Goal: Task Accomplishment & Management: Manage account settings

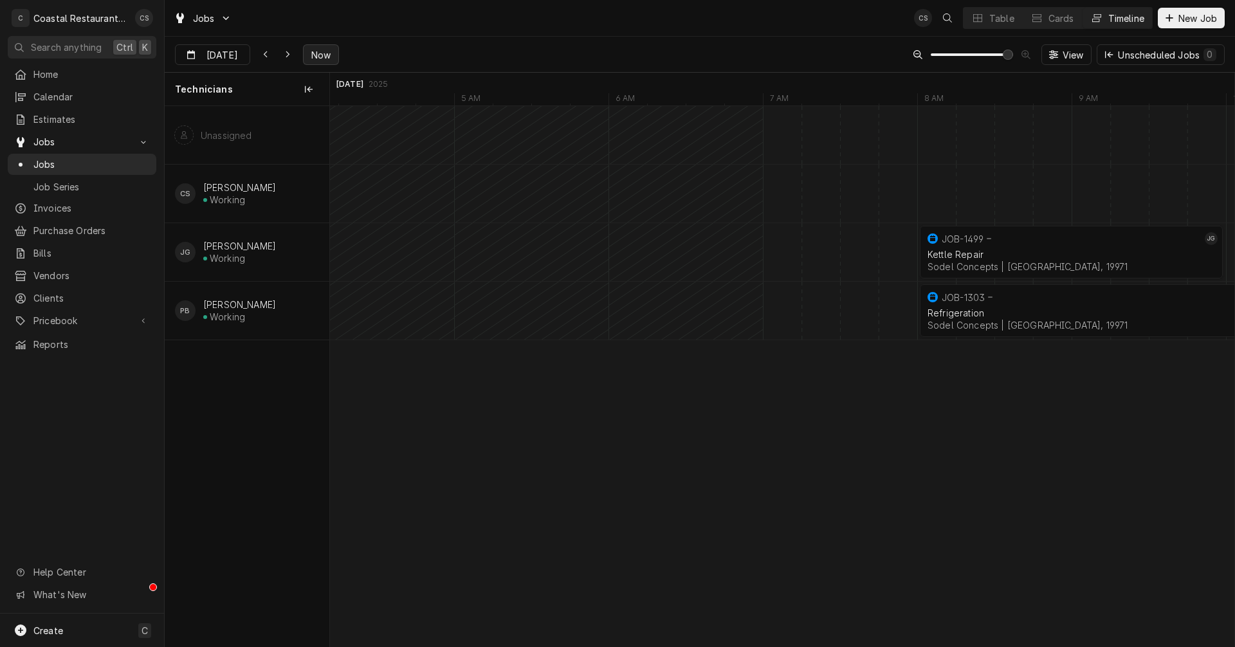
scroll to position [0, 17558]
click at [288, 56] on icon "Dynamic Content Wrapper" at bounding box center [288, 54] width 6 height 9
click at [286, 56] on icon "Dynamic Content Wrapper" at bounding box center [288, 54] width 4 height 7
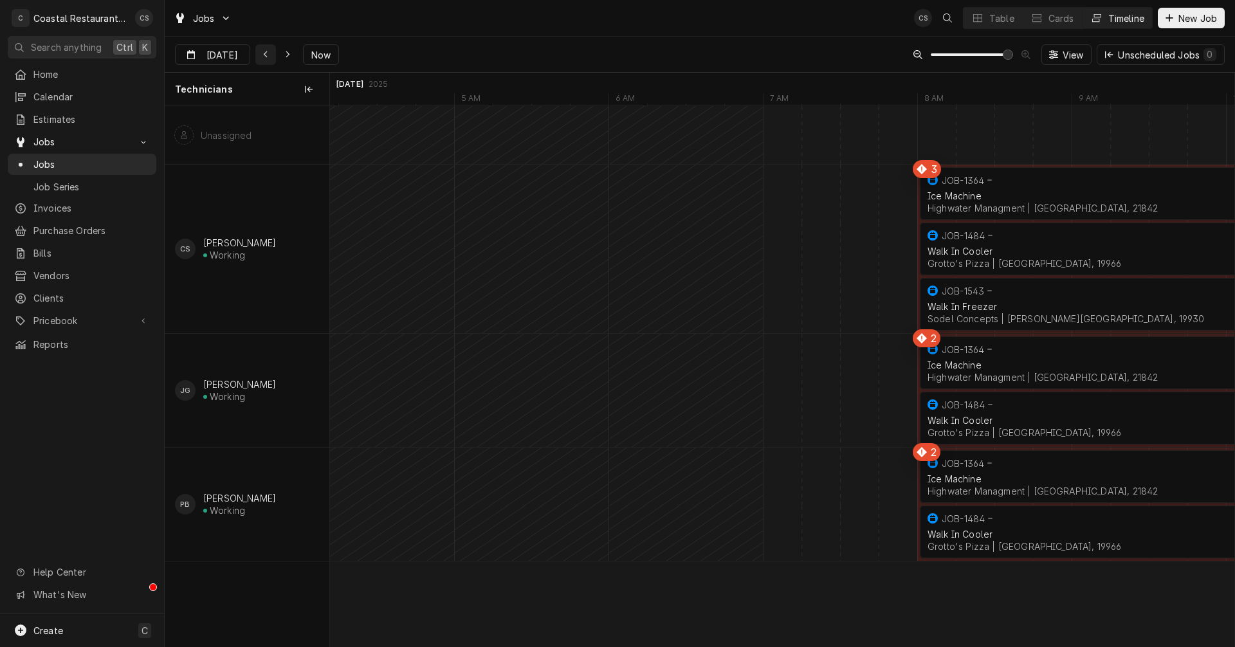
click at [266, 55] on icon "Dynamic Content Wrapper" at bounding box center [266, 54] width 6 height 9
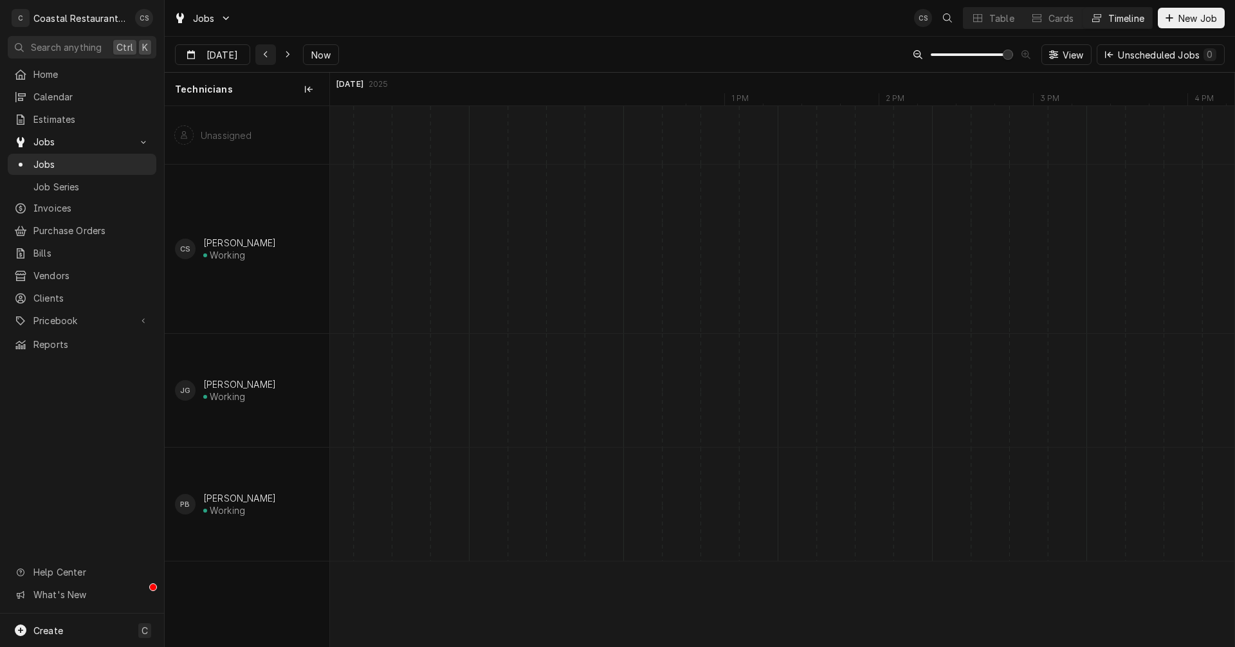
scroll to position [0, 21265]
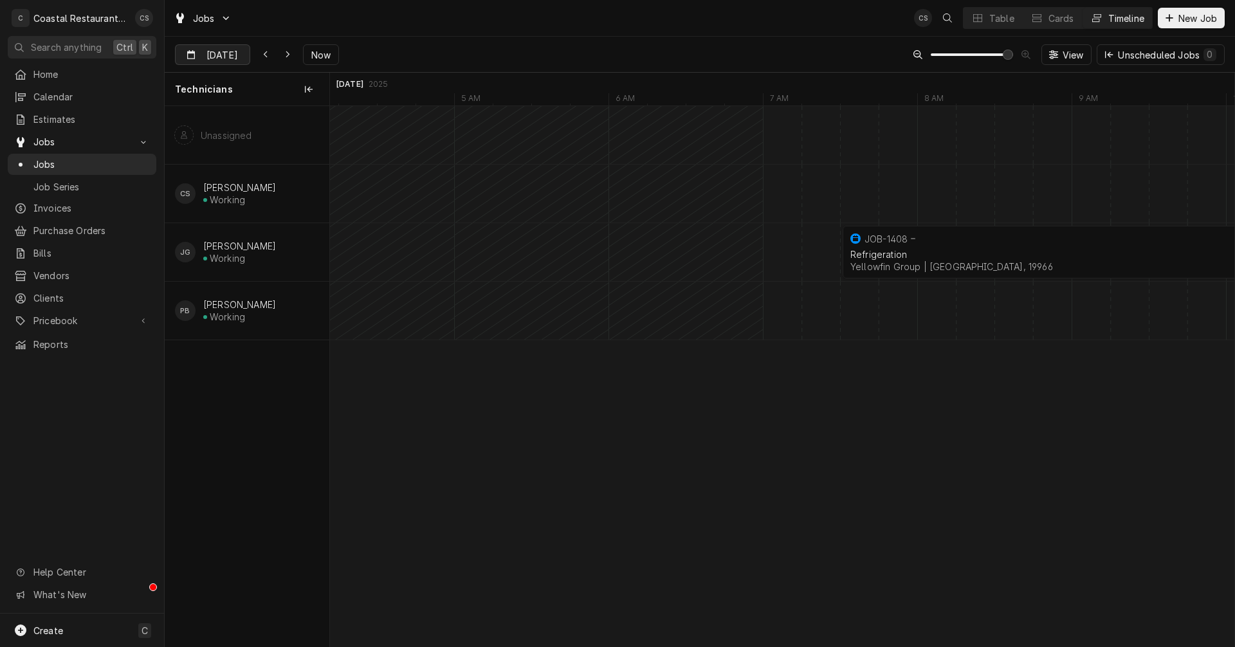
click at [219, 54] on input "Aug 19" at bounding box center [204, 57] width 56 height 25
click at [213, 207] on div "18" at bounding box center [210, 208] width 18 height 18
type input "Aug 18"
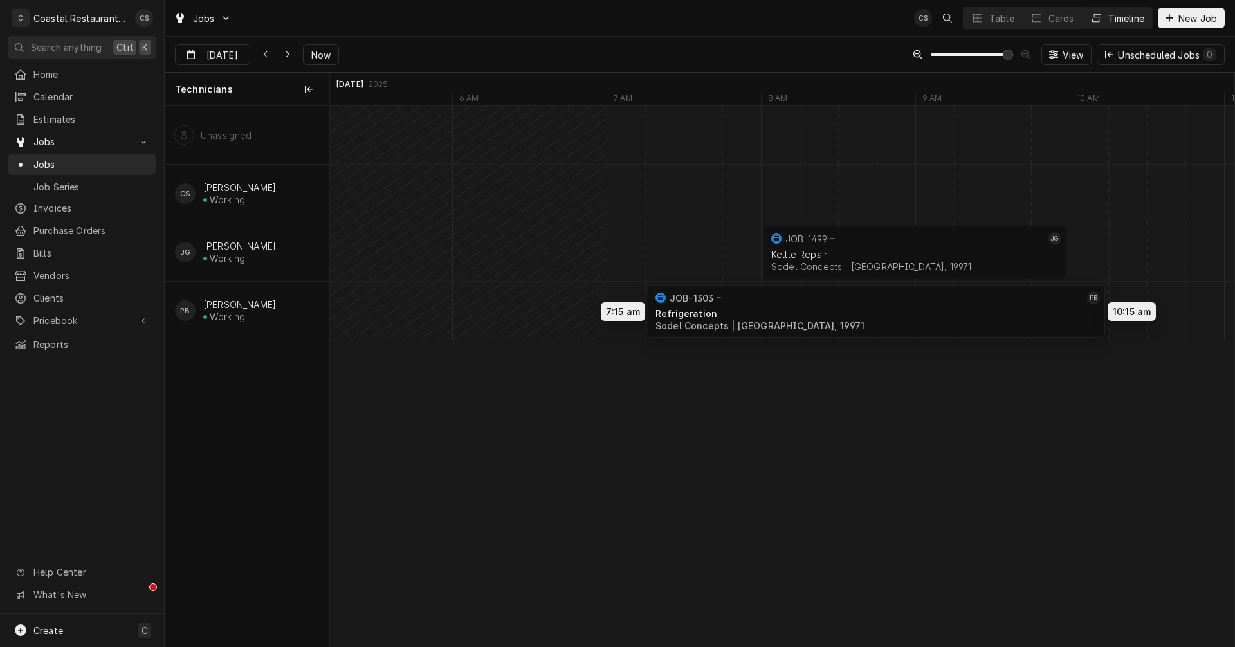
drag, startPoint x: 822, startPoint y: 302, endPoint x: 702, endPoint y: 303, distance: 119.7
click at [702, 303] on div "8:00 AM 10:00 AM JOB-1499 JG Kettle Repair Sodel Concepts | Rehoboth Beach, 199…" at bounding box center [782, 376] width 905 height 541
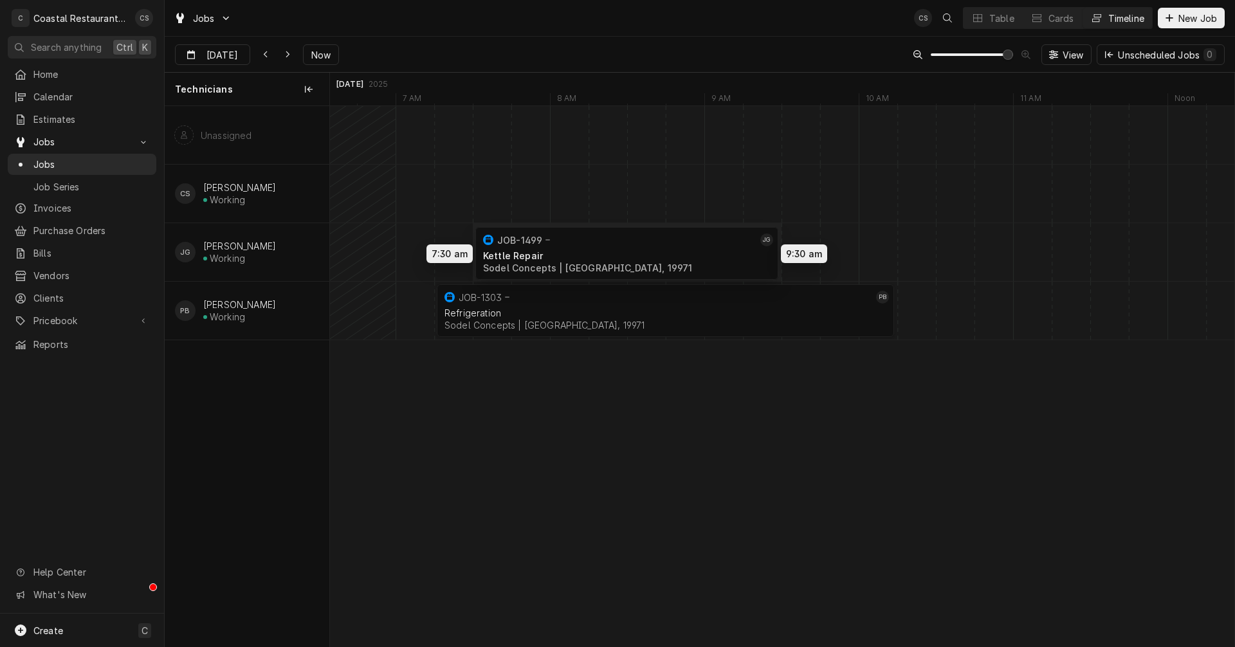
drag, startPoint x: 709, startPoint y: 255, endPoint x: 647, endPoint y: 256, distance: 61.8
click at [647, 256] on div "7:30 AM 9:30 AM JOB-1499 JG Kettle Repair Sodel Concepts | Rehoboth Beach, 1997…" at bounding box center [782, 376] width 905 height 541
click at [923, 304] on div "Dynamic Content Wrapper" at bounding box center [994, 311] width 37180 height 58
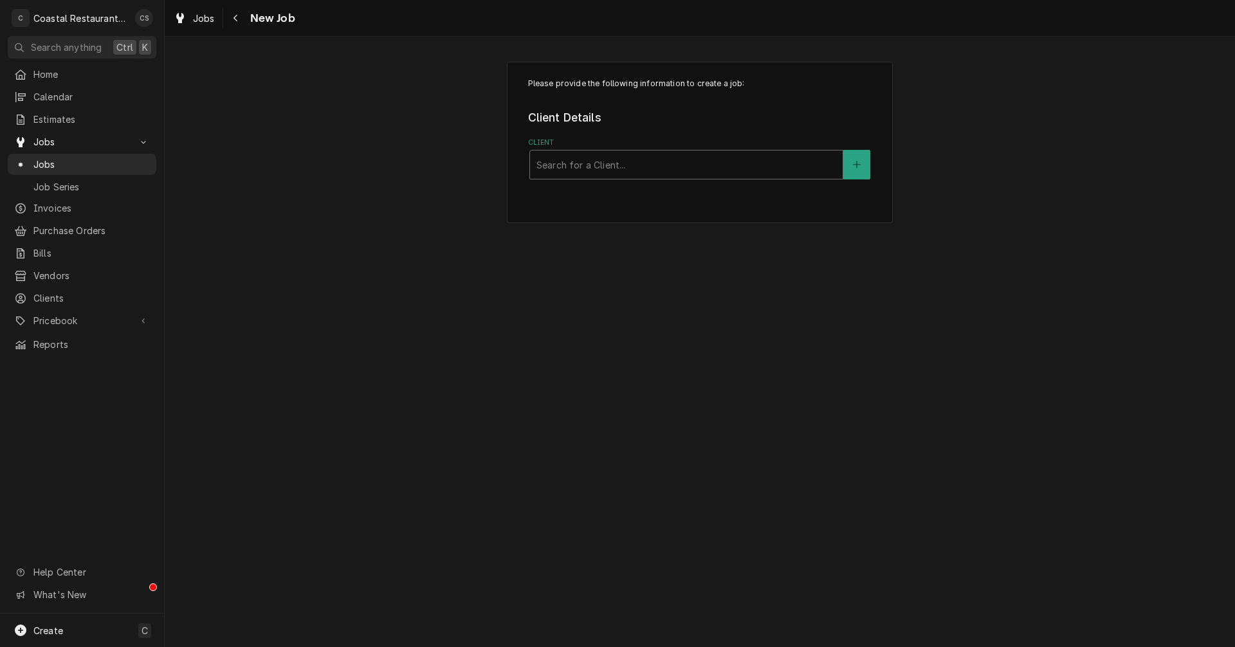
click at [610, 164] on div "Client" at bounding box center [687, 164] width 300 height 23
type input "Matts"
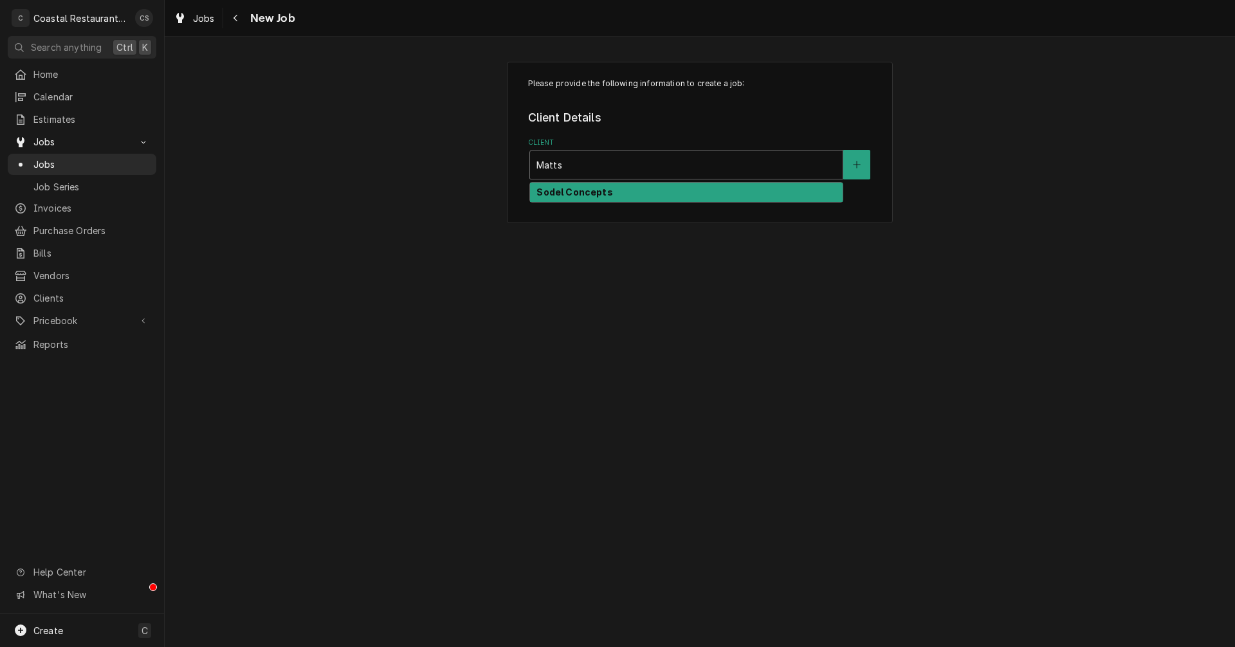
click at [583, 190] on strong "Sodel Concepts" at bounding box center [575, 192] width 76 height 11
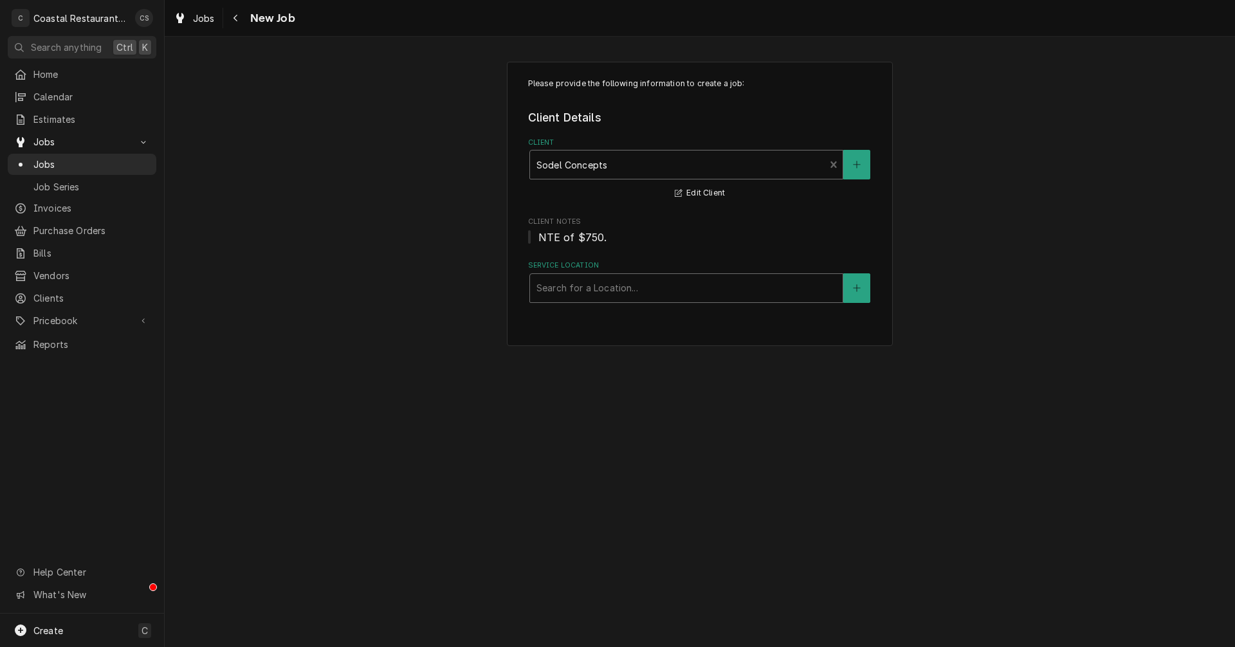
click at [577, 296] on div "Service Location" at bounding box center [687, 288] width 300 height 23
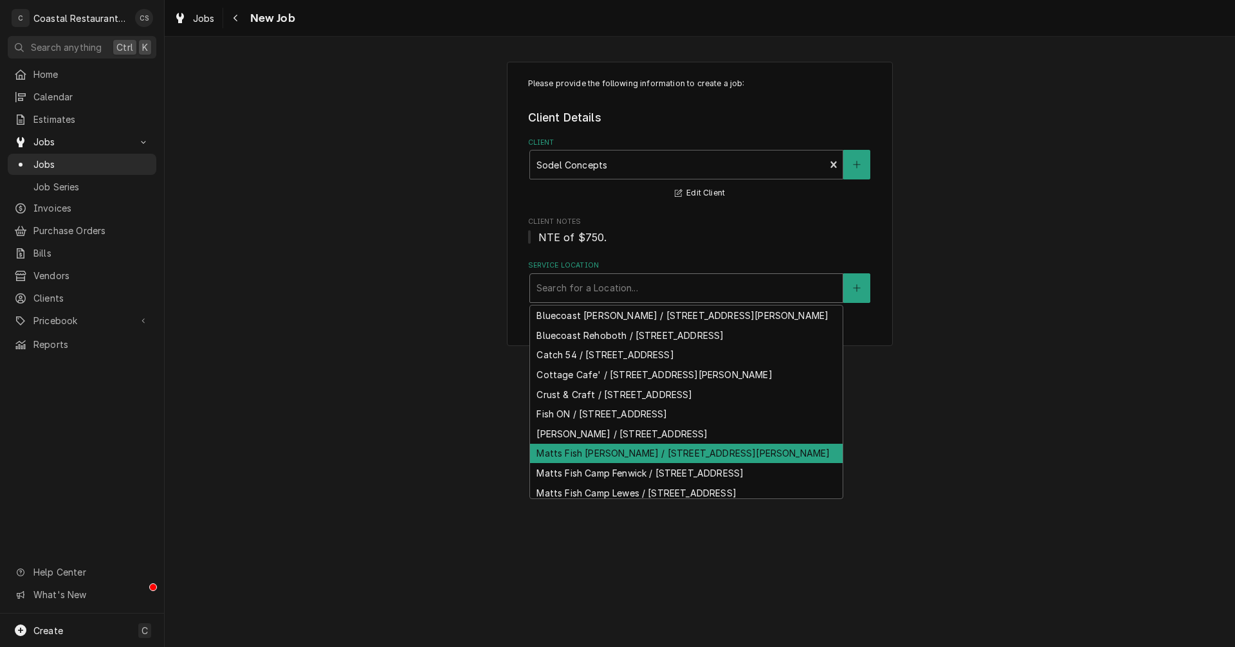
scroll to position [58, 0]
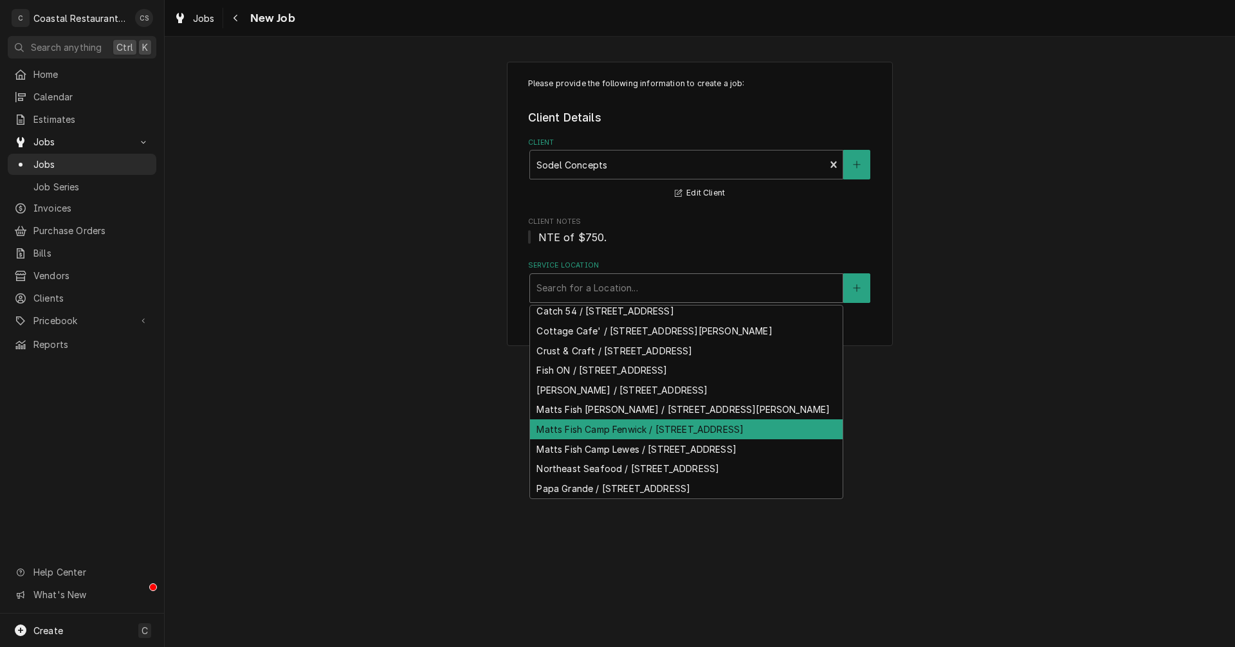
click at [584, 439] on div "Matts Fish Camp Fenwick / 700 Coastal Hwy, Fenwick Island, DE 19944" at bounding box center [686, 430] width 313 height 20
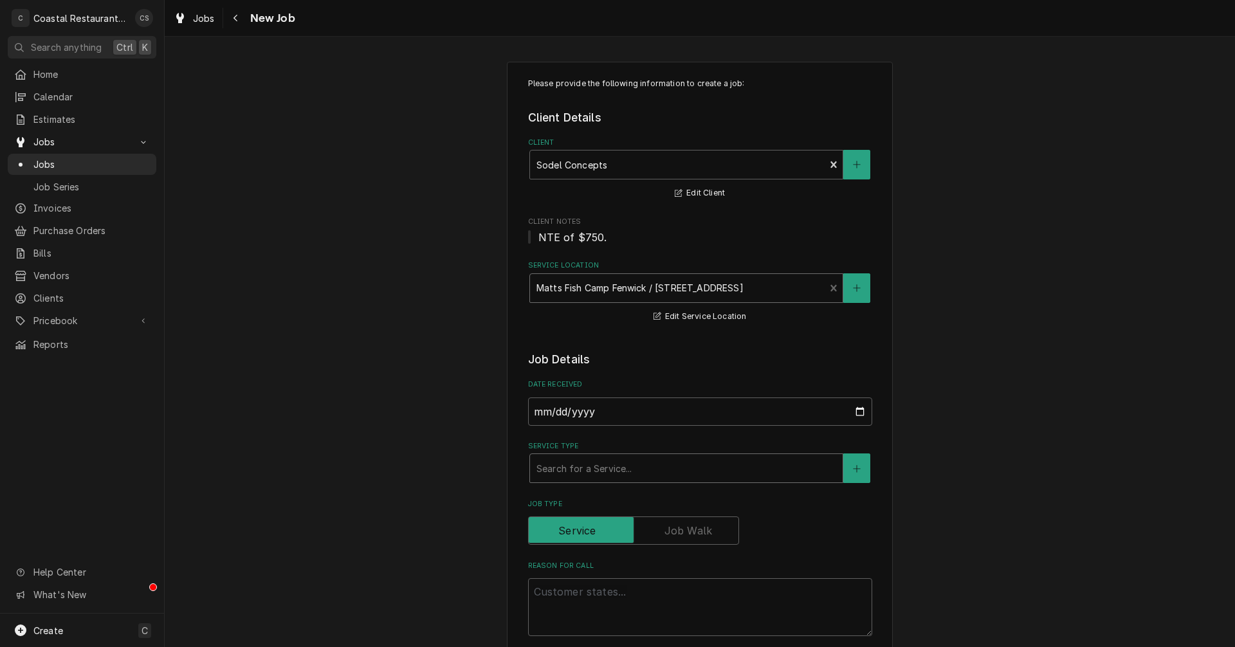
click at [578, 471] on div "Service Type" at bounding box center [687, 468] width 300 height 23
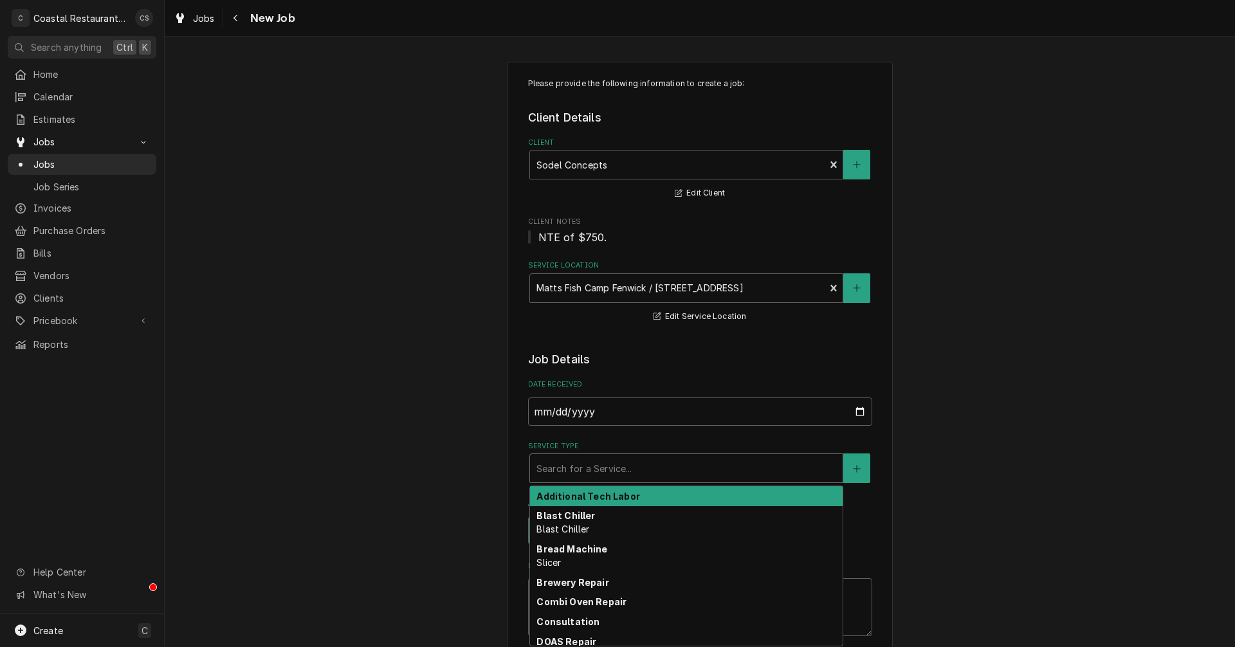
type textarea "x"
type input "F"
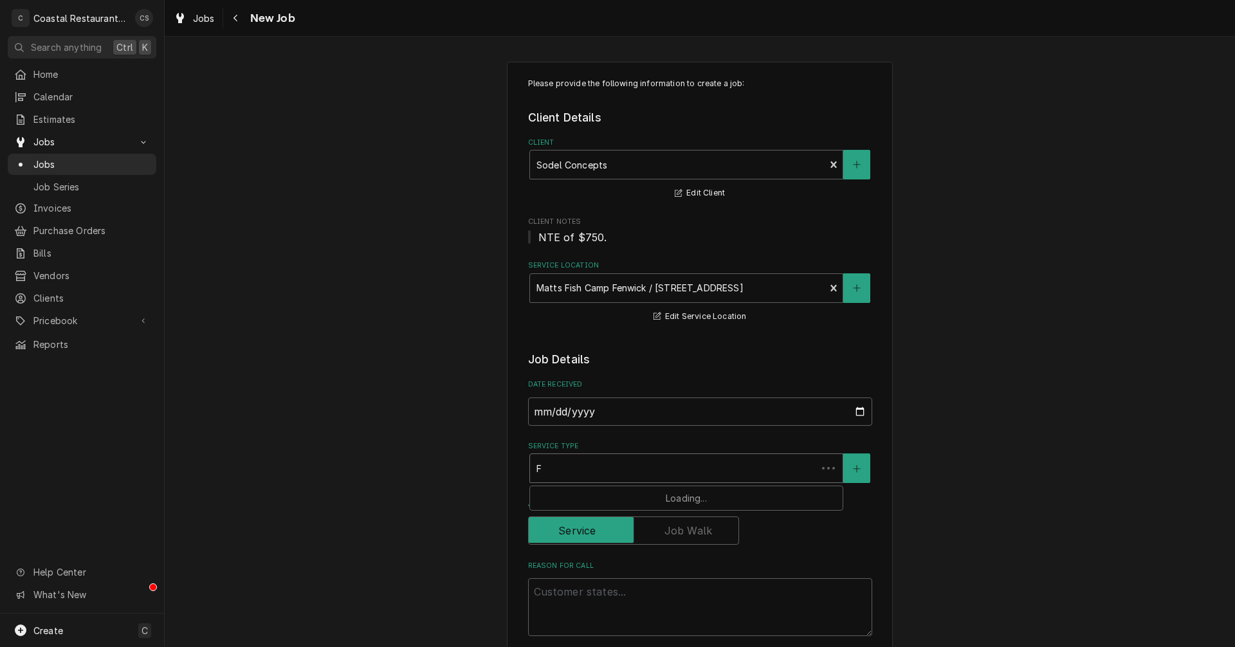
type textarea "x"
type input "Fr"
type textarea "x"
type input "Fry"
type textarea "x"
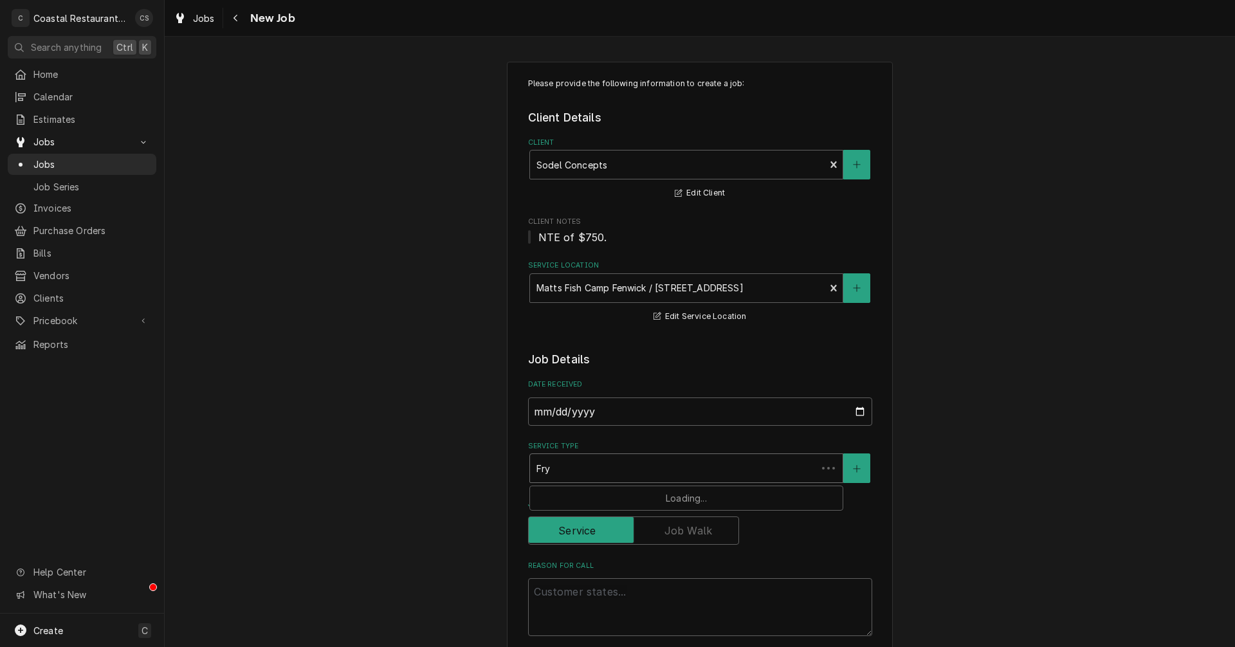
type input "Fry"
type textarea "x"
type input "Fry C"
type textarea "x"
type input "Fry Co"
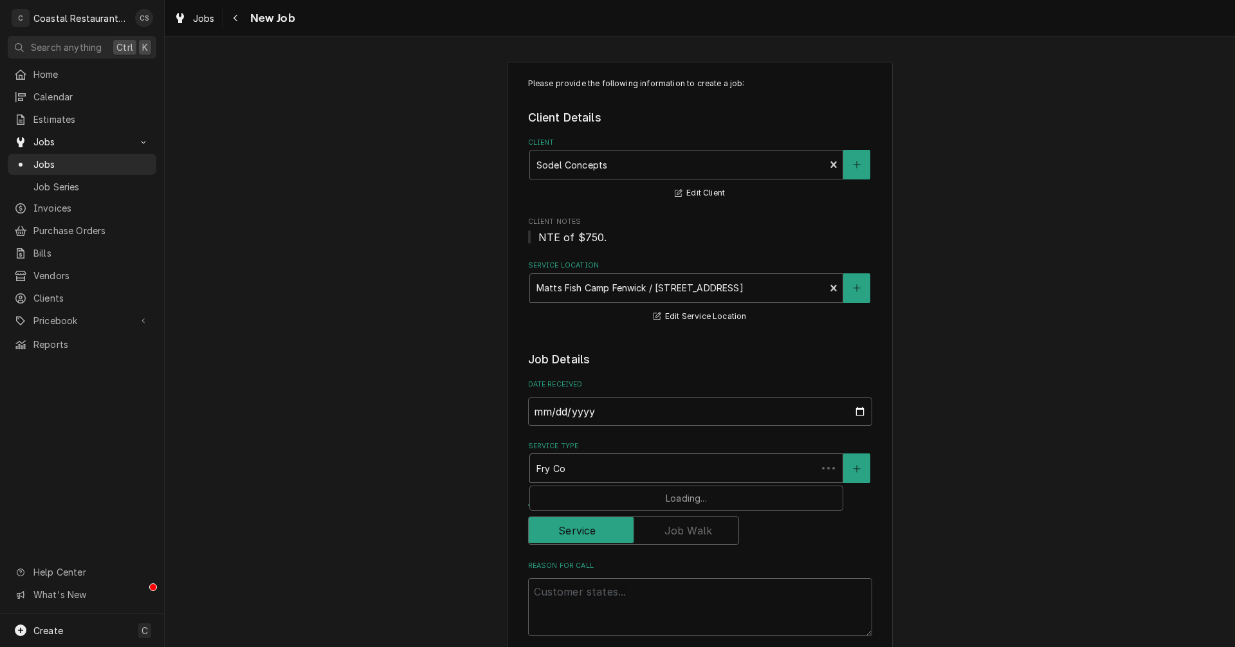
type textarea "x"
type input "Fry Coo"
type textarea "x"
type input "Fry Cool"
type textarea "x"
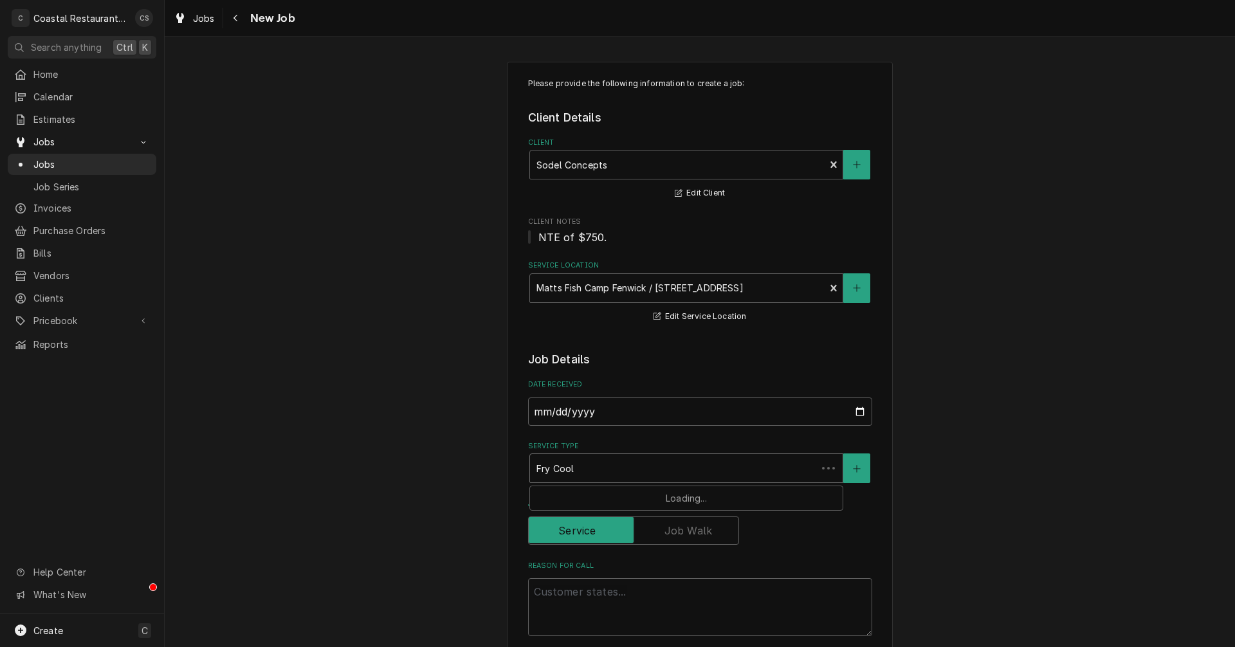
type input "Fry Coole"
type textarea "x"
type input "Fry Cooler"
type textarea "x"
type input "Fry Coole"
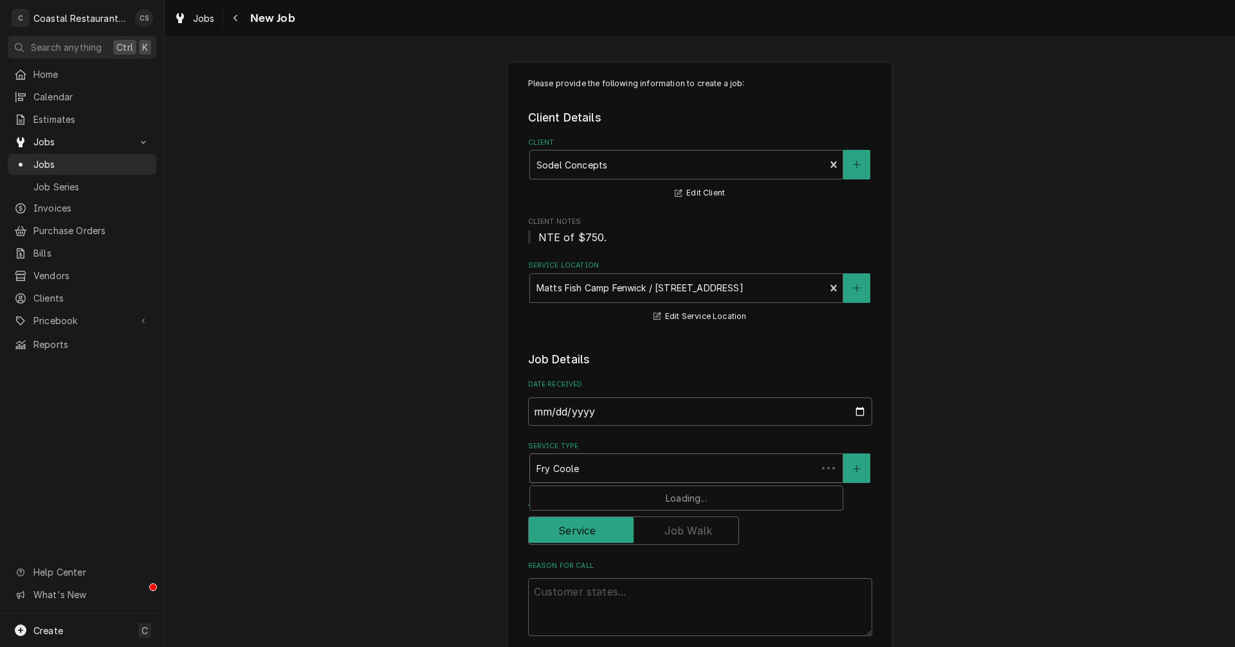
type textarea "x"
type input "Fry Cool"
type textarea "x"
type input "Fry Coo"
type textarea "x"
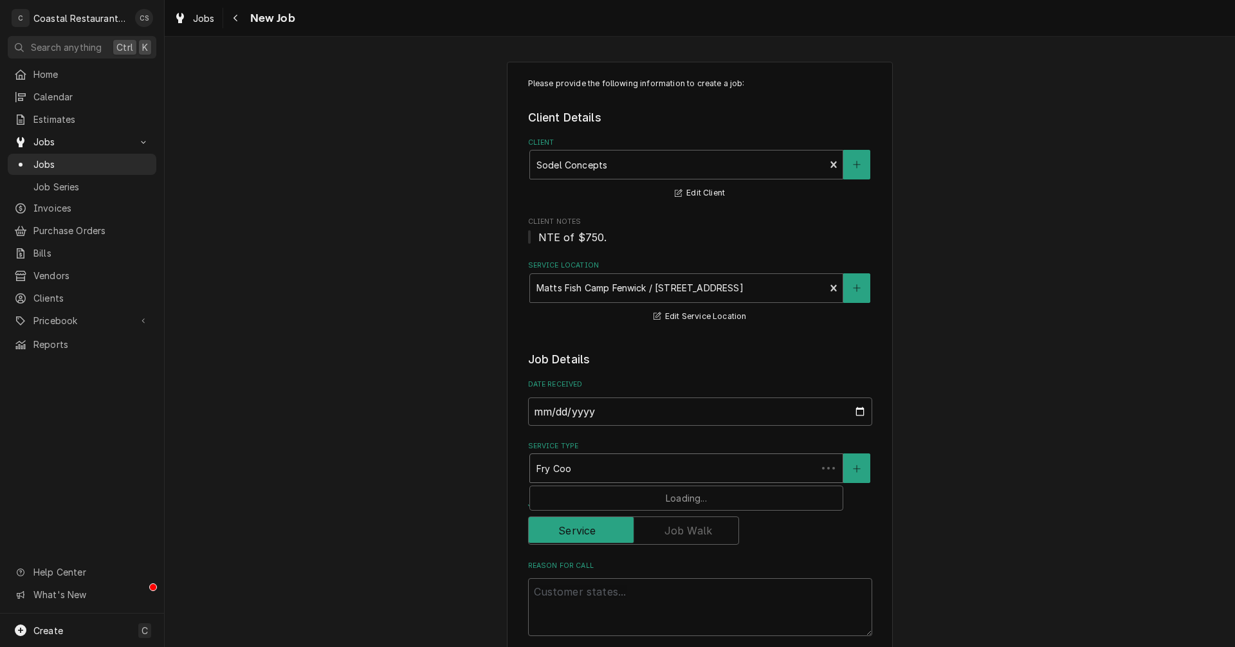
type input "Fry Co"
type textarea "x"
type input "Fry C"
type textarea "x"
type input "Fry"
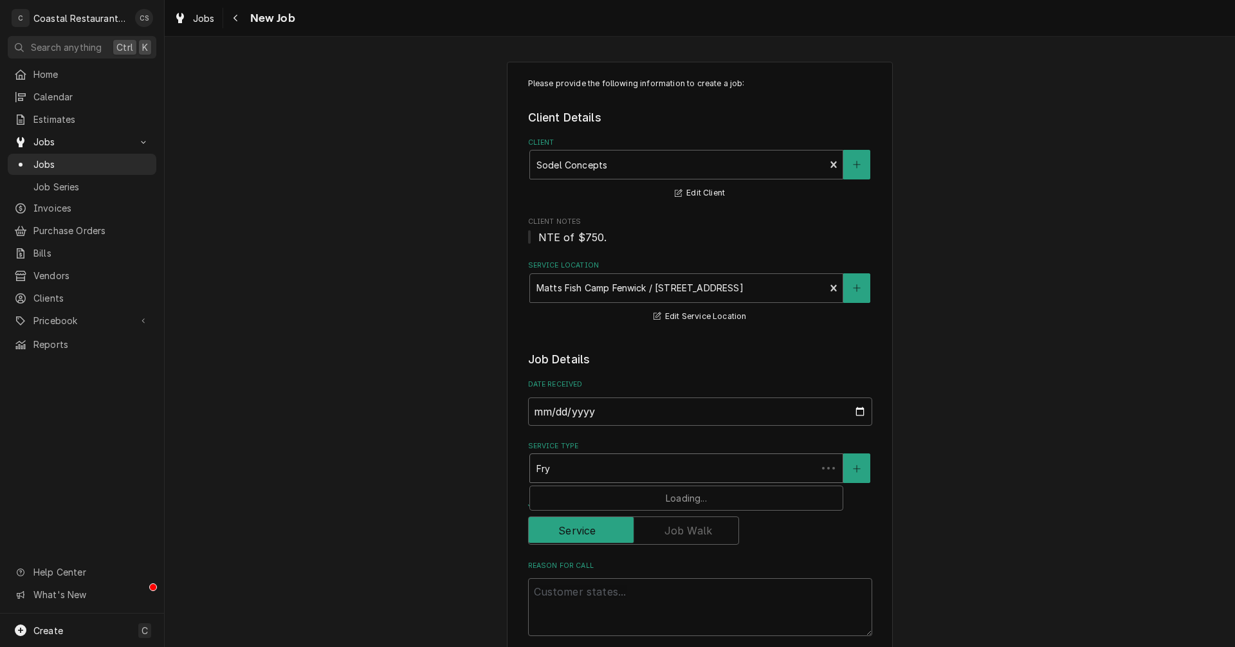
type textarea "x"
type input "Fry"
type textarea "x"
type input "Fr"
type textarea "x"
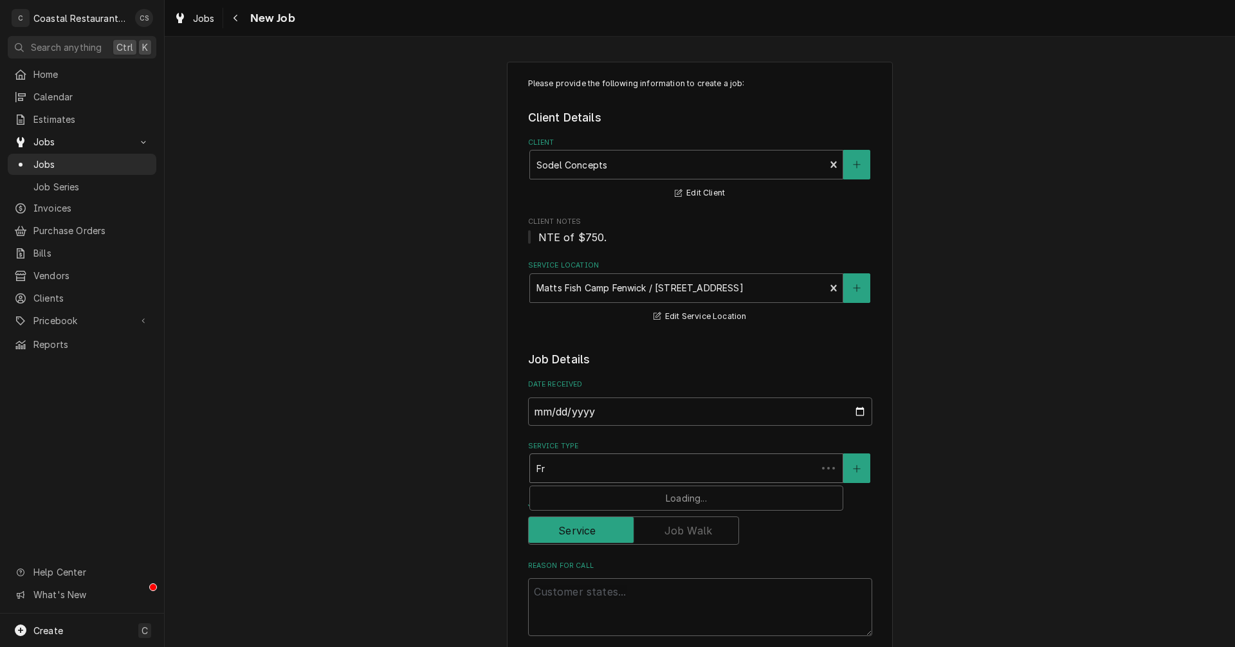
type input "F"
type textarea "x"
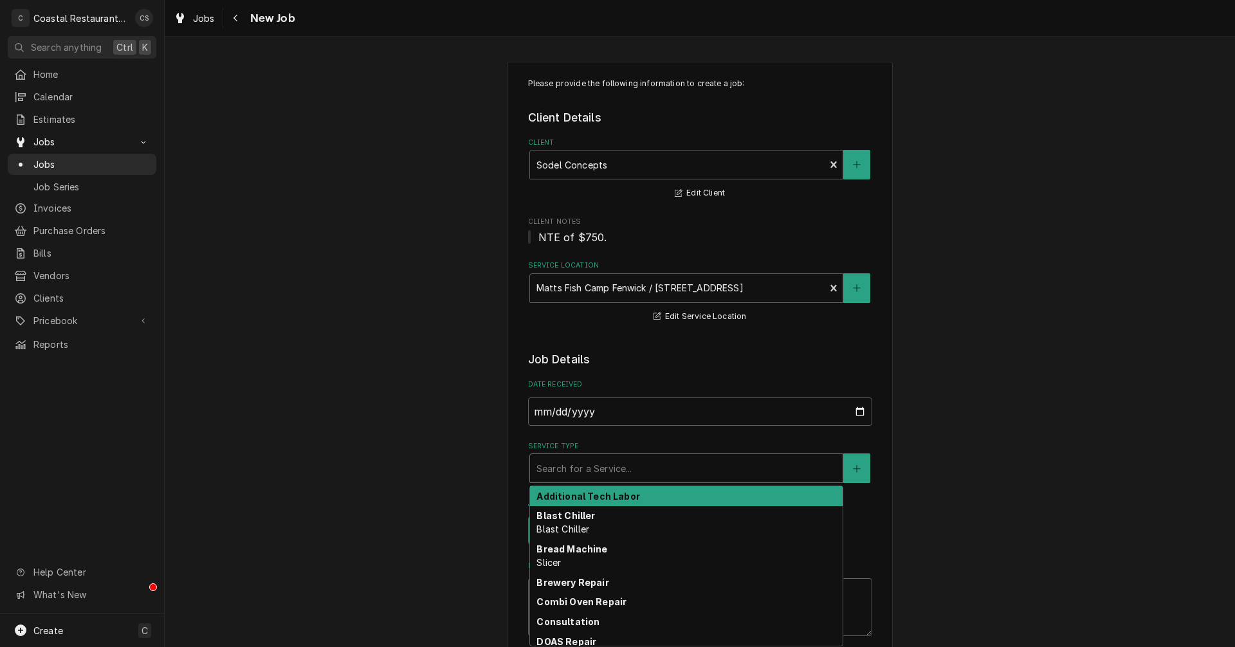
type textarea "x"
type input "R"
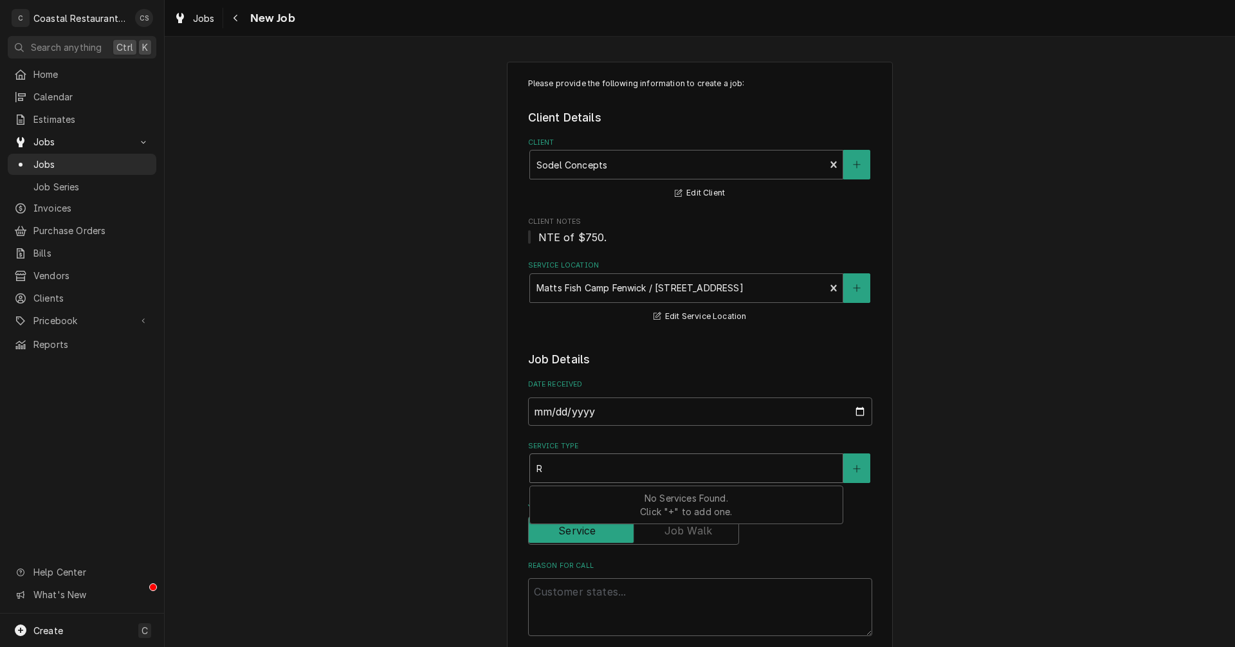
type textarea "x"
type input "Re"
type textarea "x"
type input "Ref"
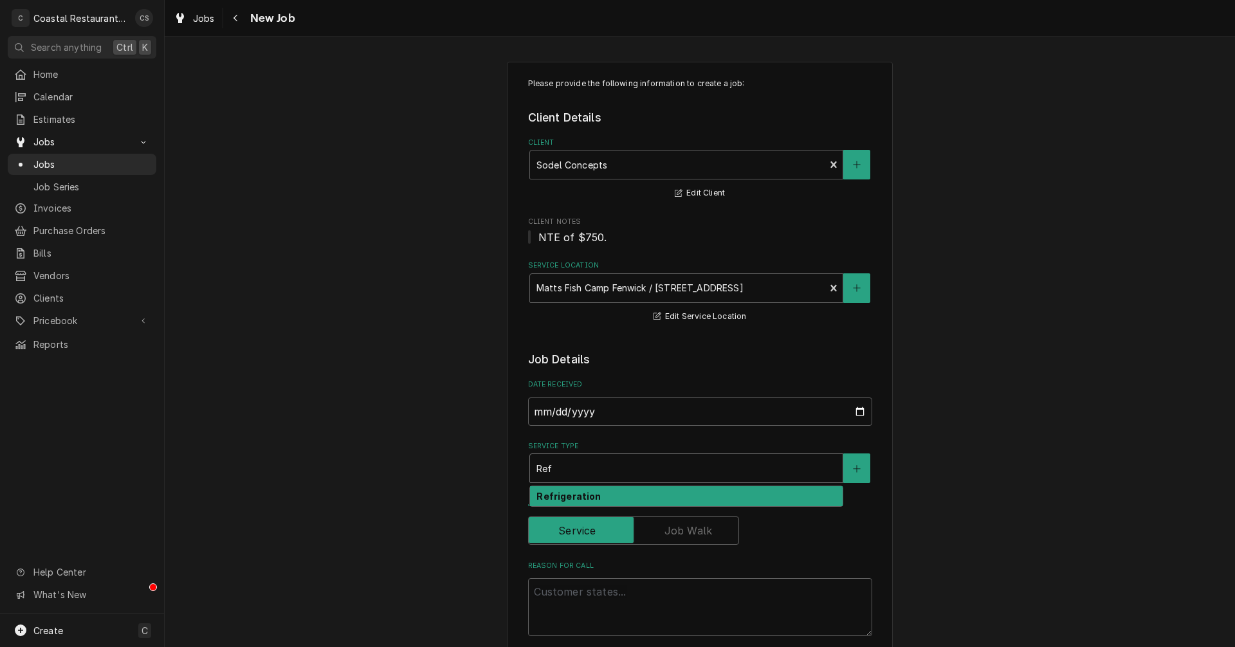
click at [573, 495] on strong "Refrigeration" at bounding box center [569, 496] width 64 height 11
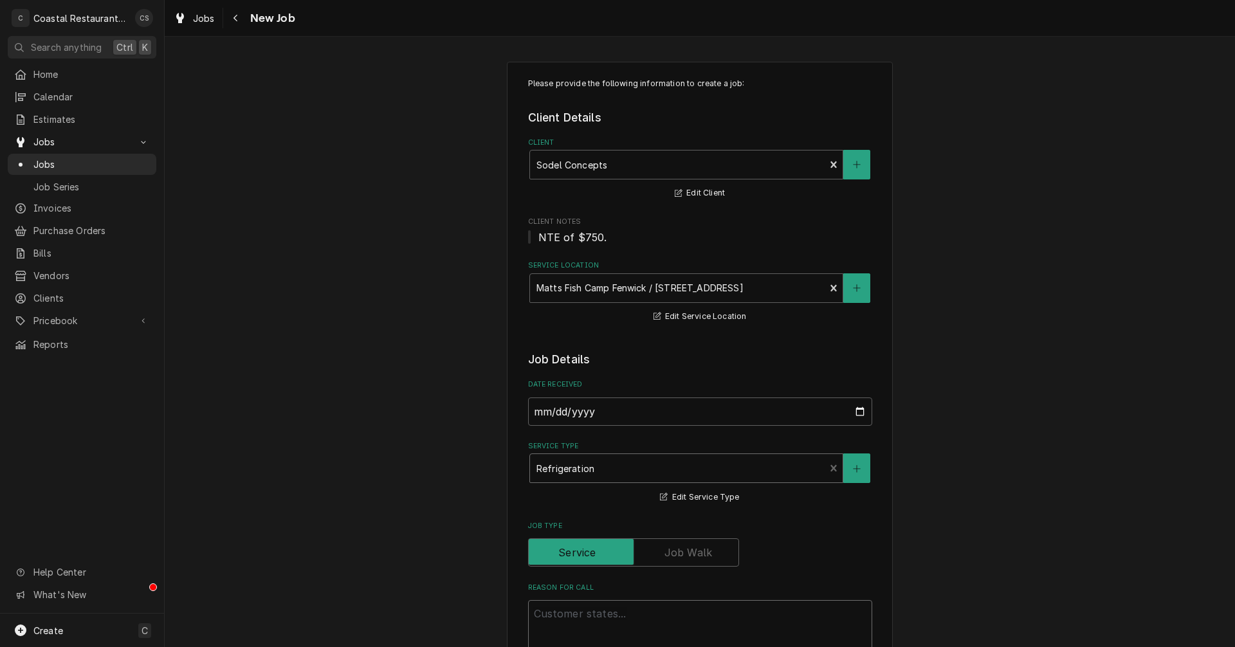
click at [580, 618] on textarea "Reason For Call" at bounding box center [700, 629] width 344 height 58
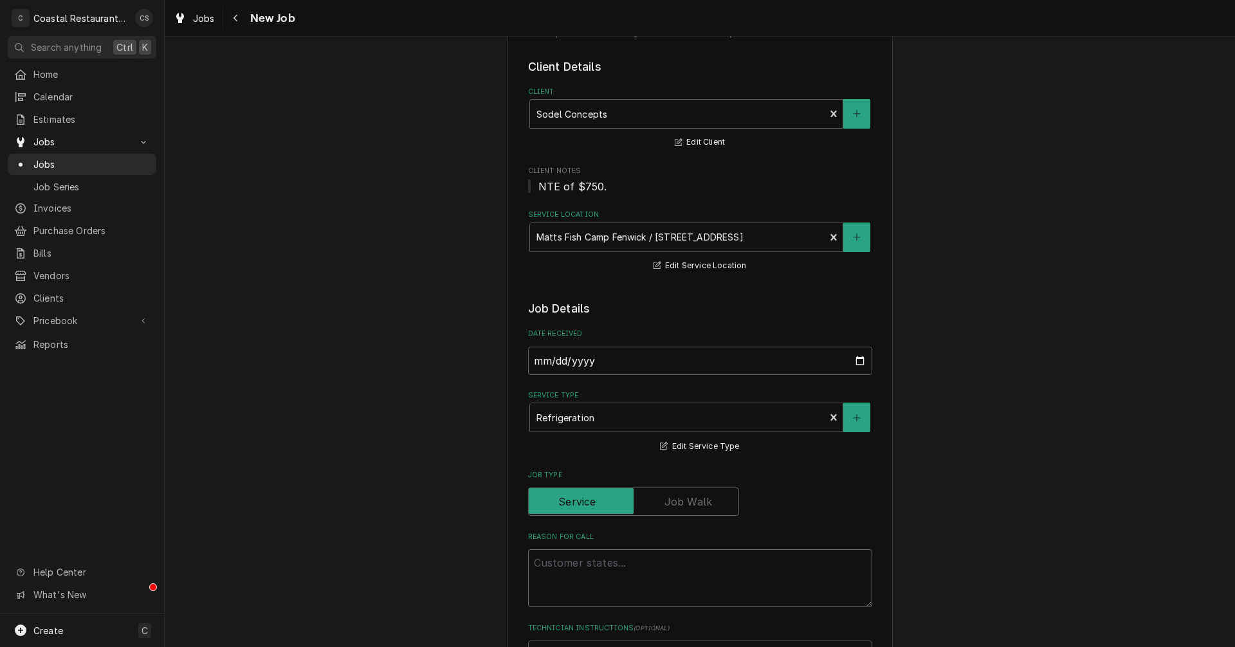
scroll to position [129, 0]
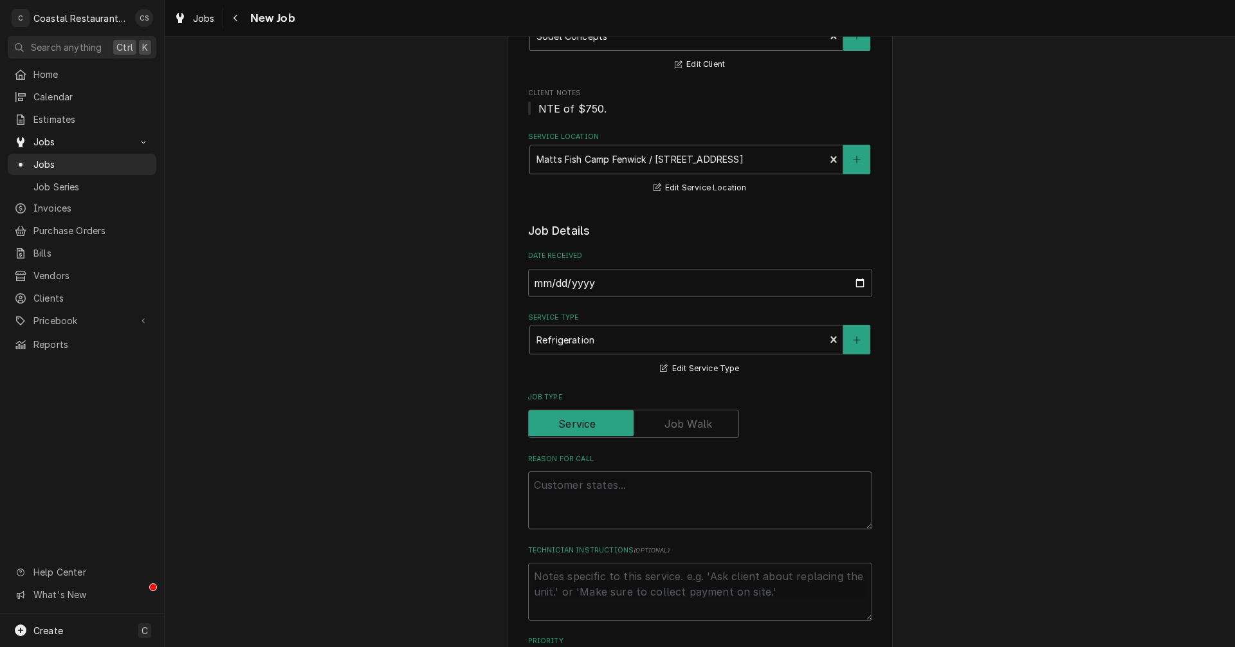
click at [546, 488] on textarea "Reason For Call" at bounding box center [700, 501] width 344 height 58
paste textarea "EMERGENCY"
type textarea "x"
type textarea "EMERGENCY"
type textarea "x"
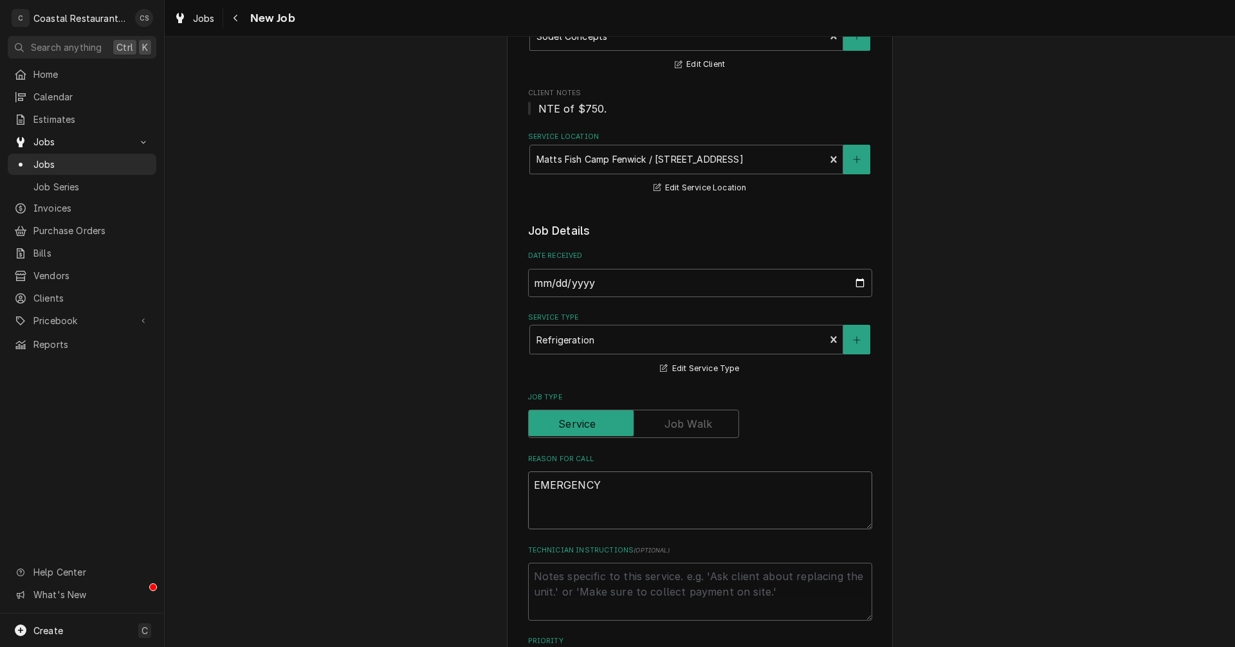
type textarea "EMERGENCY"
type textarea "x"
type textarea "EMERGENCY"
click at [603, 485] on textarea "EMERGENCY" at bounding box center [700, 501] width 344 height 58
paste textarea "14036"
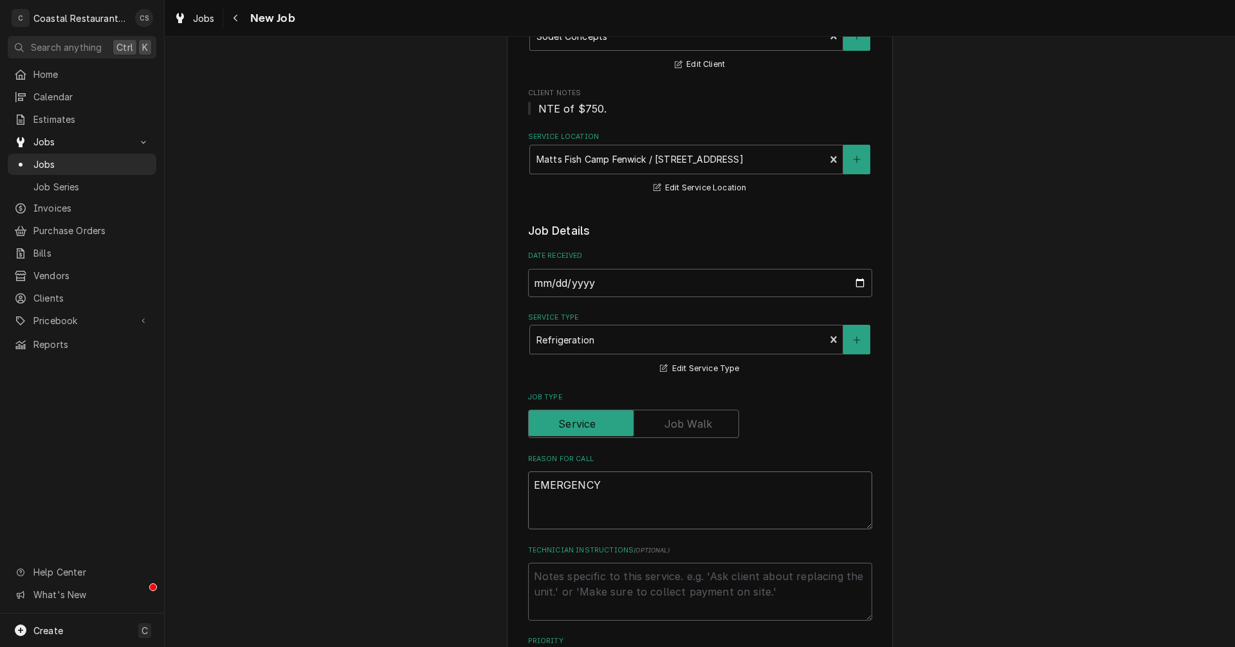
type textarea "x"
type textarea "EMERGENCY 14036"
type textarea "x"
type textarea "EMERGENCY 14036"
type textarea "x"
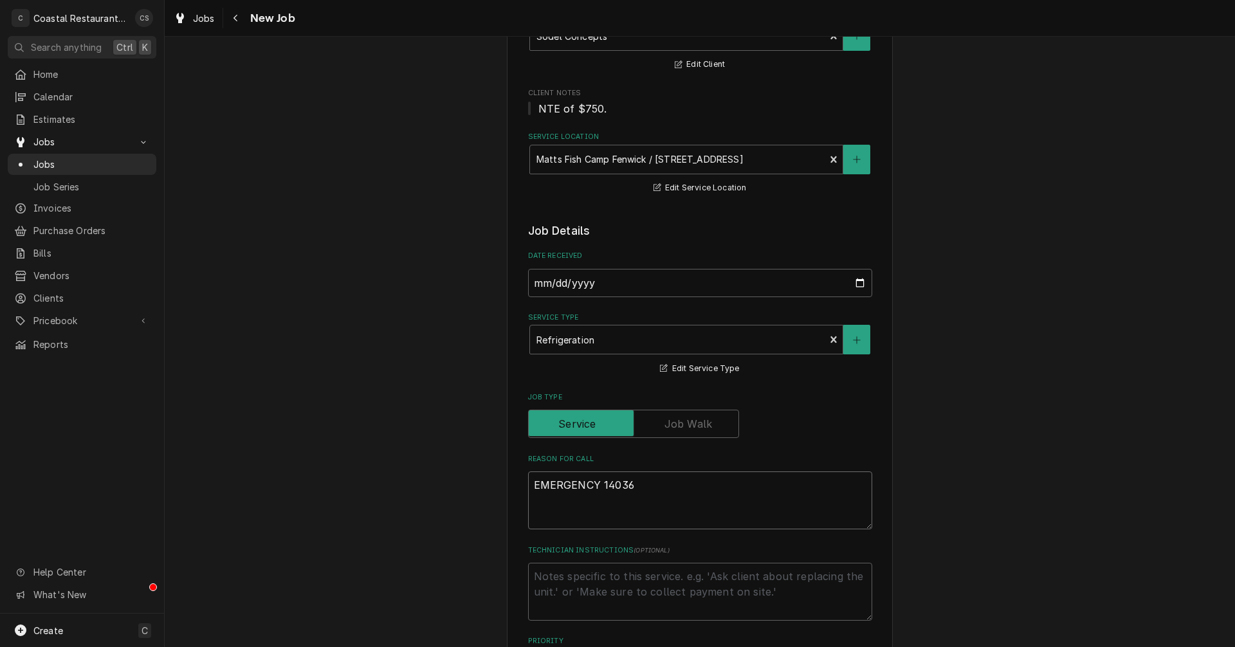
type textarea "EMERGENCY 14036"
click at [637, 485] on textarea "EMERGENCY 14036" at bounding box center [700, 501] width 344 height 58
paste textarea "fan running, temp extremely low"
type textarea "x"
type textarea "EMERGENCY 14036 fan running, temp extremely low"
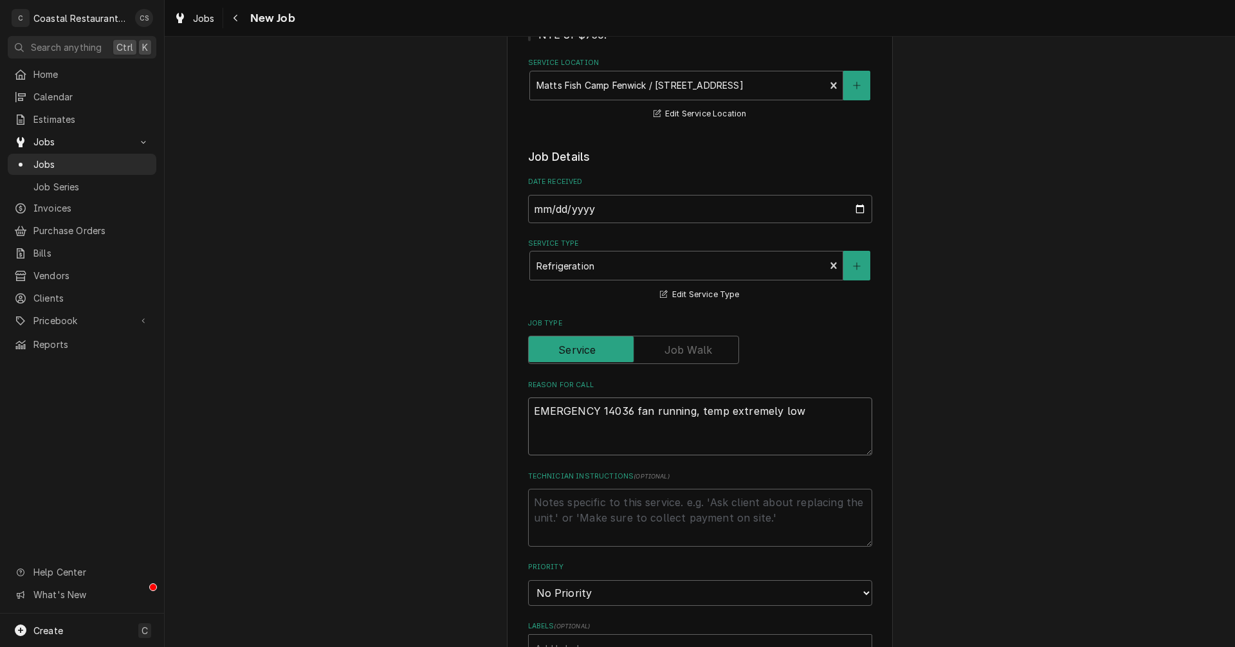
type textarea "x"
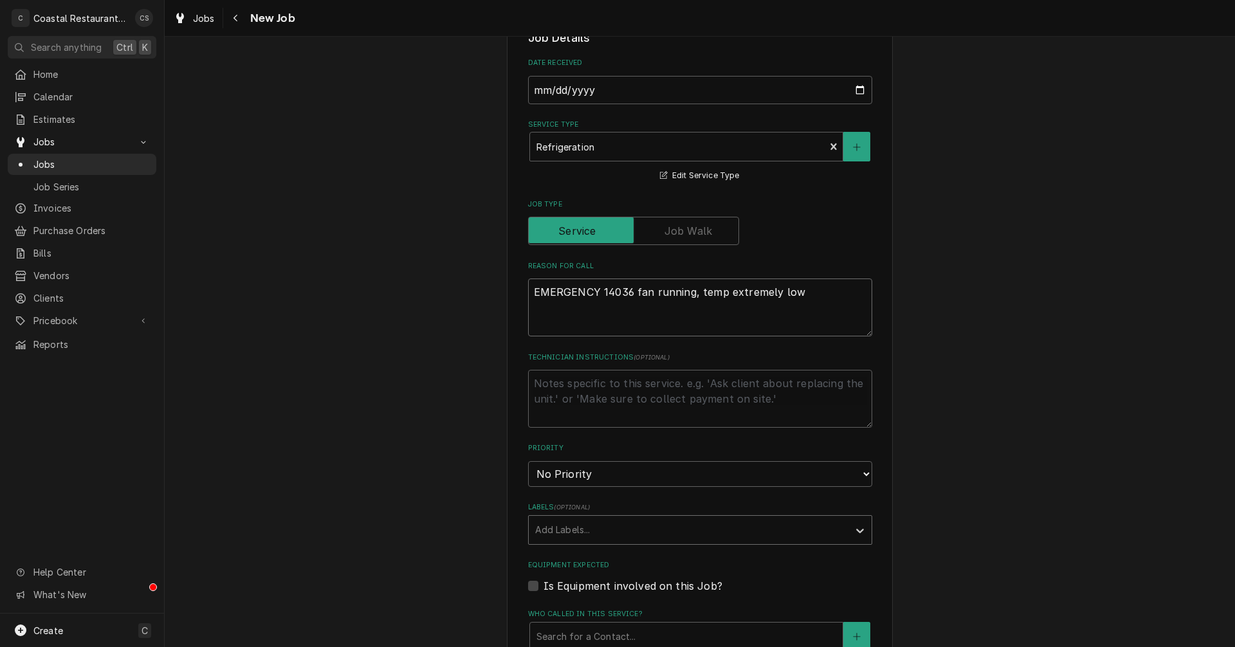
type textarea "EMERGENCY 14036 fan running, temp extremely low"
click at [559, 530] on div "Labels" at bounding box center [688, 530] width 307 height 23
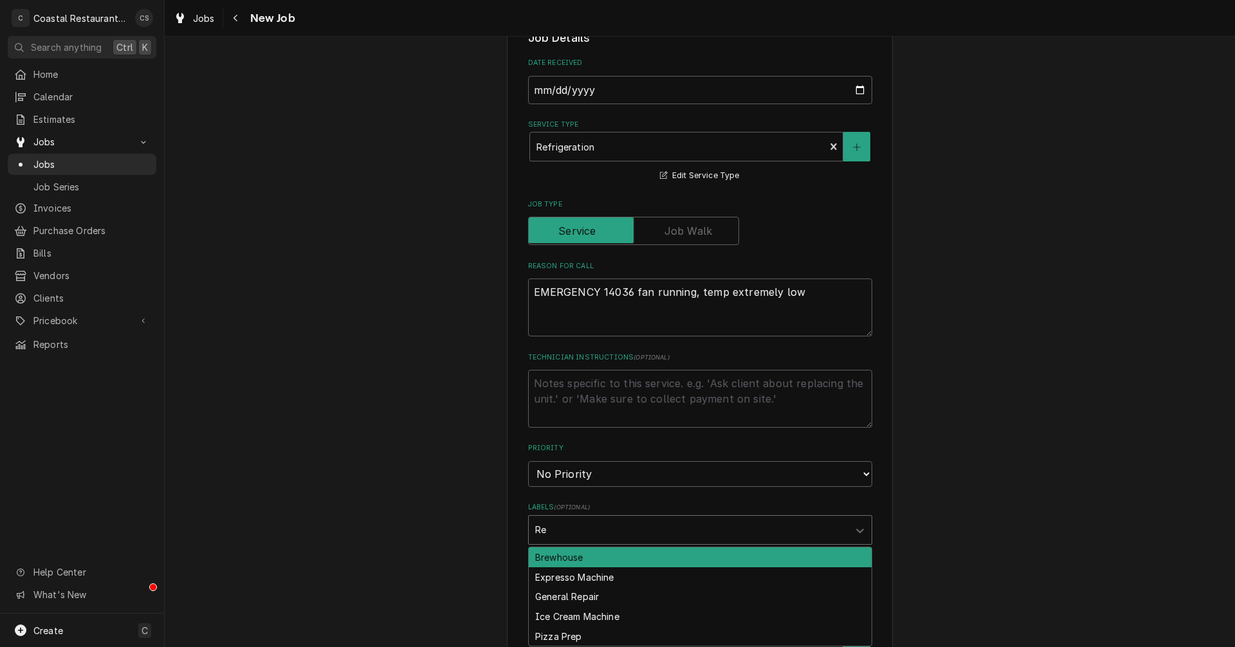
type input "Rea"
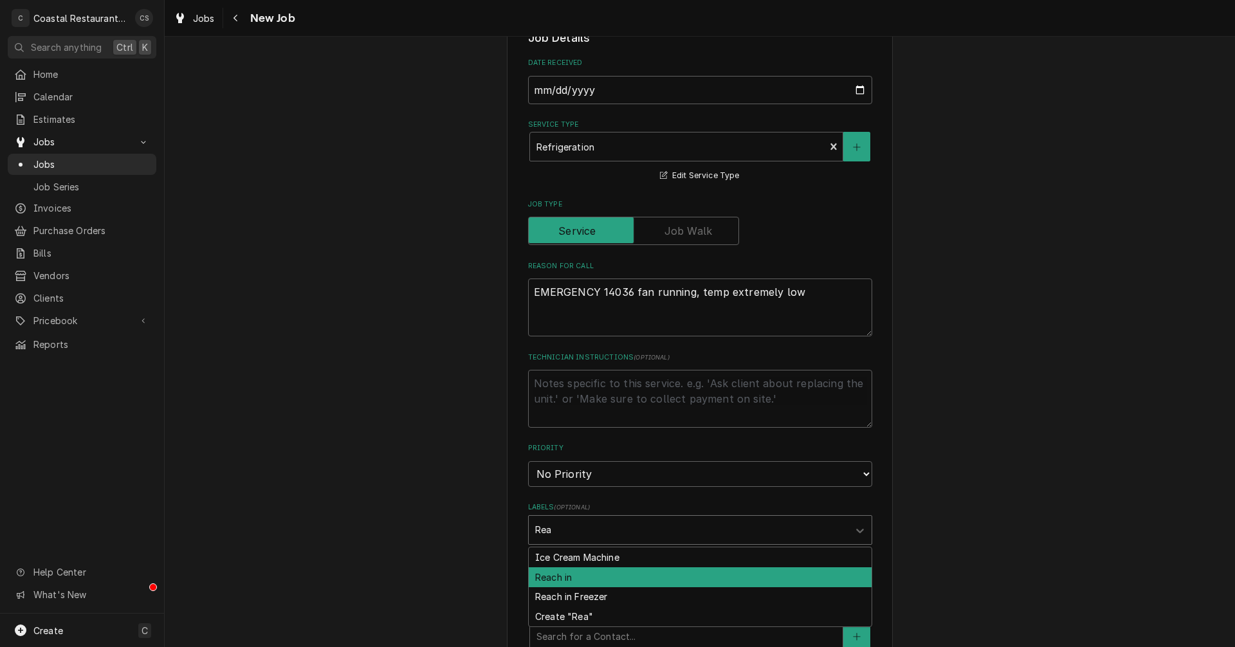
click at [560, 580] on div "Reach in" at bounding box center [700, 578] width 343 height 20
type textarea "x"
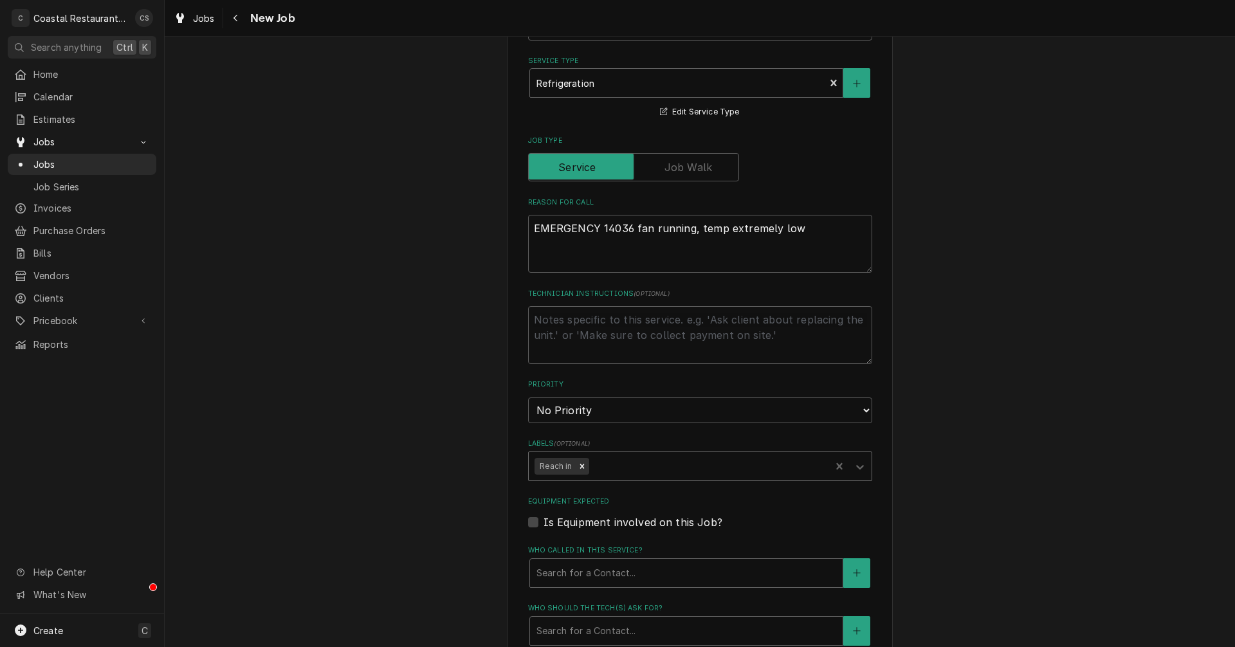
scroll to position [515, 0]
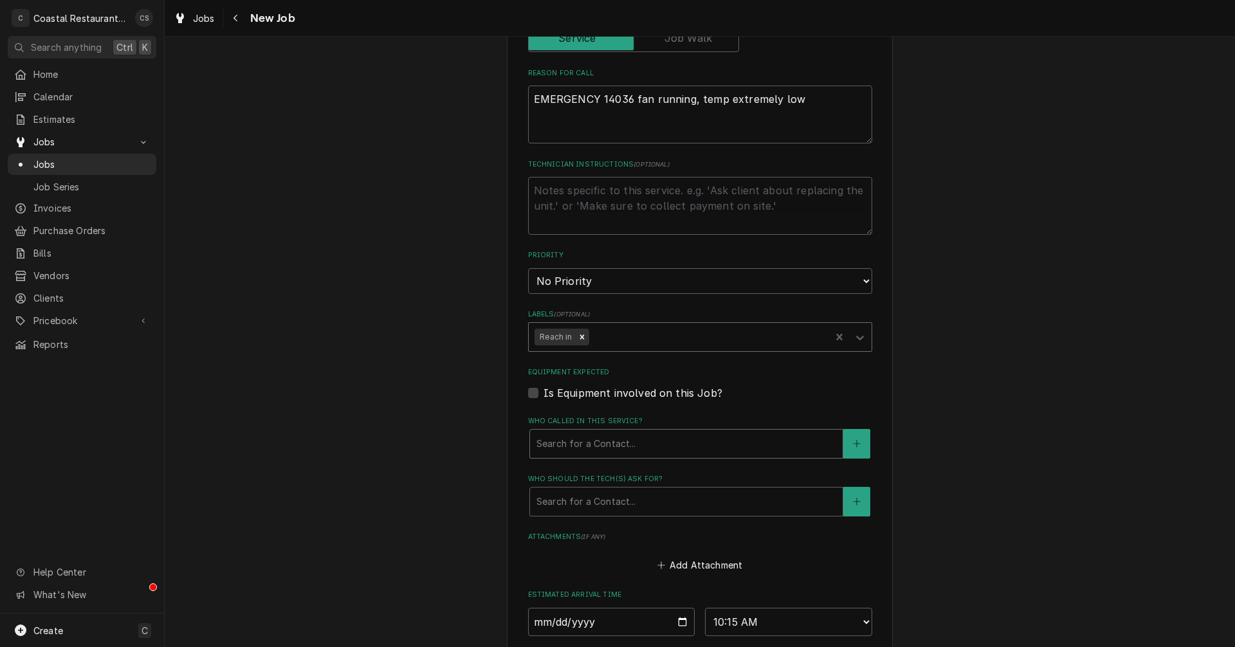
click at [577, 450] on div "Who called in this service?" at bounding box center [687, 443] width 300 height 23
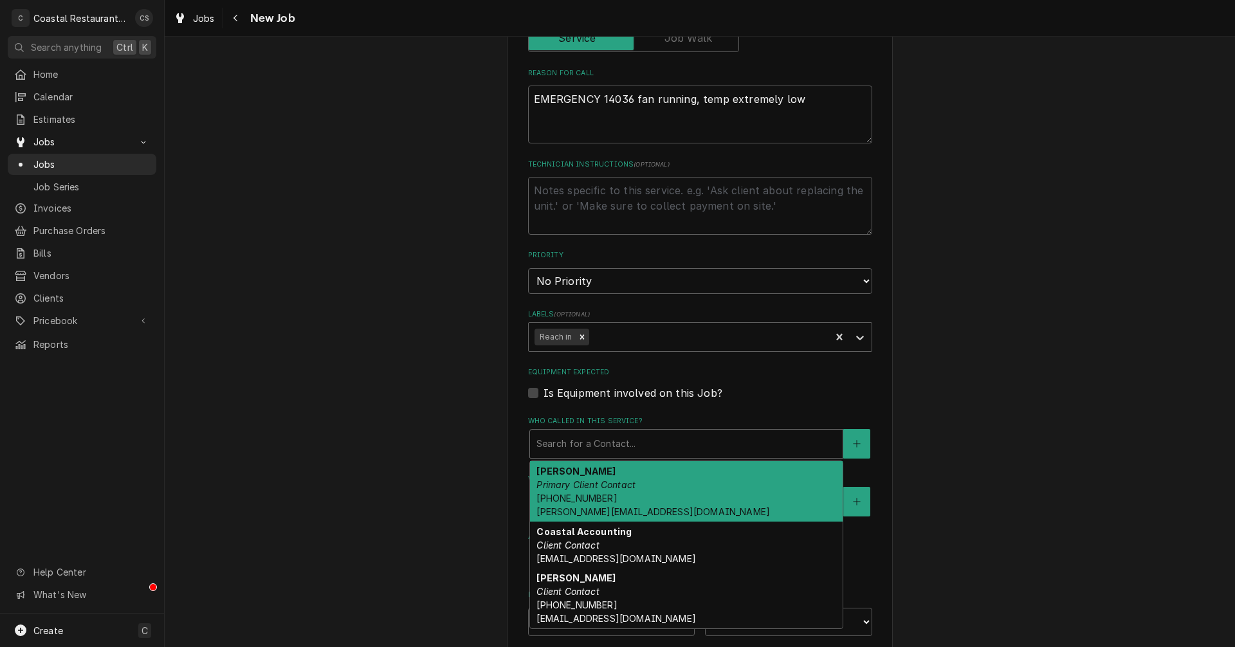
click at [578, 499] on span "(302) 381-0571 Andrew@sodelconcepts.com" at bounding box center [654, 505] width 234 height 24
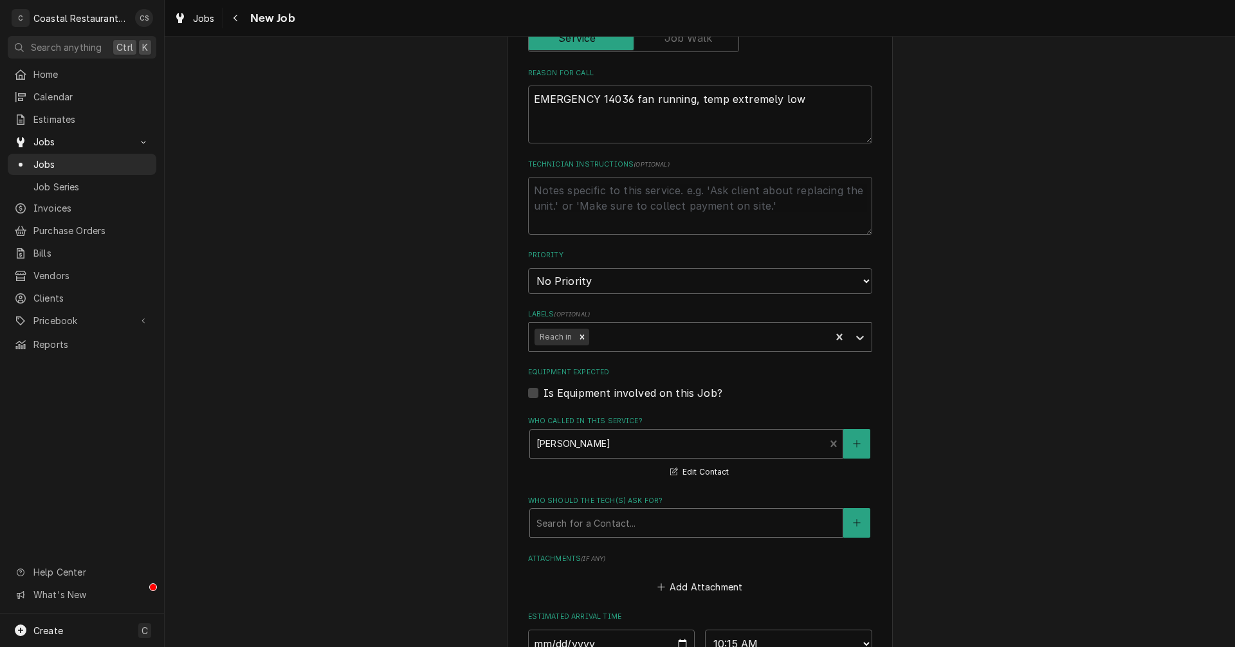
click at [588, 531] on div "Who should the tech(s) ask for?" at bounding box center [687, 523] width 300 height 23
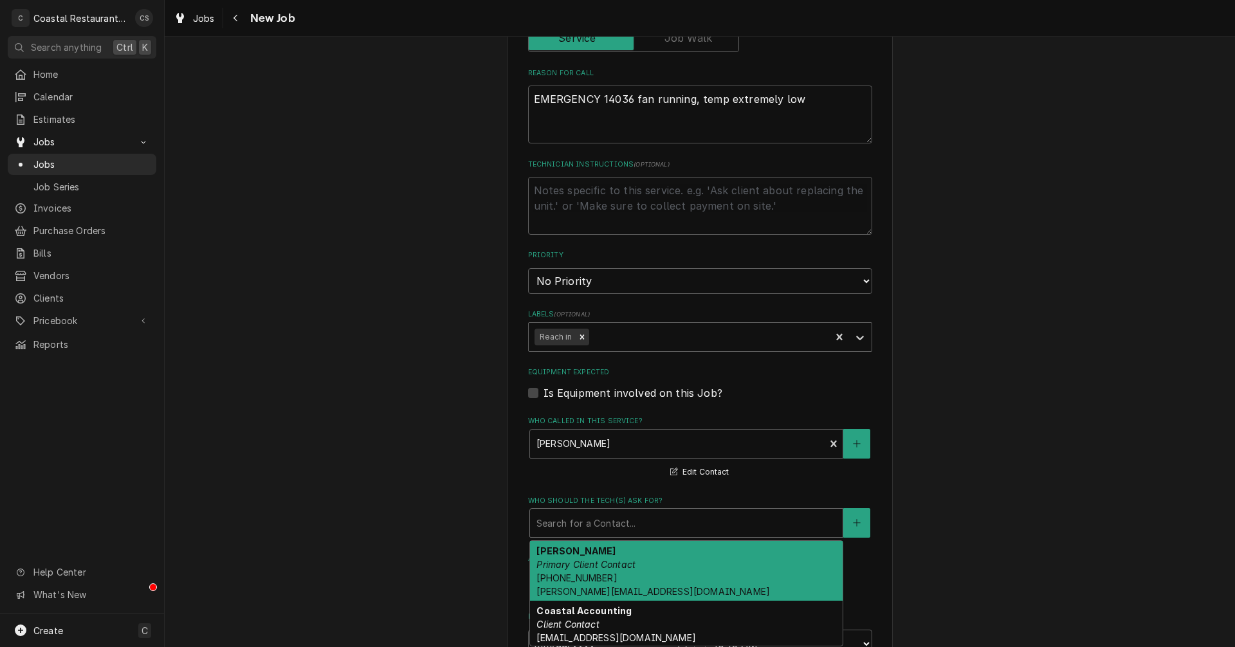
click at [587, 575] on span "(302) 381-0571 Andrew@sodelconcepts.com" at bounding box center [654, 585] width 234 height 24
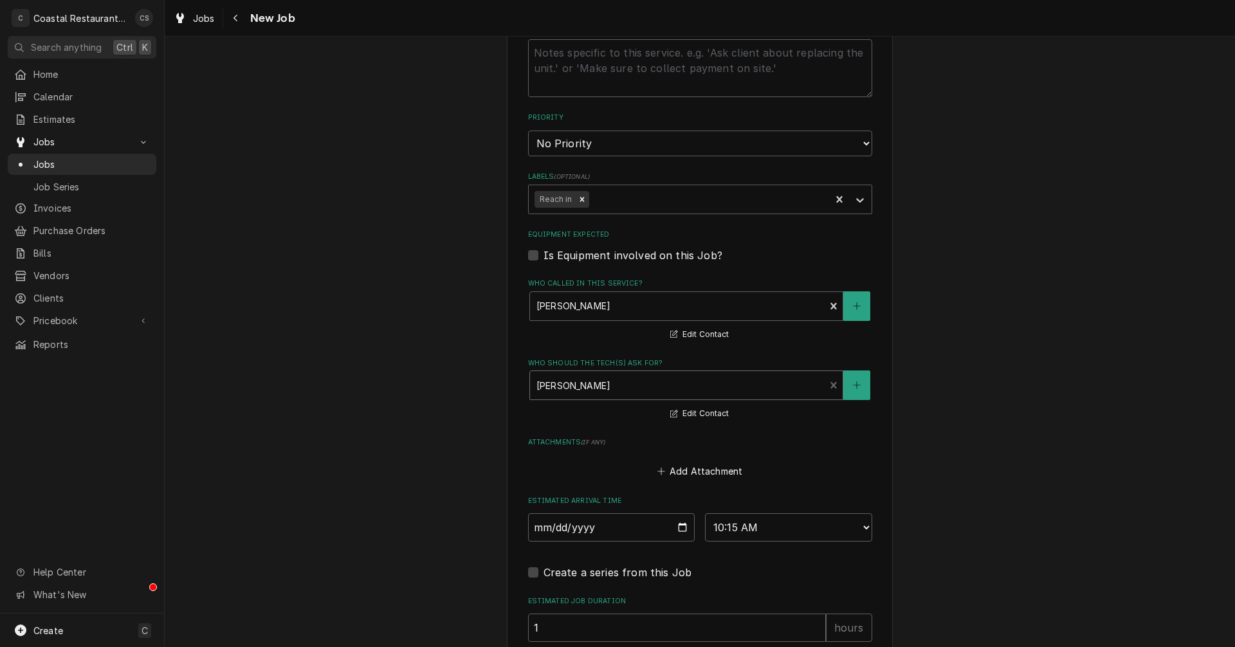
scroll to position [817, 0]
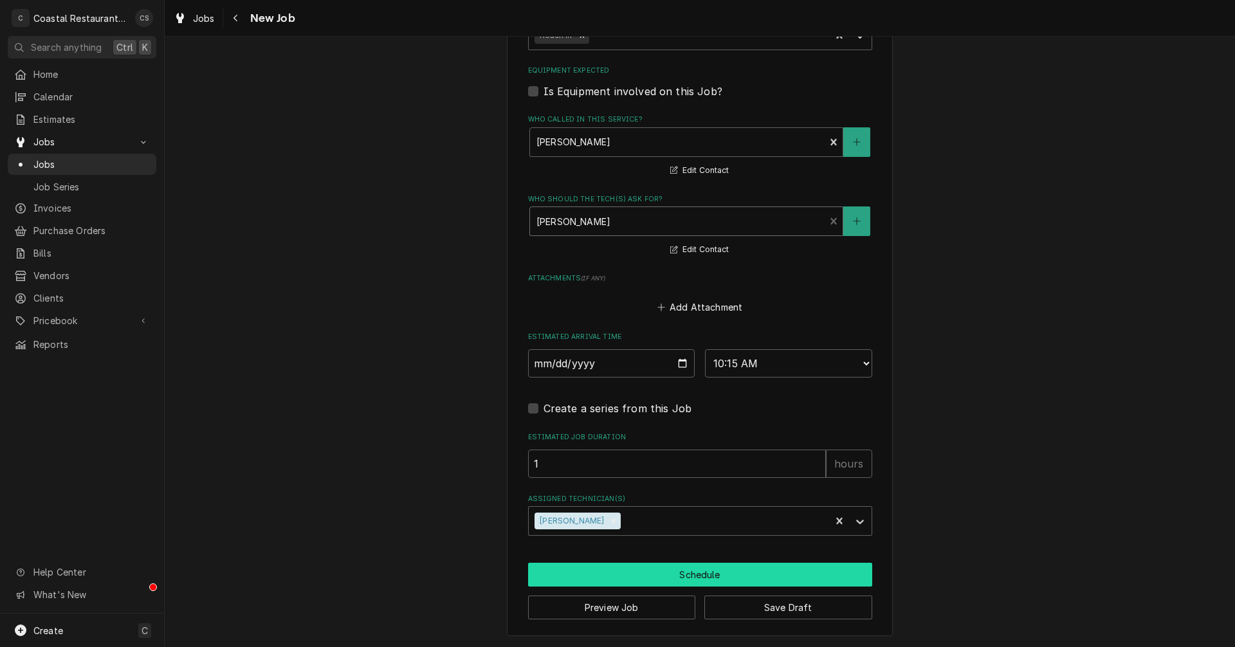
click at [652, 577] on button "Schedule" at bounding box center [700, 575] width 344 height 24
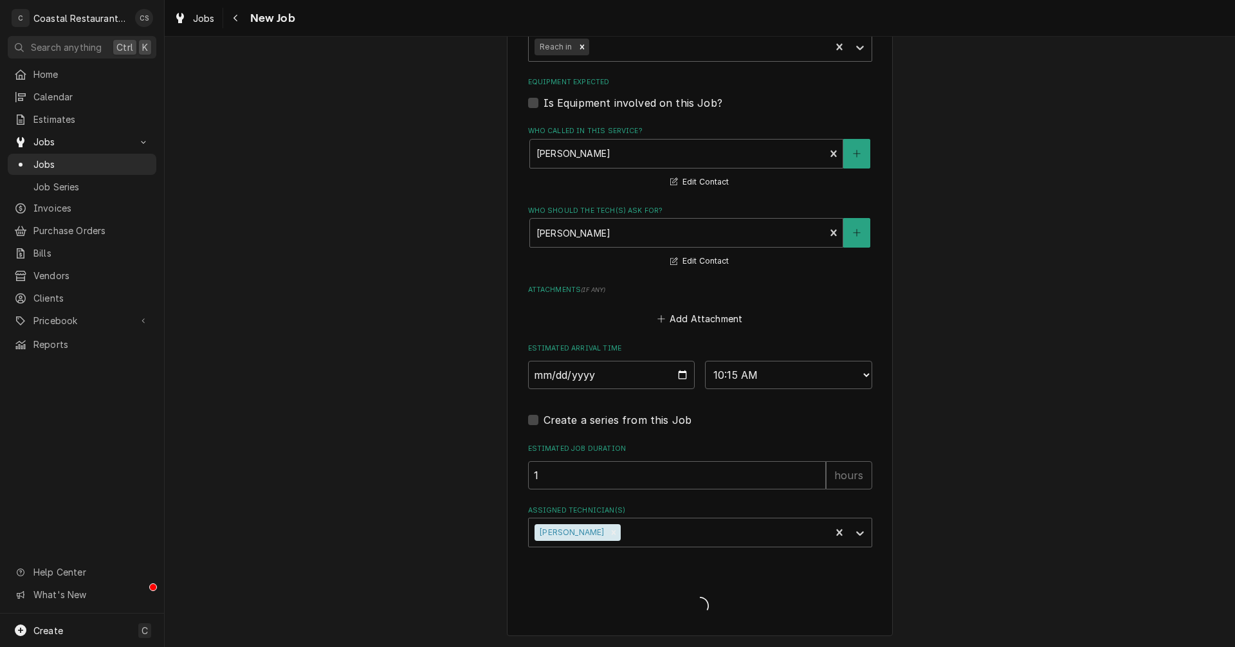
scroll to position [805, 0]
type textarea "x"
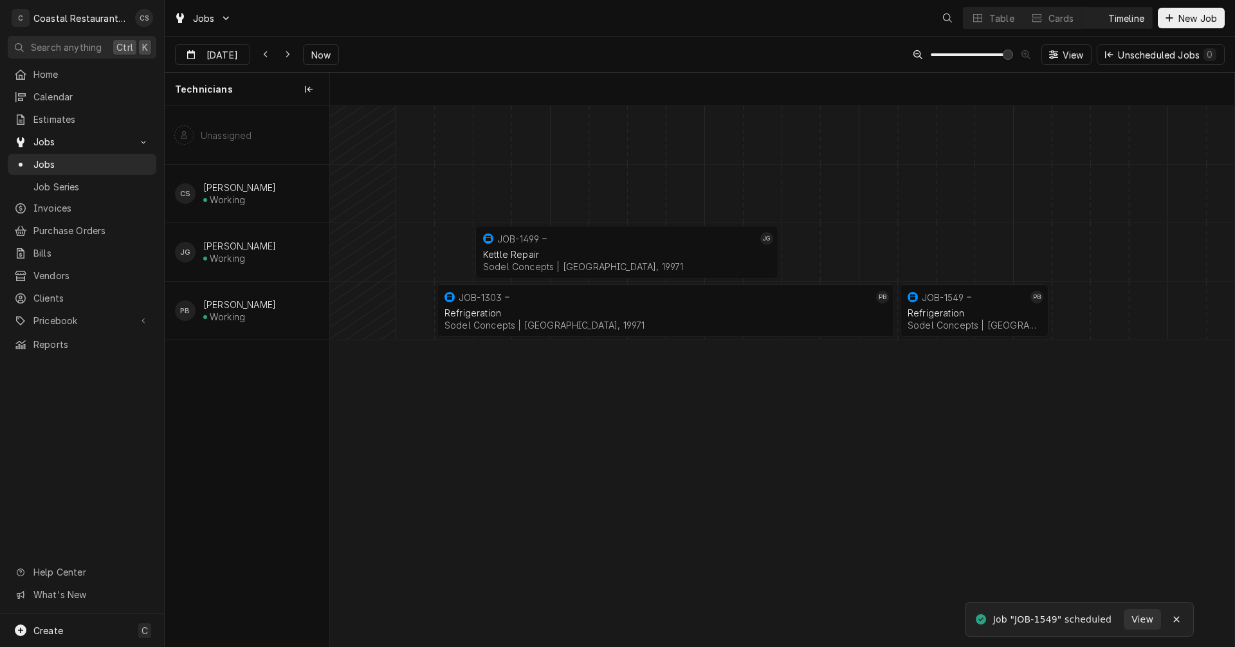
scroll to position [0, 17926]
click at [319, 50] on span "Now" at bounding box center [321, 55] width 24 height 14
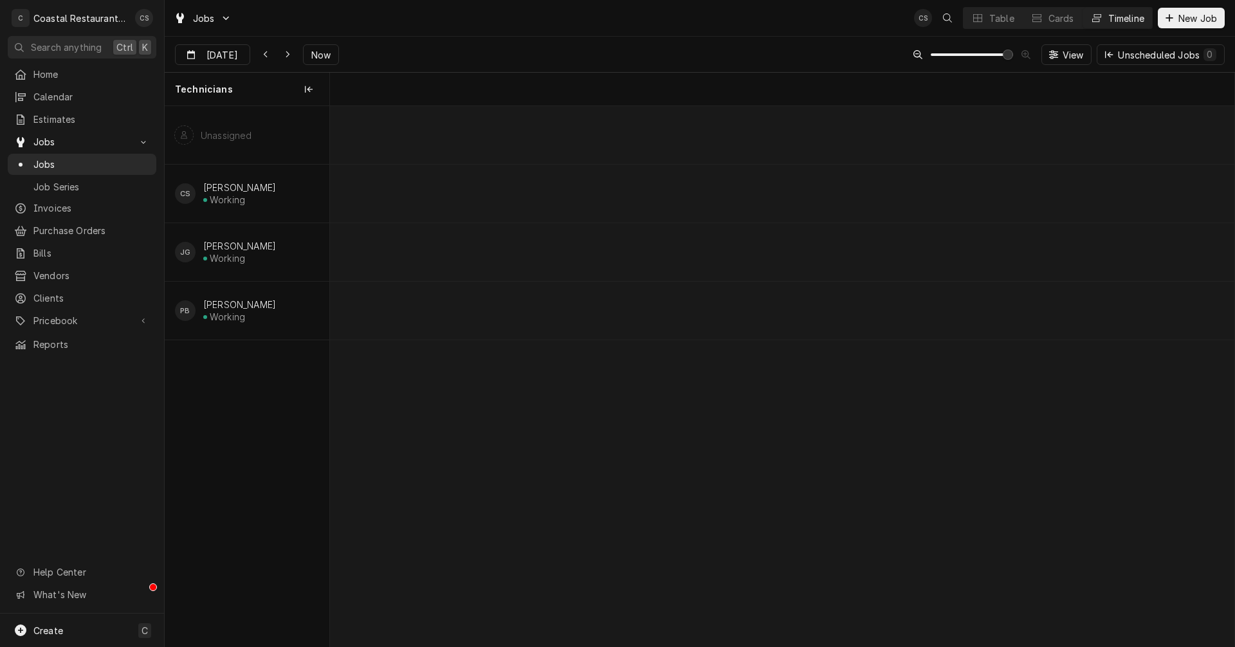
scroll to position [0, 7398]
type input "Aug 15"
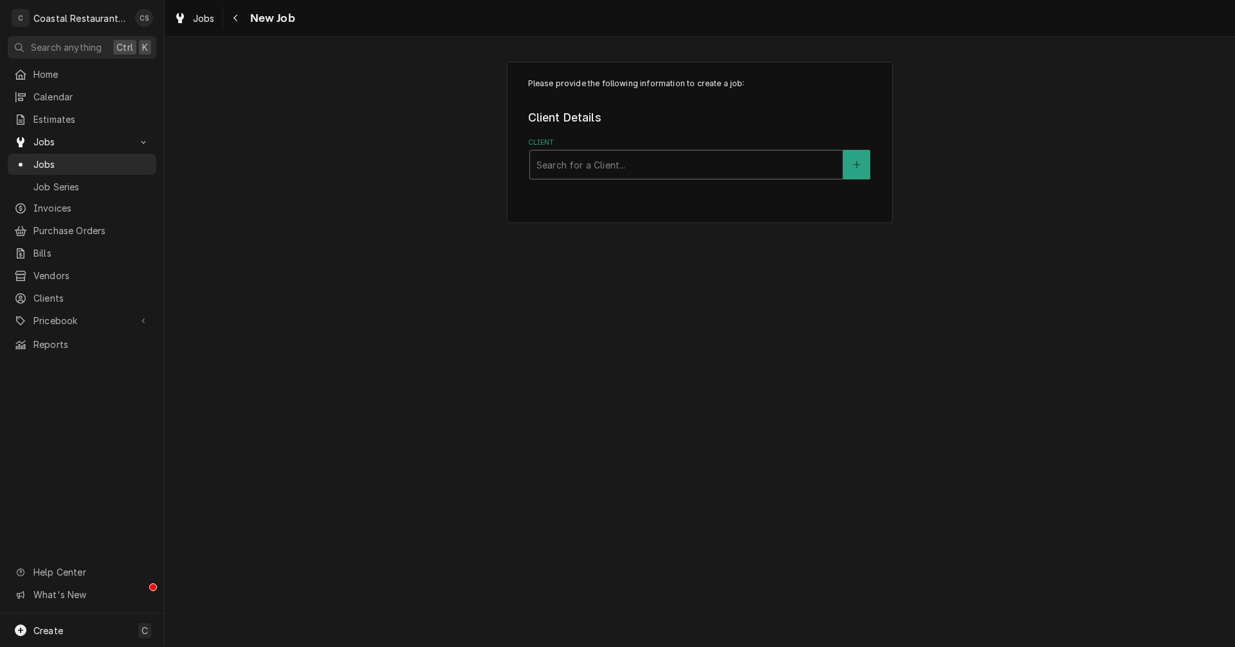
click at [587, 162] on div "Client" at bounding box center [687, 164] width 300 height 23
type input "The sta"
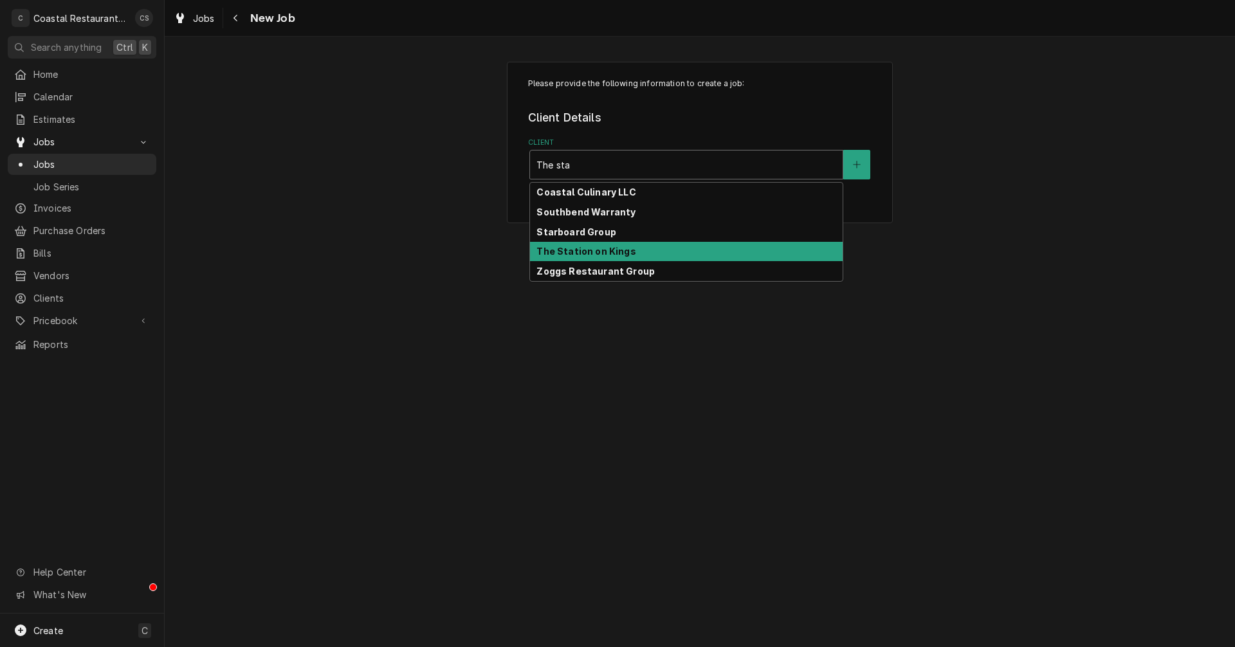
click at [585, 254] on strong "The Station on Kings" at bounding box center [586, 251] width 99 height 11
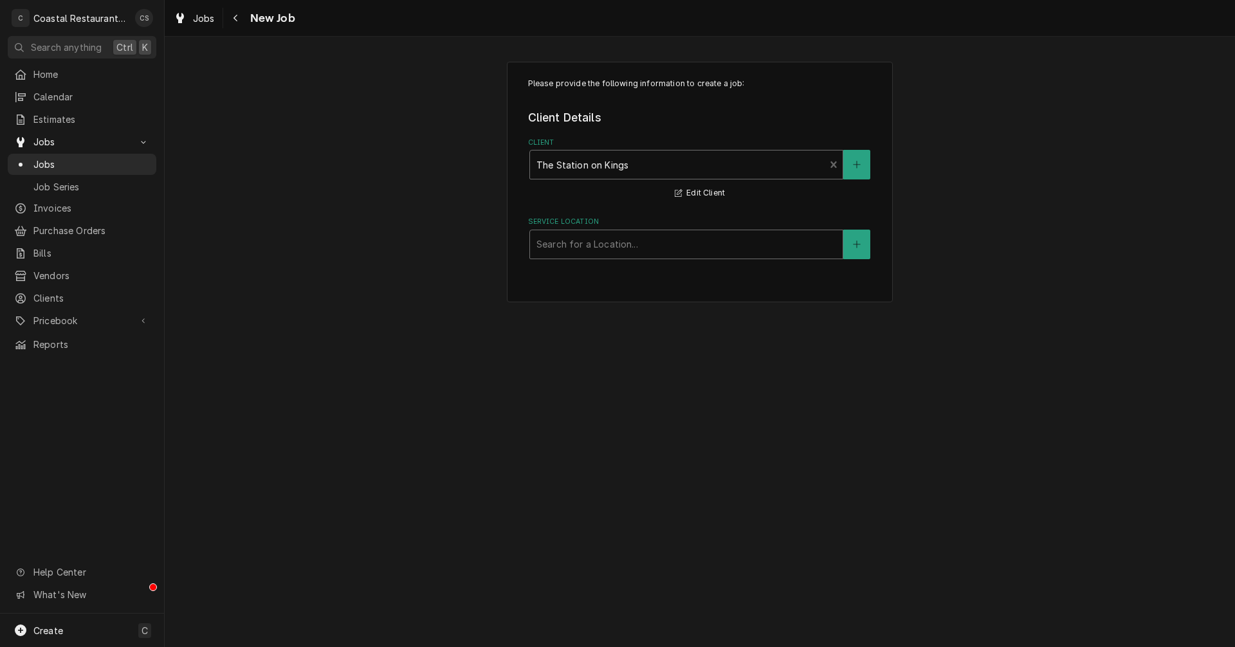
click at [578, 249] on div "Service Location" at bounding box center [687, 244] width 300 height 23
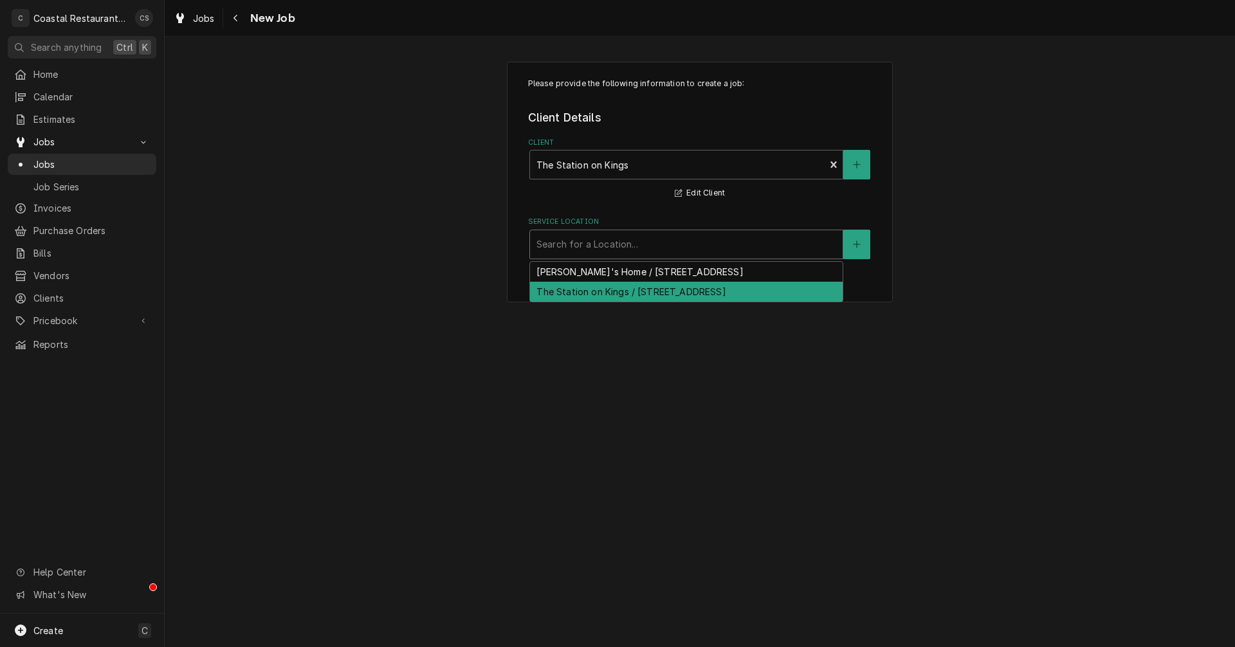
click at [581, 292] on div "The Station on Kings / [STREET_ADDRESS]" at bounding box center [686, 292] width 313 height 20
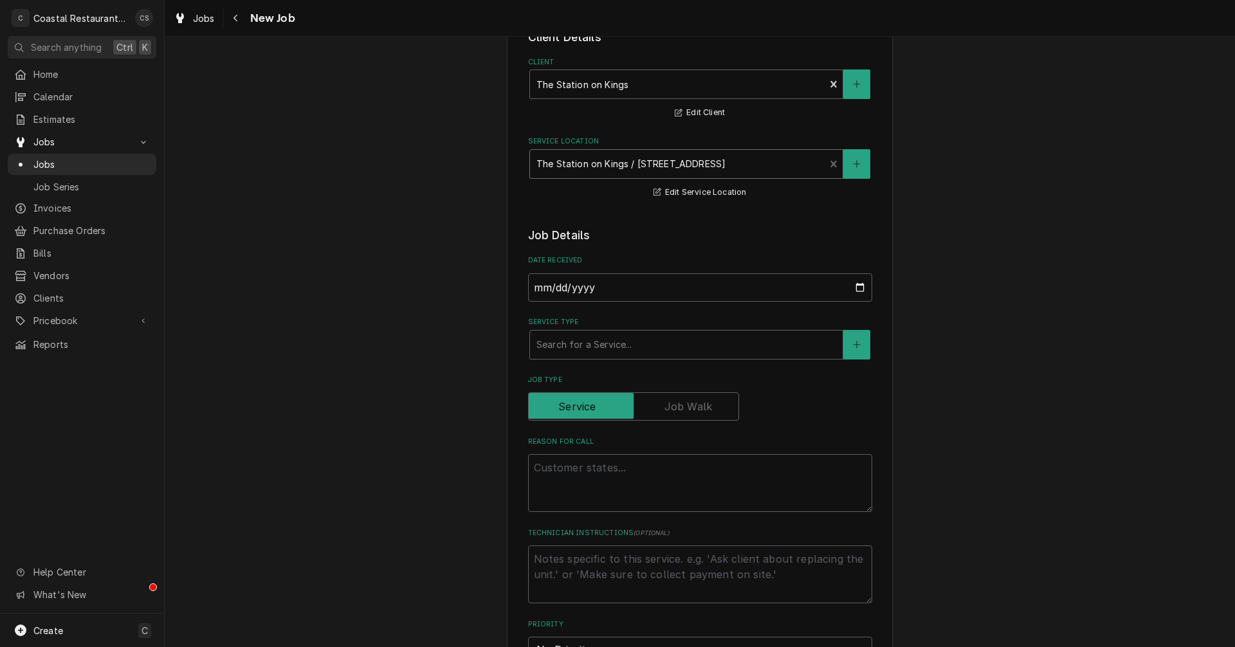
scroll to position [193, 0]
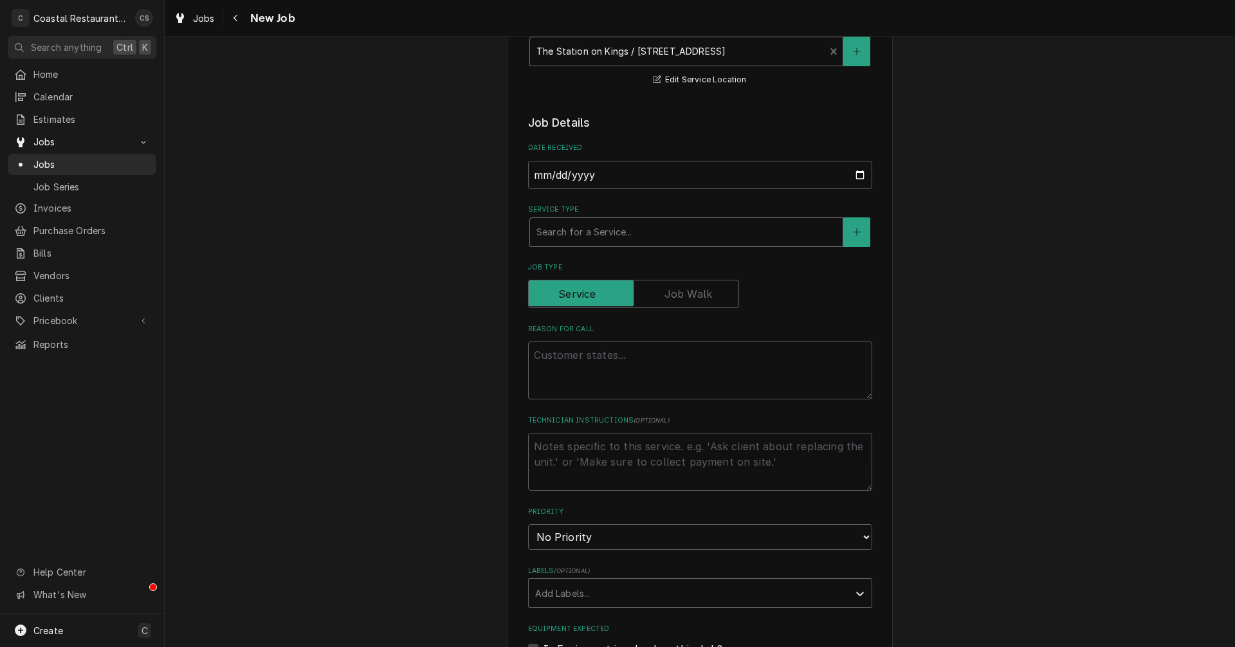
click at [559, 223] on div "Service Type" at bounding box center [687, 232] width 300 height 23
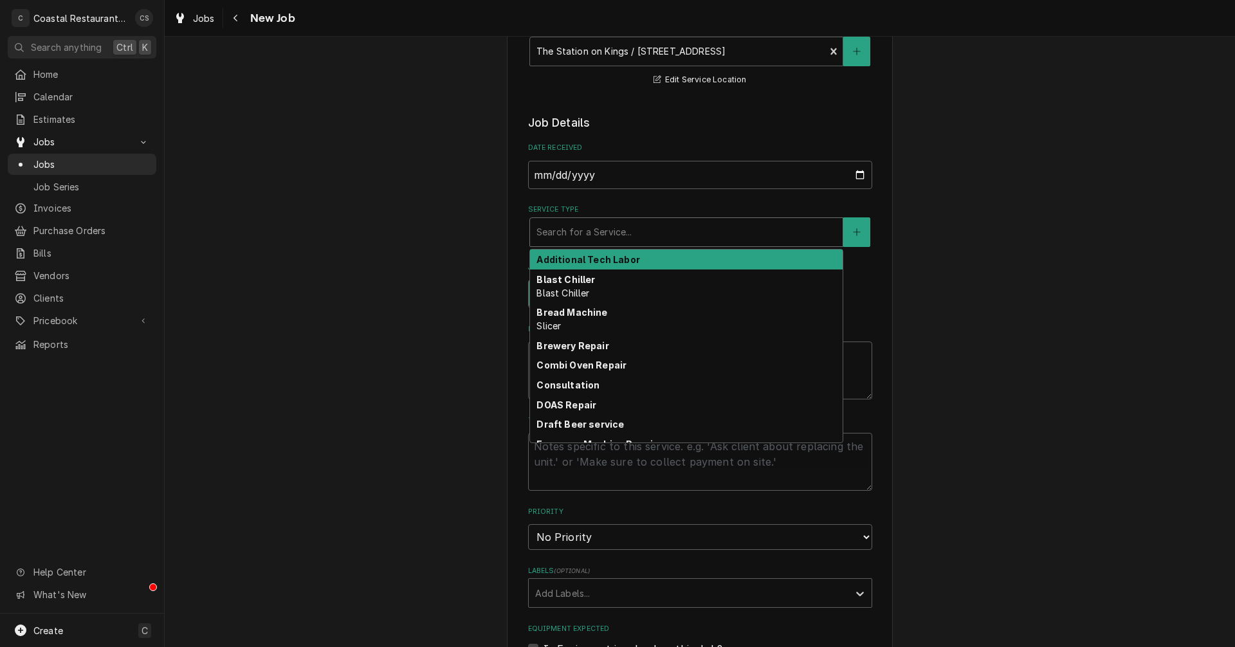
type textarea "x"
type input "H"
type textarea "x"
type input "HV"
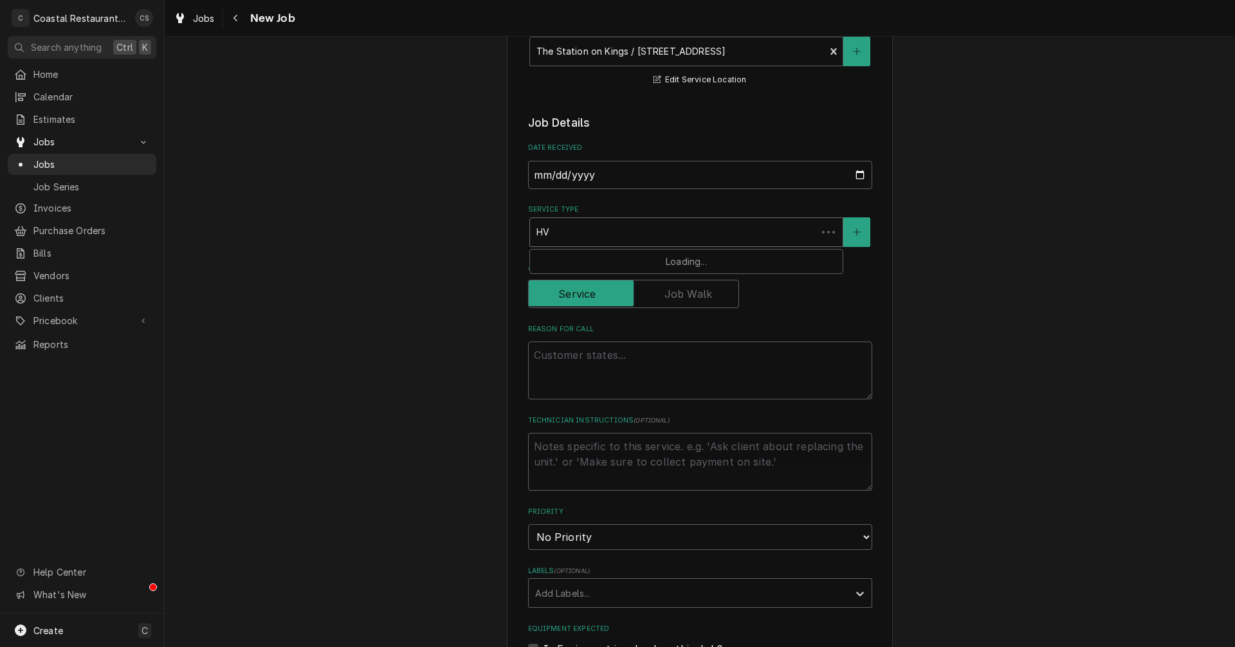
type textarea "x"
type input "HVA"
type textarea "x"
type input "HVAC"
click at [561, 258] on strong "HVAC Repair" at bounding box center [566, 259] width 59 height 11
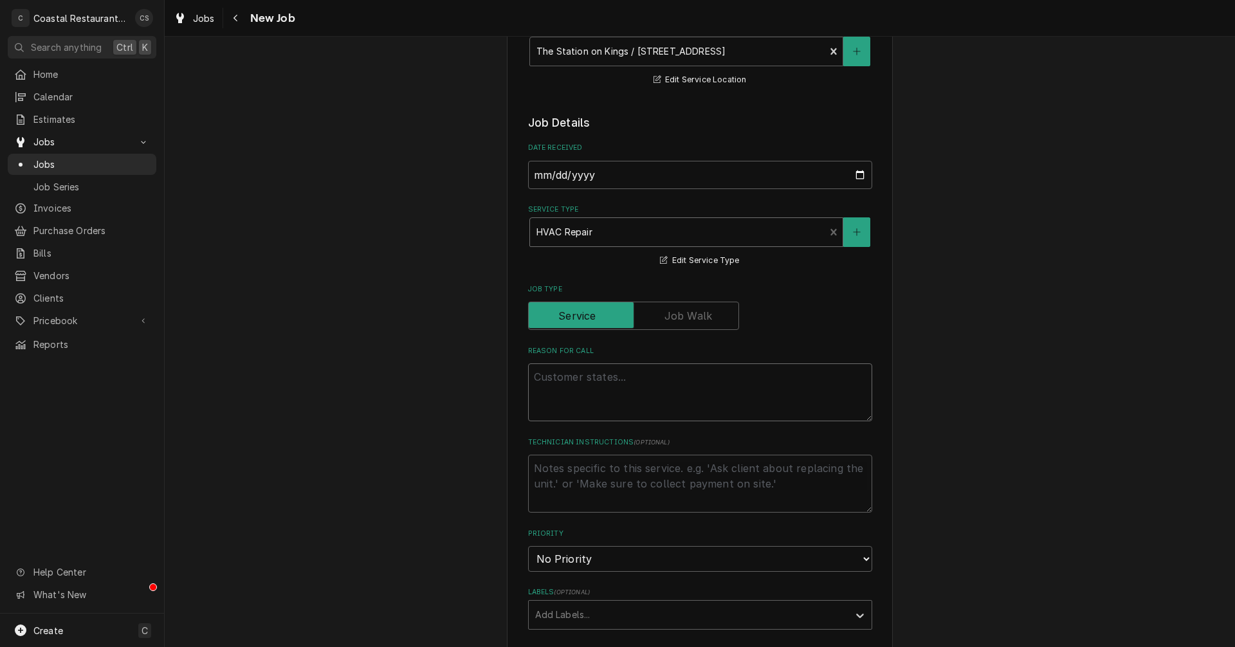
click at [563, 378] on textarea "Reason For Call" at bounding box center [700, 393] width 344 height 58
type textarea "x"
type textarea "A"
type textarea "x"
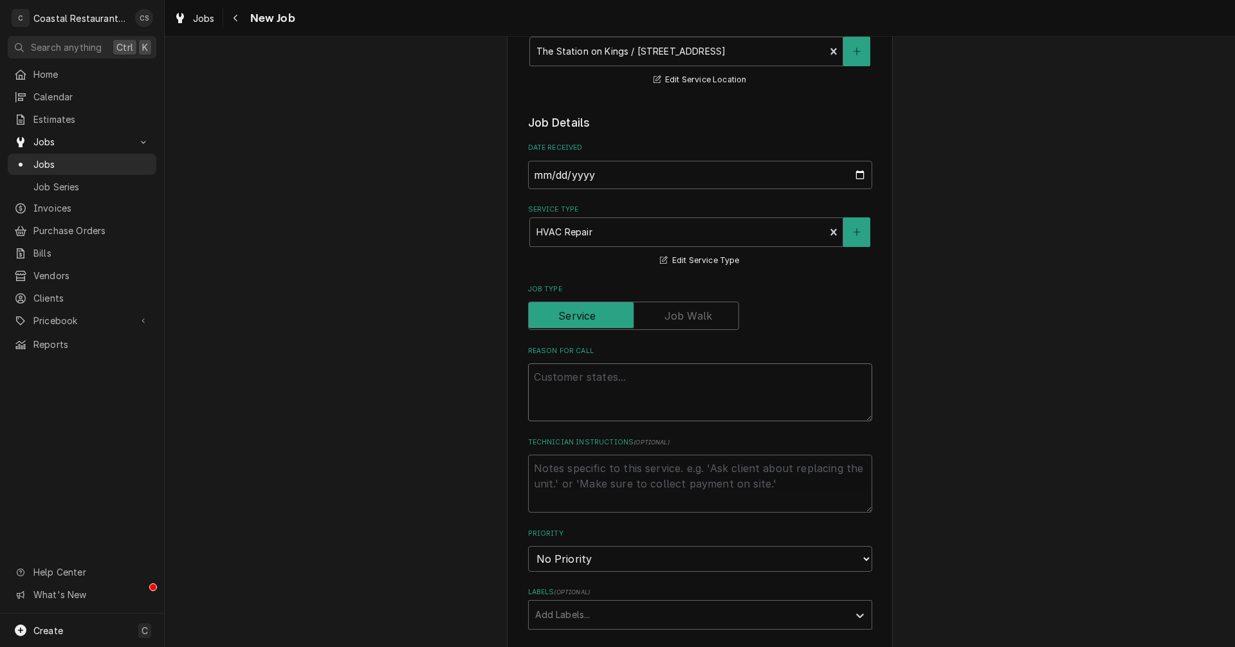
type textarea "T"
type textarea "x"
type textarea "Th"
type textarea "x"
type textarea "The"
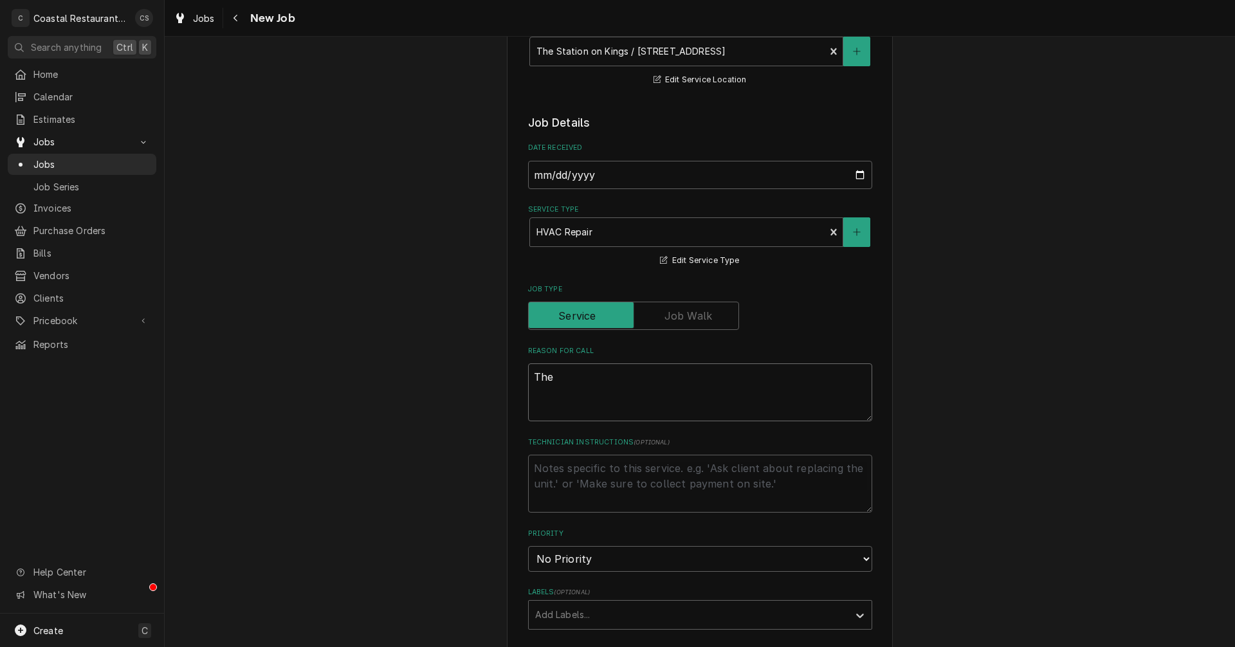
type textarea "x"
type textarea "The"
type textarea "x"
type textarea "The A"
type textarea "x"
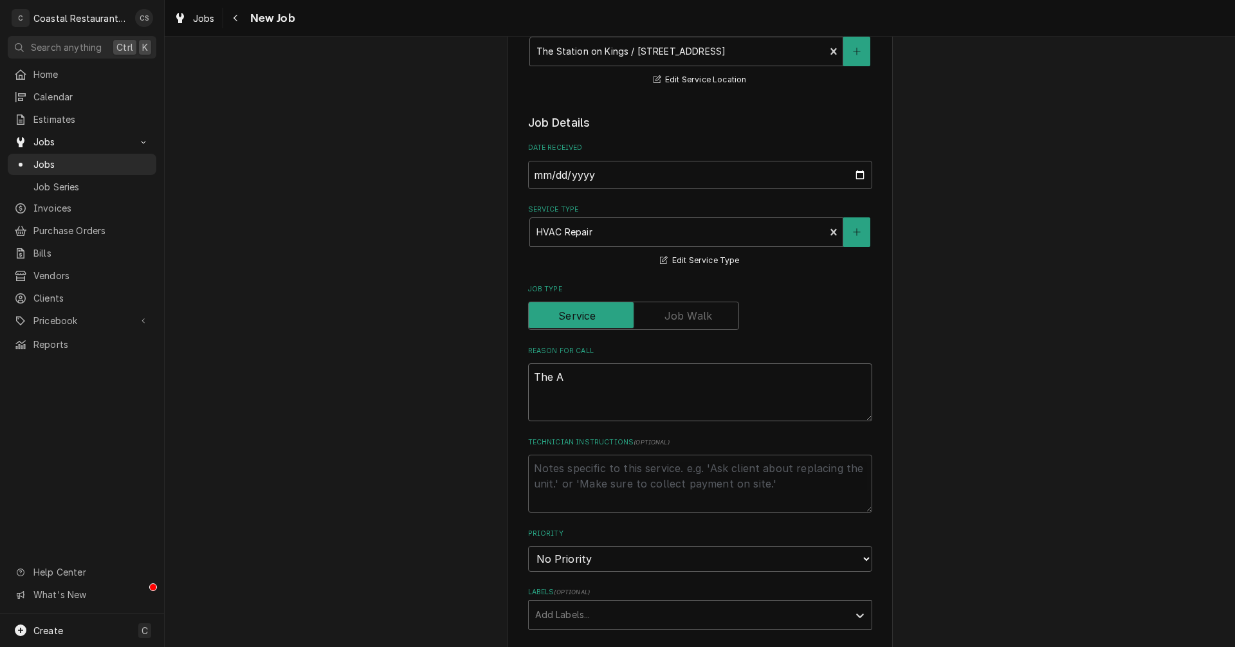
type textarea "The Ai"
type textarea "x"
type textarea "The Air"
type textarea "x"
type textarea "The Air"
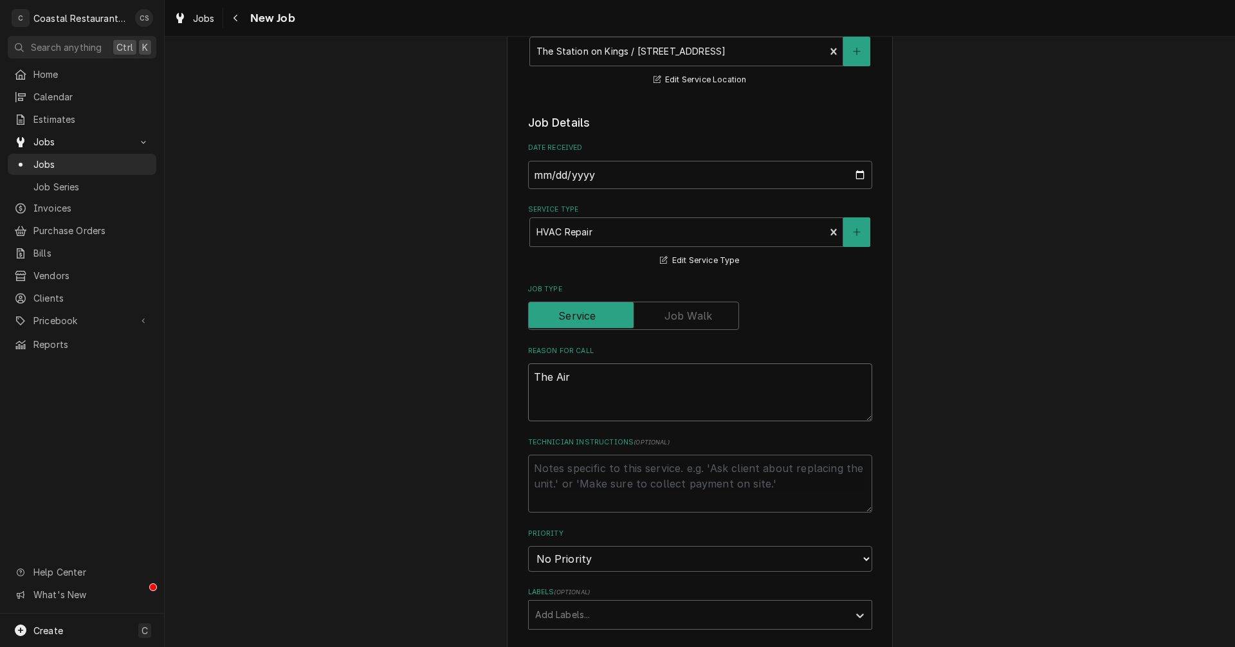
type textarea "x"
type textarea "The Air i"
type textarea "x"
type textarea "The Air in"
type textarea "x"
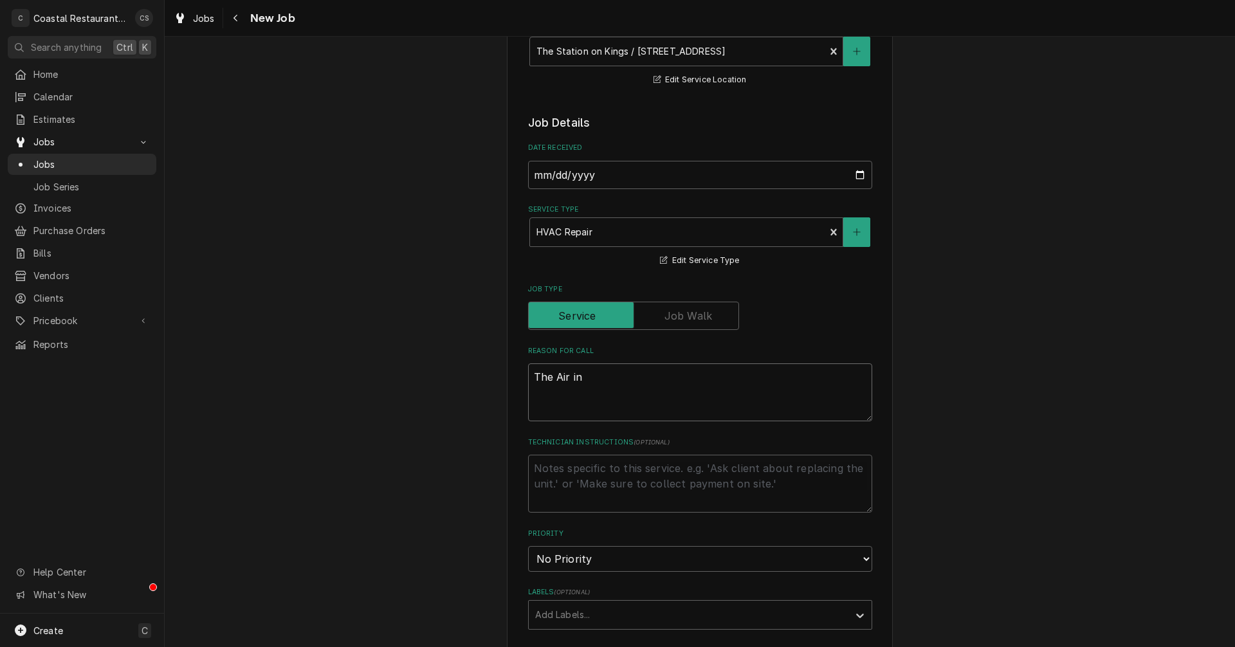
type textarea "The Air in"
type textarea "x"
type textarea "The Air in t"
type textarea "x"
type textarea "The Air in th"
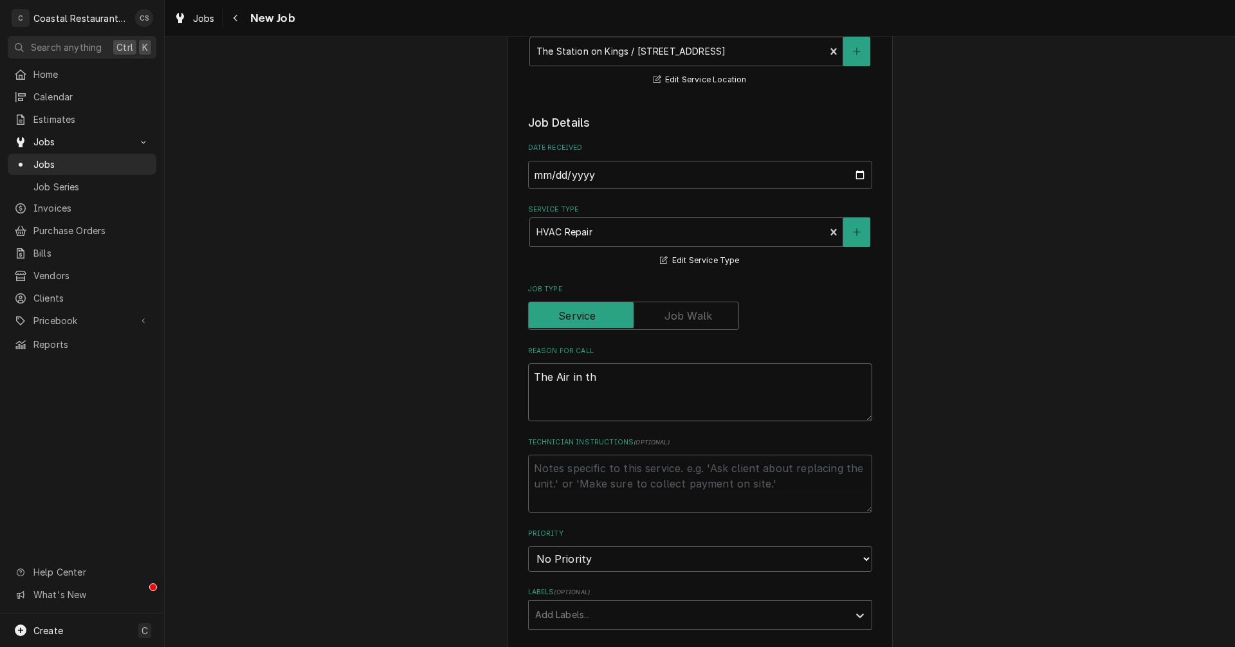
type textarea "x"
type textarea "The Air in the"
type textarea "x"
type textarea "The Air in the"
type textarea "x"
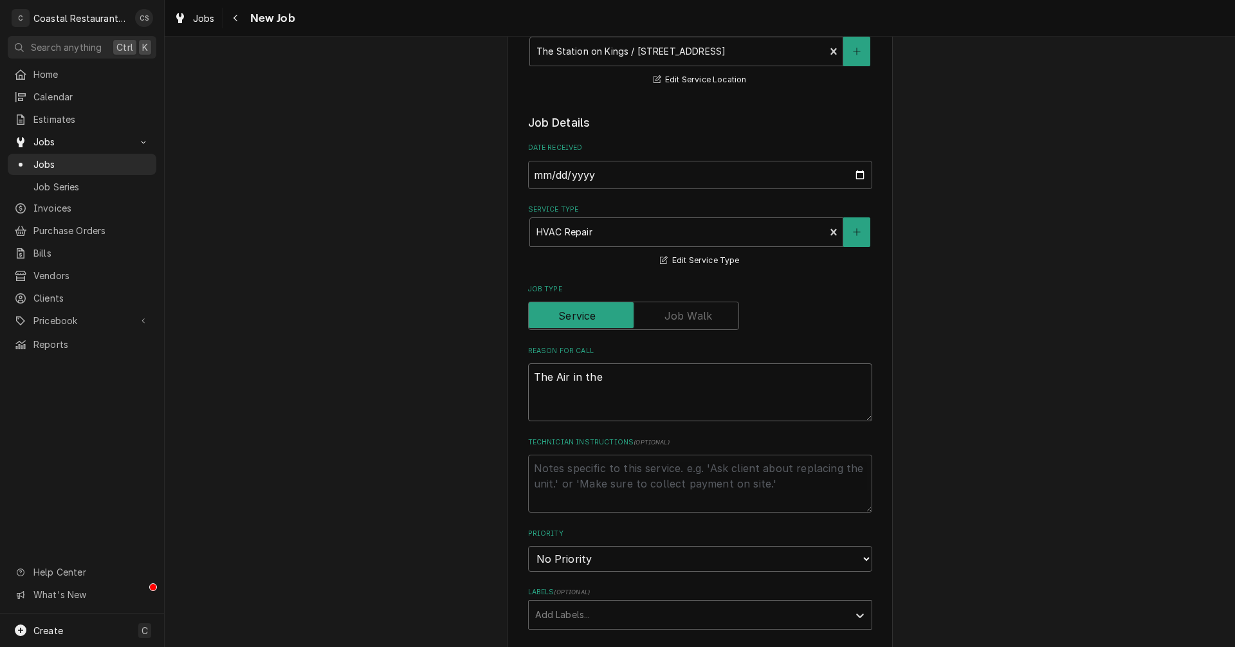
type textarea "The Air in the p"
type textarea "x"
type textarea "The Air in the pa"
type textarea "x"
type textarea "The Air in the pas"
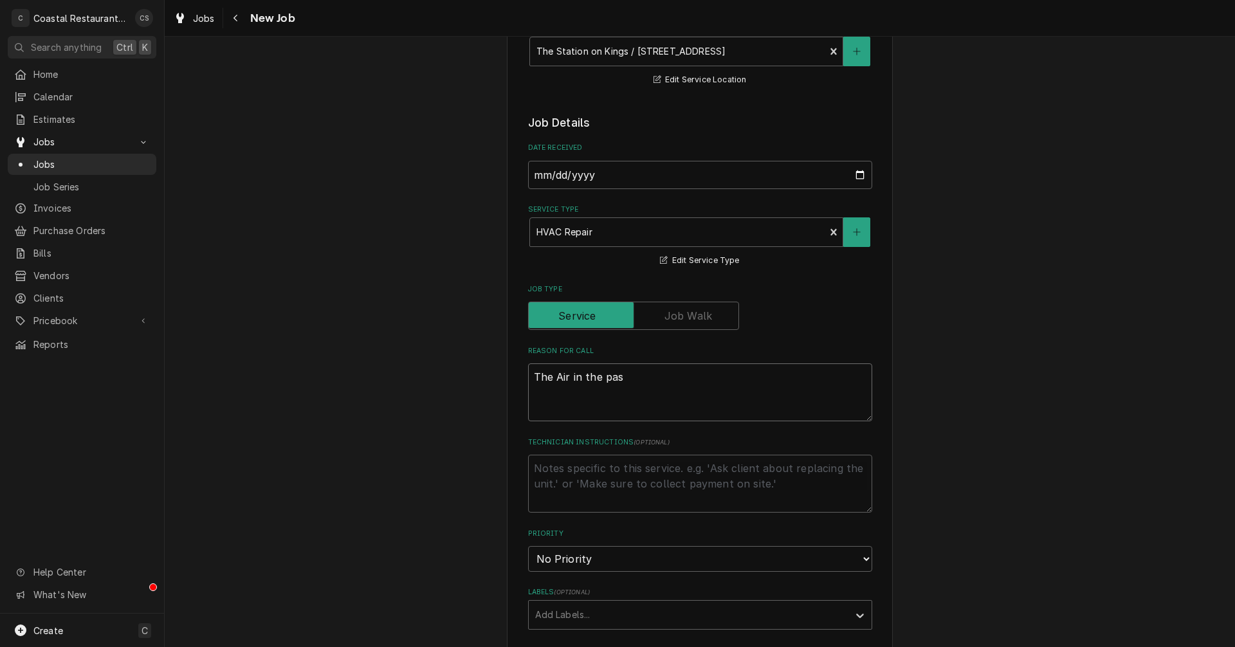
type textarea "x"
type textarea "The Air in the past"
type textarea "x"
type textarea "The Air in the pastr"
type textarea "x"
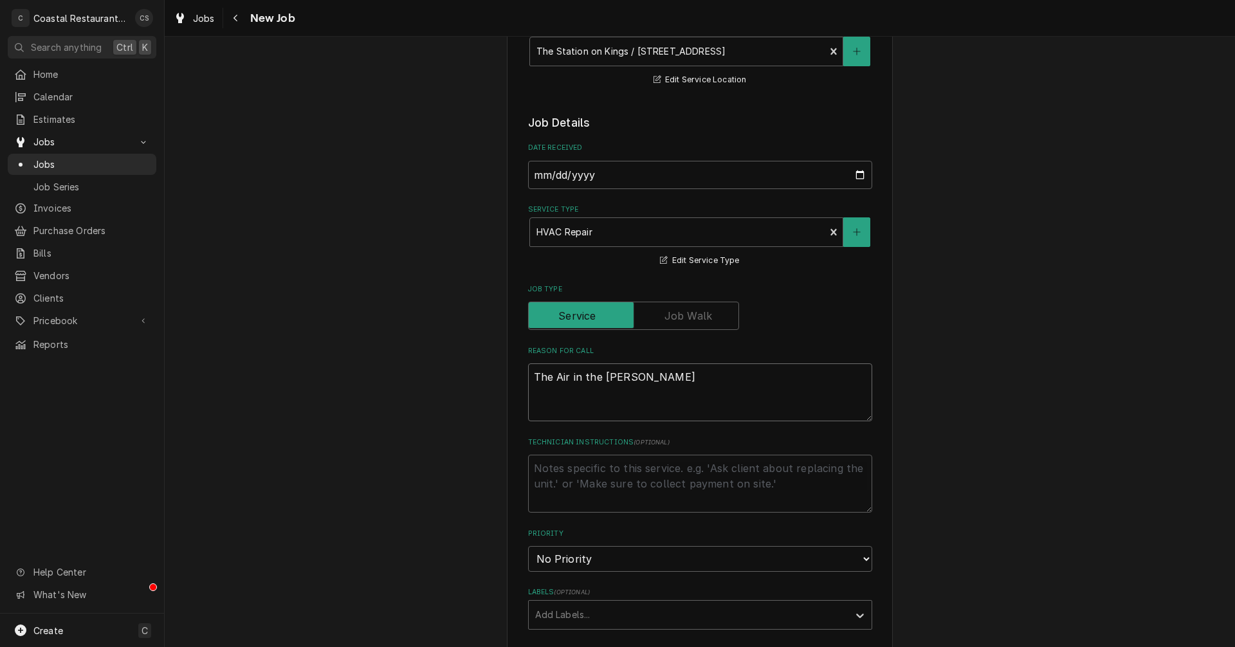
type textarea "The Air in the pastry"
type textarea "x"
type textarea "The Air in the pastry"
type textarea "x"
type textarea "The Air in the pastry k"
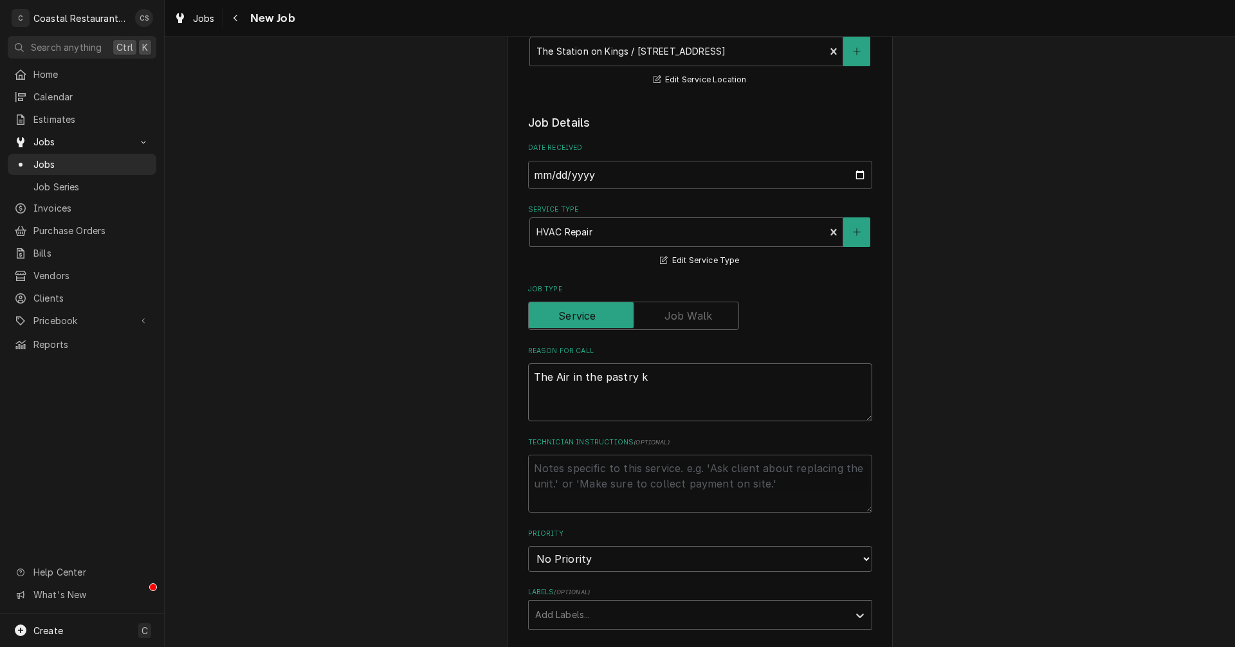
type textarea "x"
type textarea "The Air in the pastry ki"
type textarea "x"
type textarea "The Air in the pastry kit"
type textarea "x"
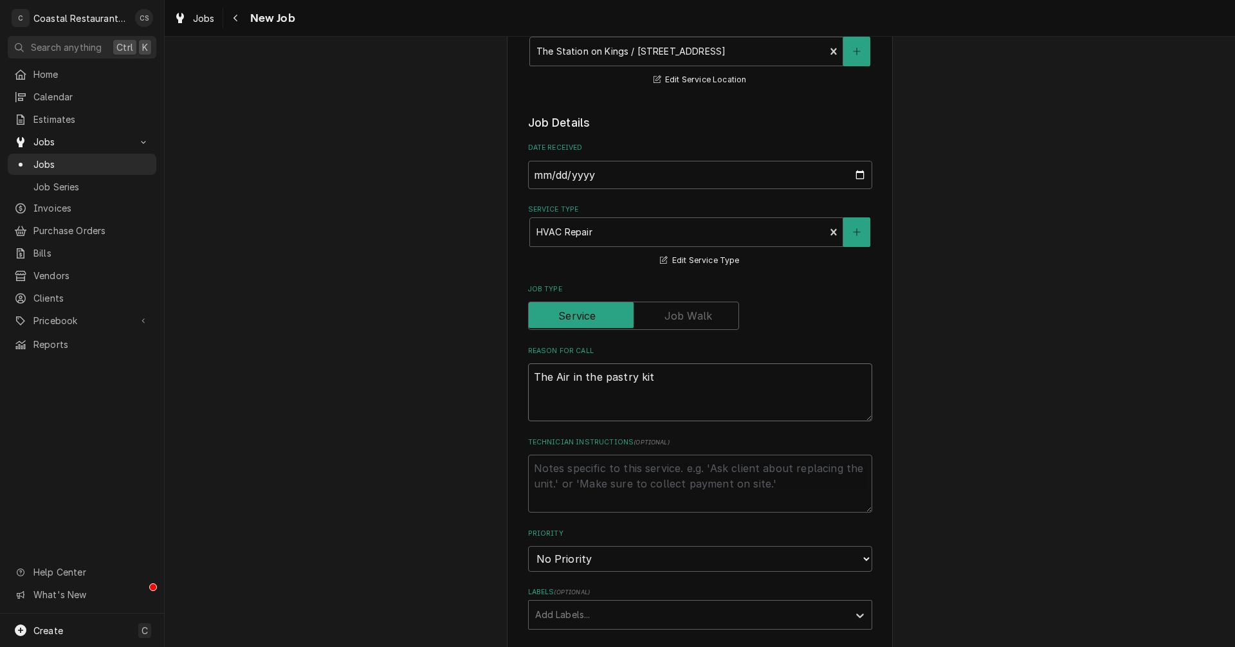
type textarea "The Air in the pastry kitc"
type textarea "x"
type textarea "The Air in the pastry kitch"
type textarea "x"
type textarea "The Air in the pastry kitche"
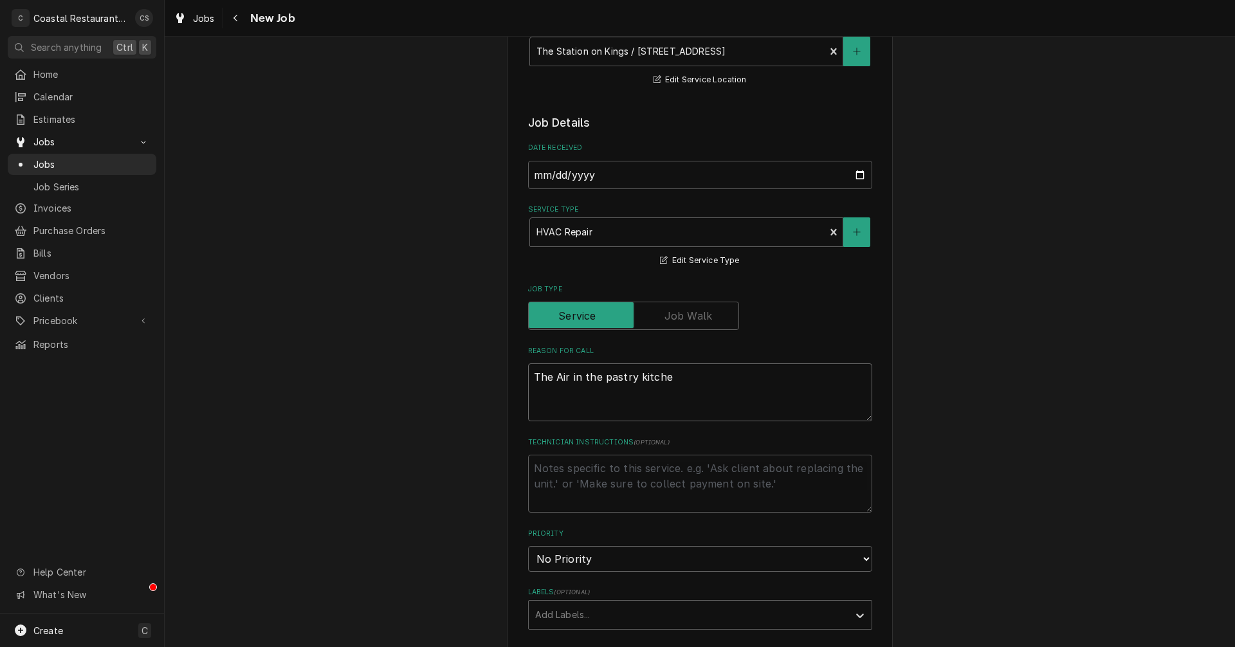
type textarea "x"
type textarea "The Air in the pastry kitchen"
type textarea "x"
type textarea "The Air in the pastry kitchen"
type textarea "x"
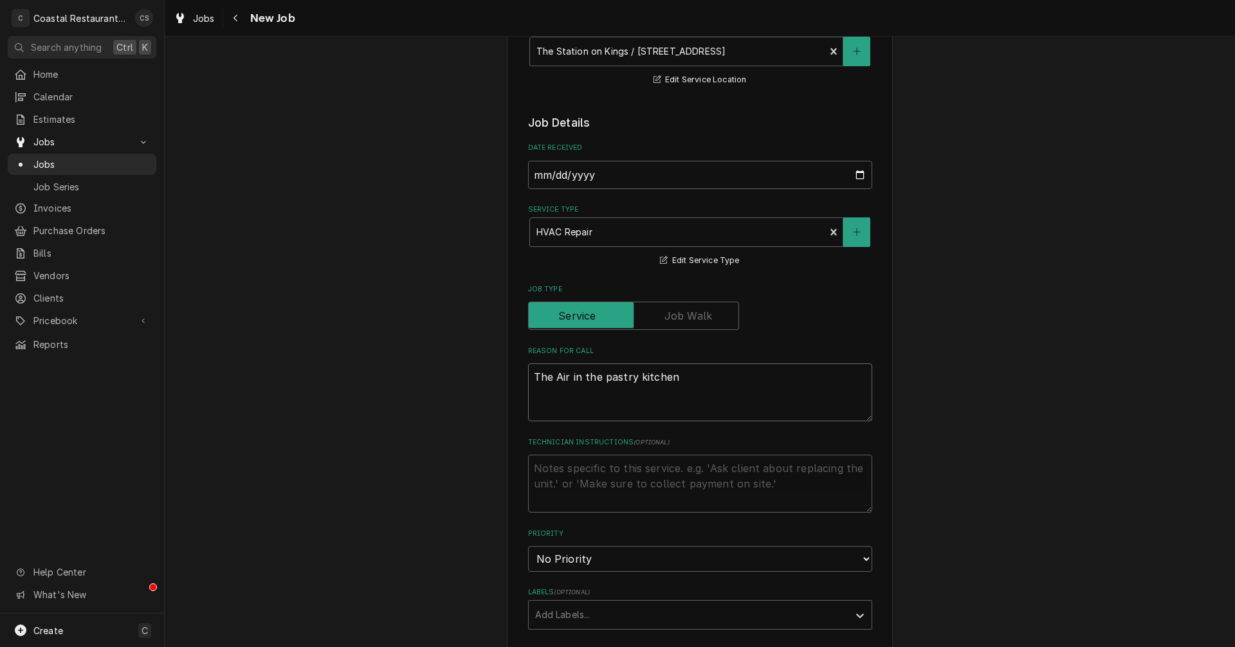
type textarea "The Air in the pastry kitchen i"
type textarea "x"
type textarea "The Air in the pastry kitchen in"
type textarea "x"
type textarea "The Air in the pastry kitchen in"
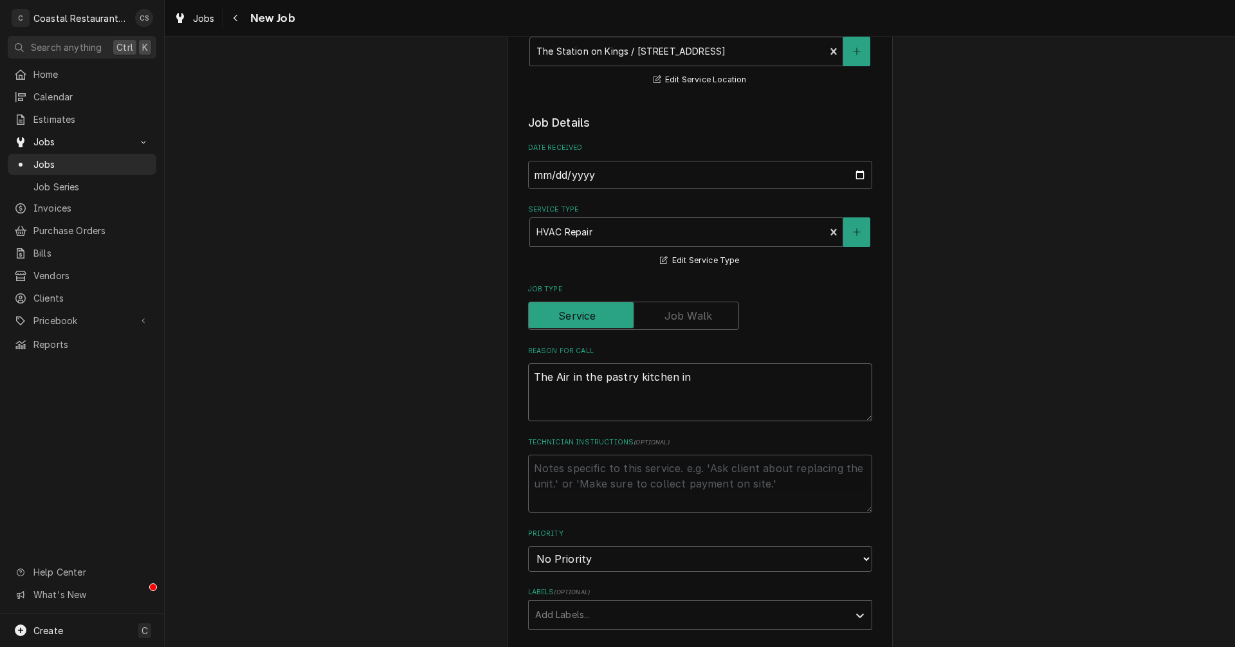
type textarea "x"
type textarea "The Air in the pastry kitchen in t"
type textarea "x"
type textarea "The Air in the pastry kitchen in th"
type textarea "x"
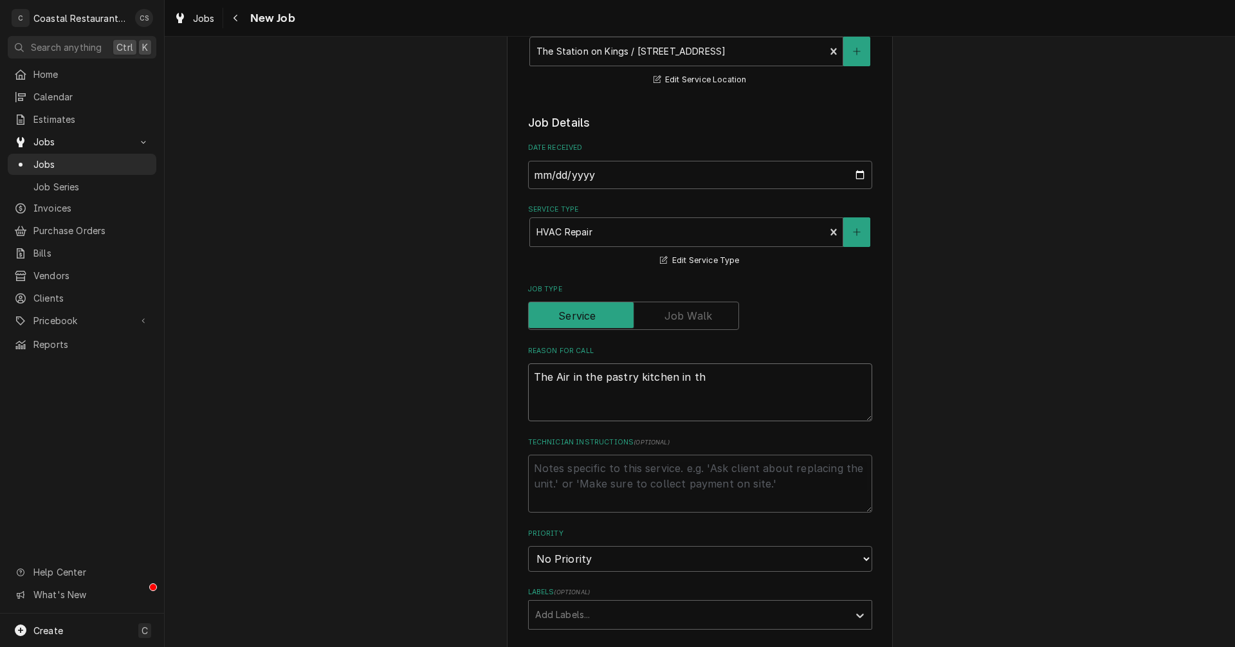
type textarea "The Air in the pastry kitchen in the"
type textarea "x"
type textarea "The Air in the pastry kitchen in the"
type textarea "x"
type textarea "The Air in the pastry kitchen in the g"
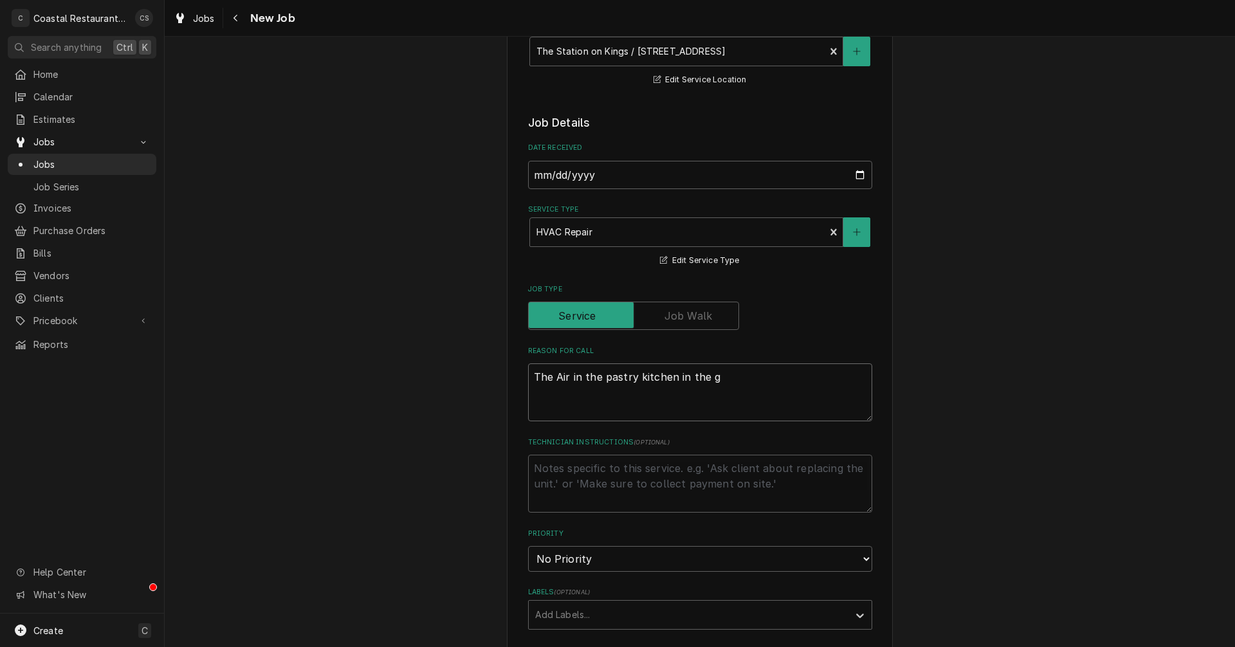
type textarea "x"
type textarea "The Air in the pastry kitchen in the ga"
type textarea "x"
type textarea "The Air in the pastry kitchen in the gar"
type textarea "x"
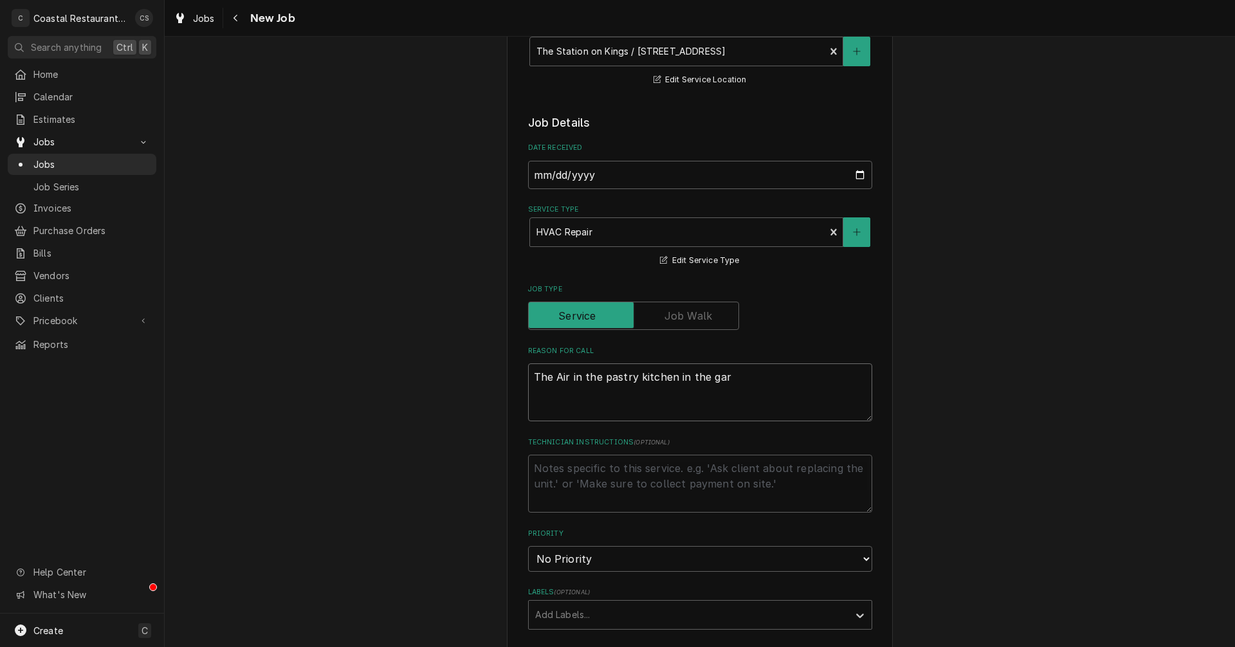
type textarea "The Air in the pastry kitchen in the ga"
type textarea "x"
type textarea "The Air in the pastry kitchen in the gaf"
type textarea "x"
type textarea "The Air in the pastry kitchen in the gafa"
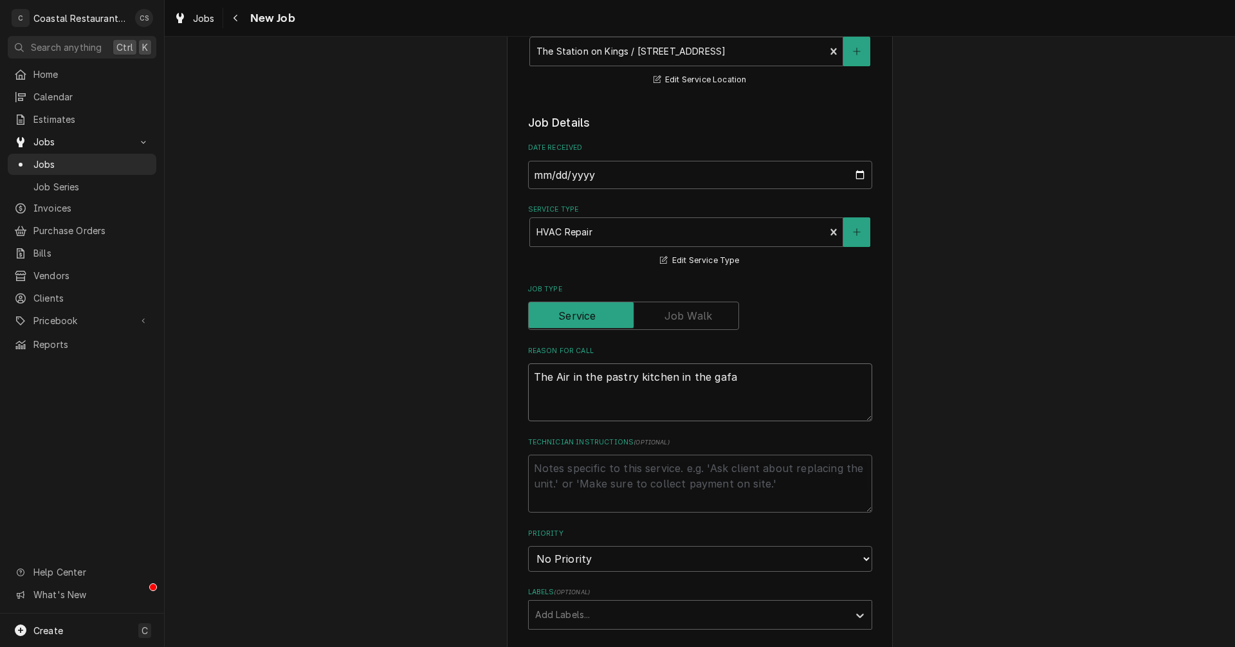
type textarea "x"
type textarea "The Air in the pastry kitchen in the gafag"
type textarea "x"
type textarea "The Air in the pastry kitchen in the gafa"
type textarea "x"
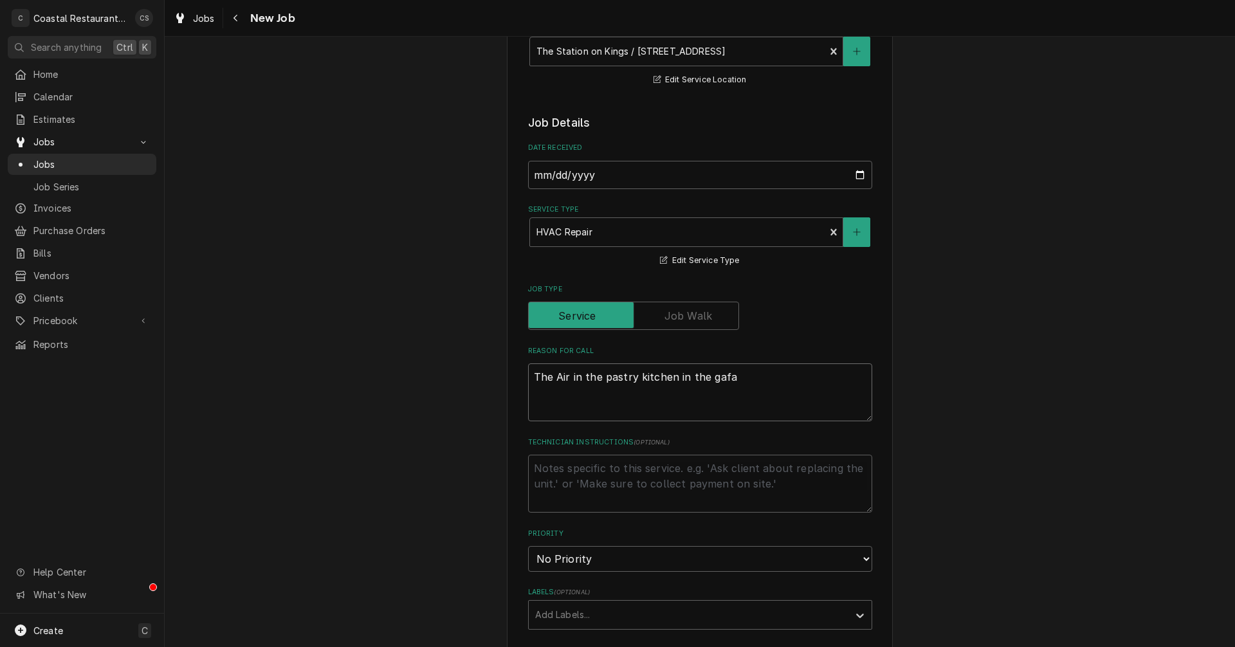
type textarea "The Air in the pastry kitchen in the gaf"
type textarea "x"
type textarea "The Air in the pastry kitchen in the ga"
type textarea "x"
type textarea "The Air in the pastry kitchen in the gar"
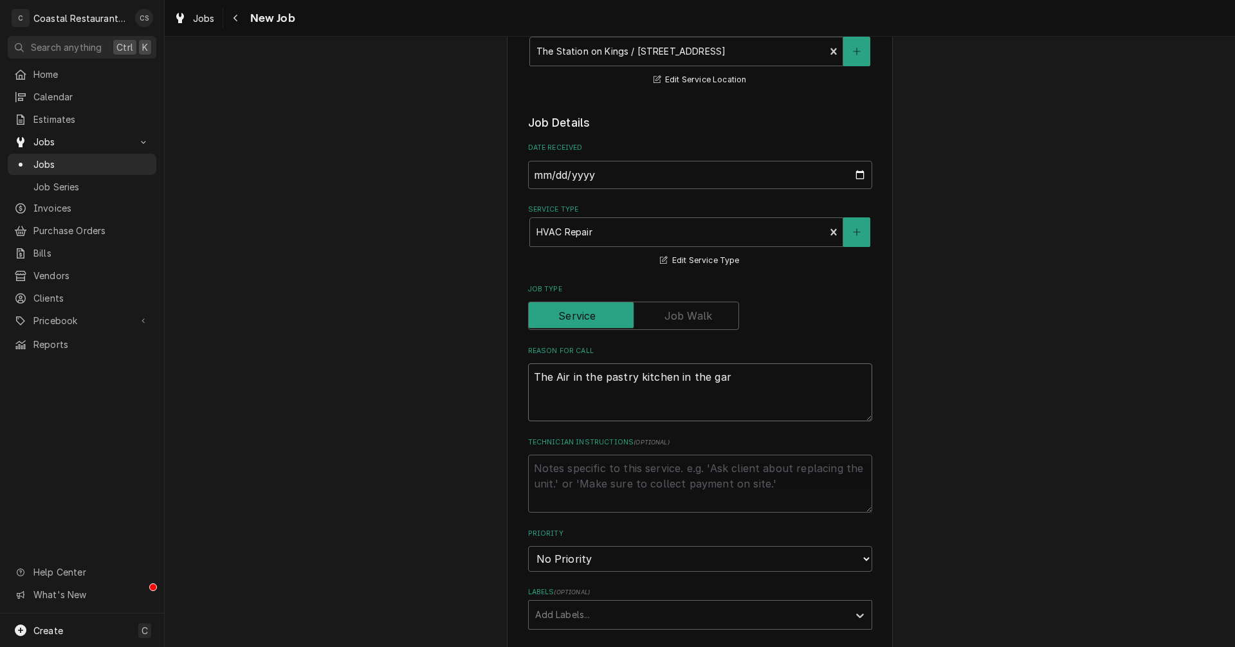
type textarea "x"
type textarea "The Air in the pastry kitchen in the gara"
type textarea "x"
type textarea "The Air in the pastry kitchen in the garag"
type textarea "x"
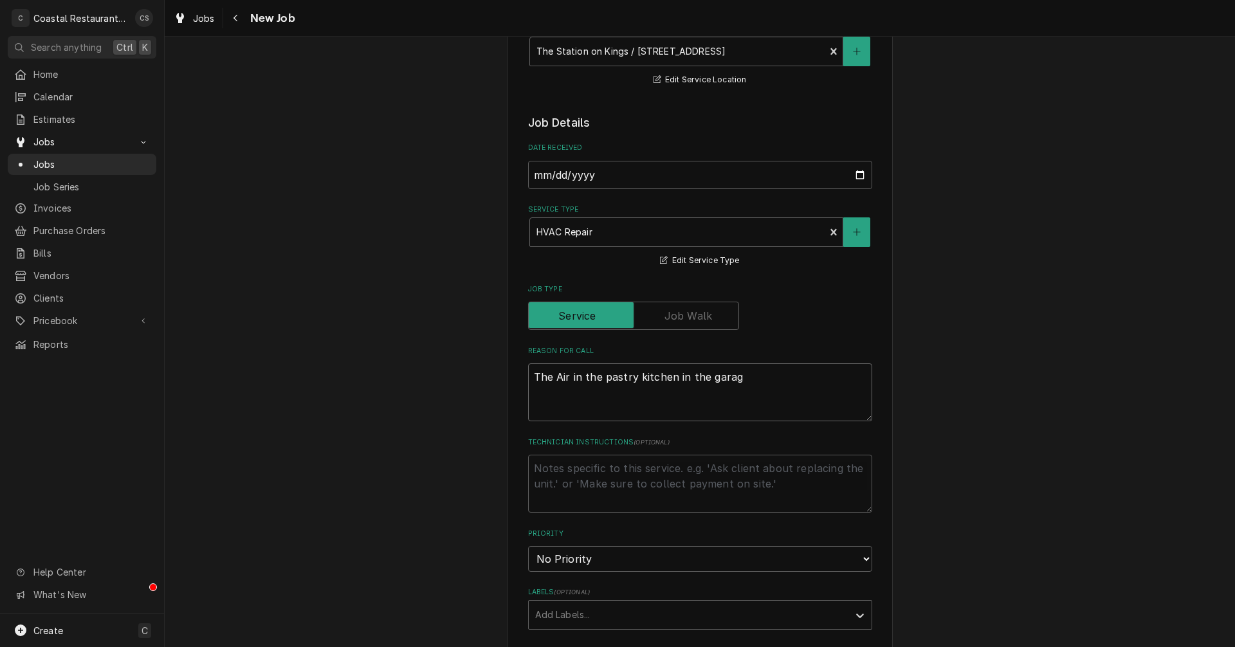
type textarea "The Air in the pastry kitchen in the garage"
type textarea "x"
type textarea "The Air in the pastry kitchen in the garage"
type textarea "x"
type textarea "The Air in the pastry kitchen in the garage i"
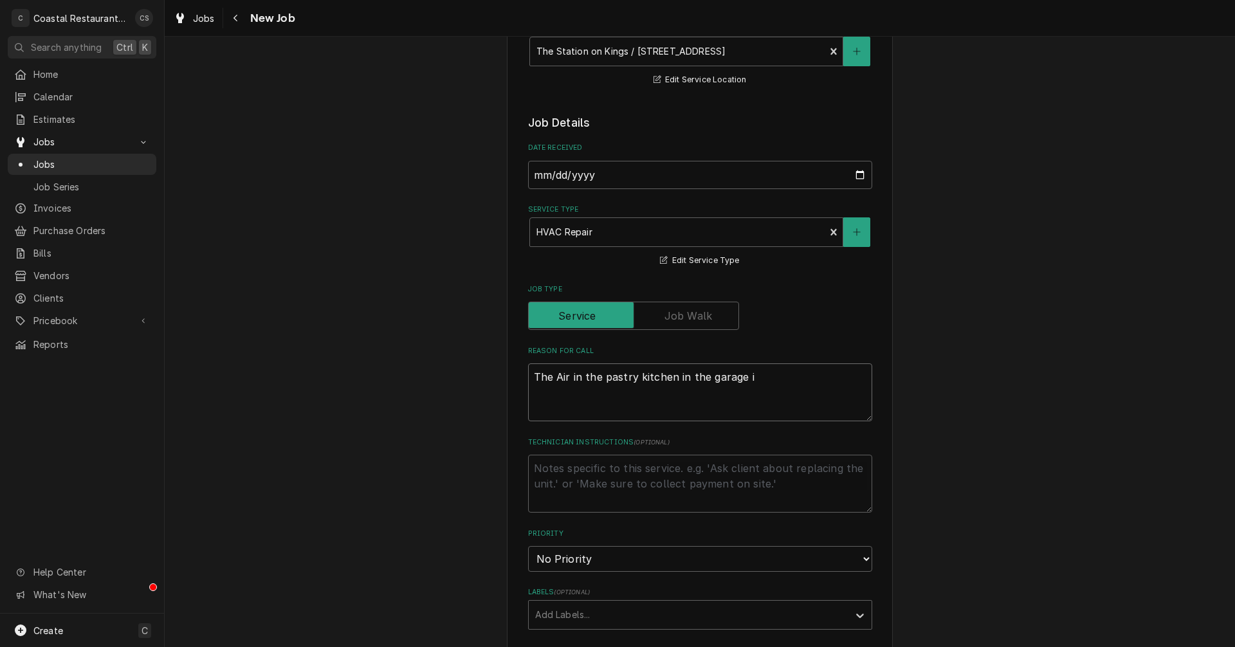
type textarea "x"
type textarea "The Air in the pastry kitchen in the garage is"
type textarea "x"
type textarea "The Air in the pastry kitchen in the garage is"
type textarea "x"
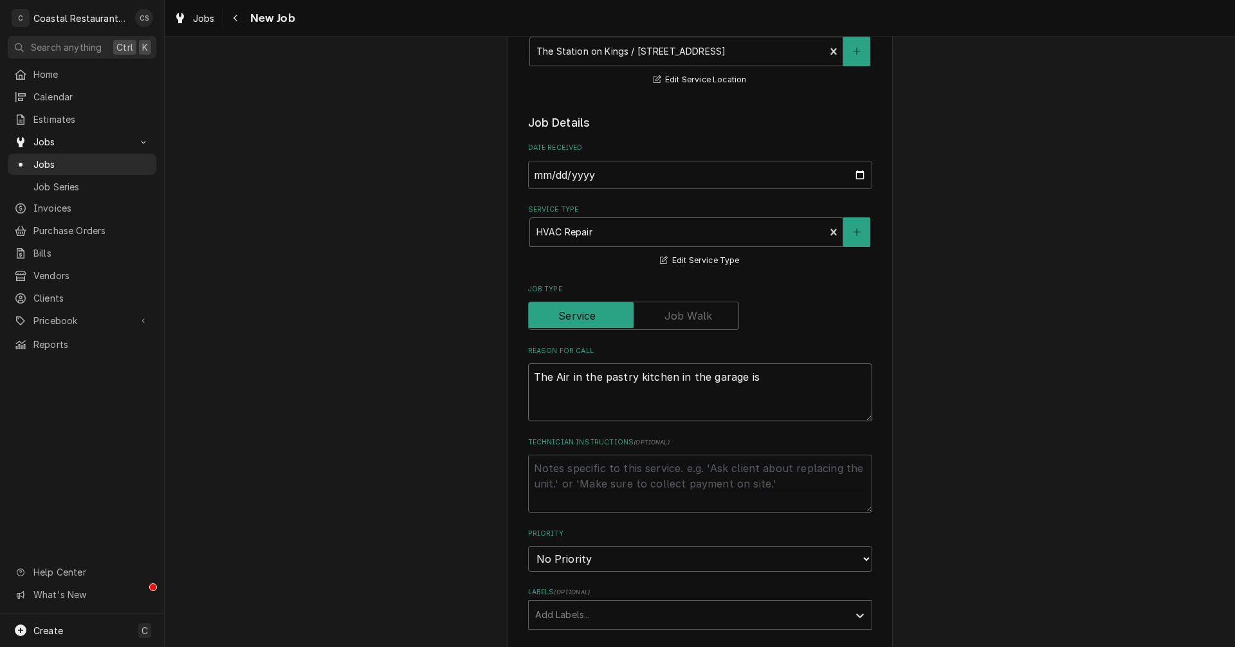
type textarea "The Air in the pastry kitchen in the garage is b"
type textarea "x"
type textarea "The Air in the pastry kitchen in the garage is br"
type textarea "x"
type textarea "The Air in the pastry kitchen in the garage is bro"
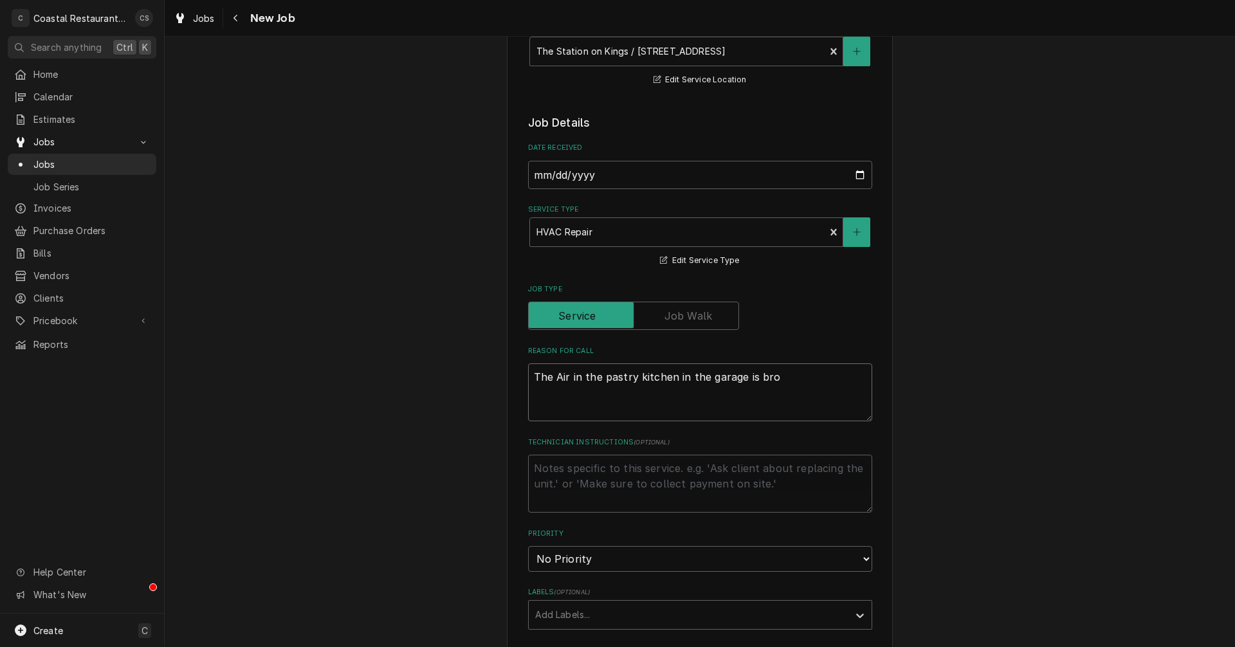
type textarea "x"
type textarea "The Air in the pastry kitchen in the garage is brok"
type textarea "x"
type textarea "The Air in the pastry kitchen in the garage is broke"
type textarea "x"
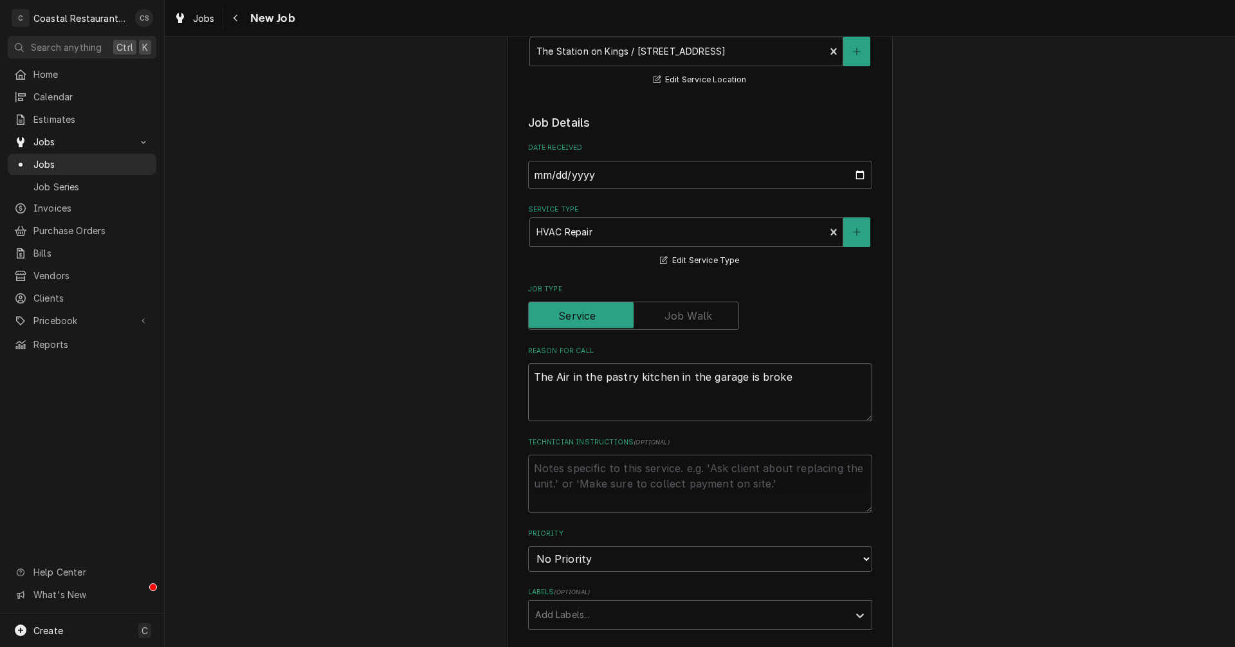
type textarea "The Air in the pastry kitchen in the garage is broken"
type textarea "x"
type textarea "The Air in the pastry kitchen in the garage is broken."
type textarea "x"
type textarea "The Air in the pastry kitchen in the garage is broken."
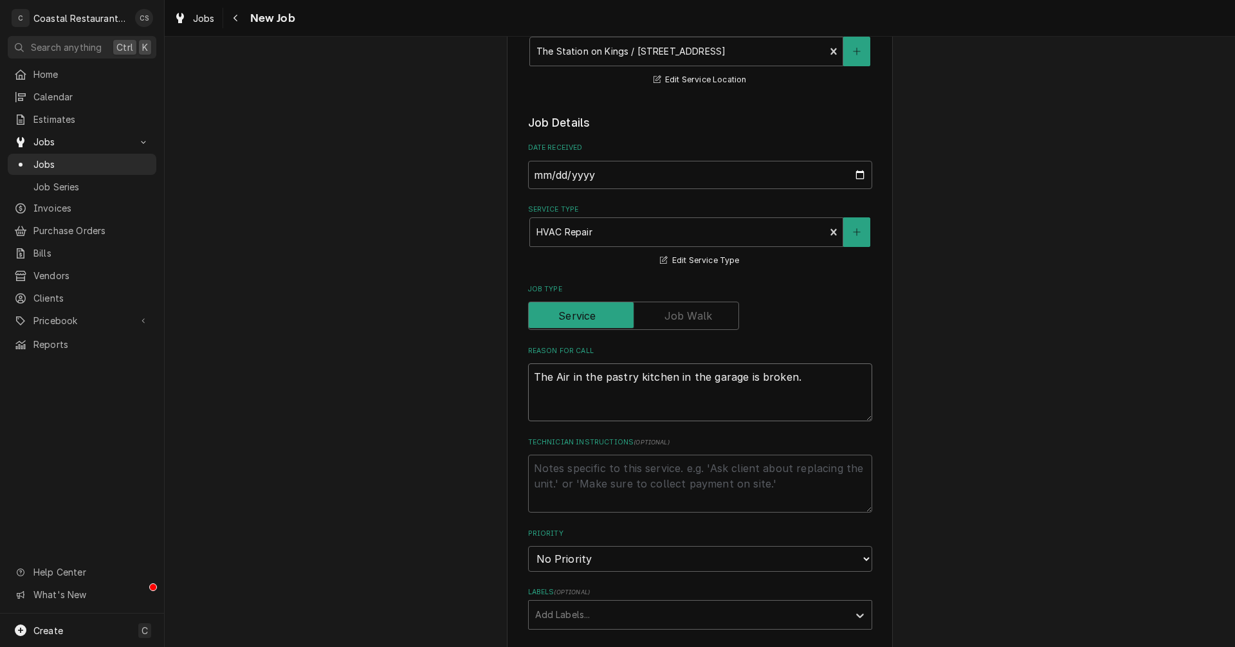
type textarea "x"
type textarea "The Air in the pastry kitchen in the garage is broken. I"
type textarea "x"
type textarea "The Air in the pastry kitchen in the garage is broken. It"
type textarea "x"
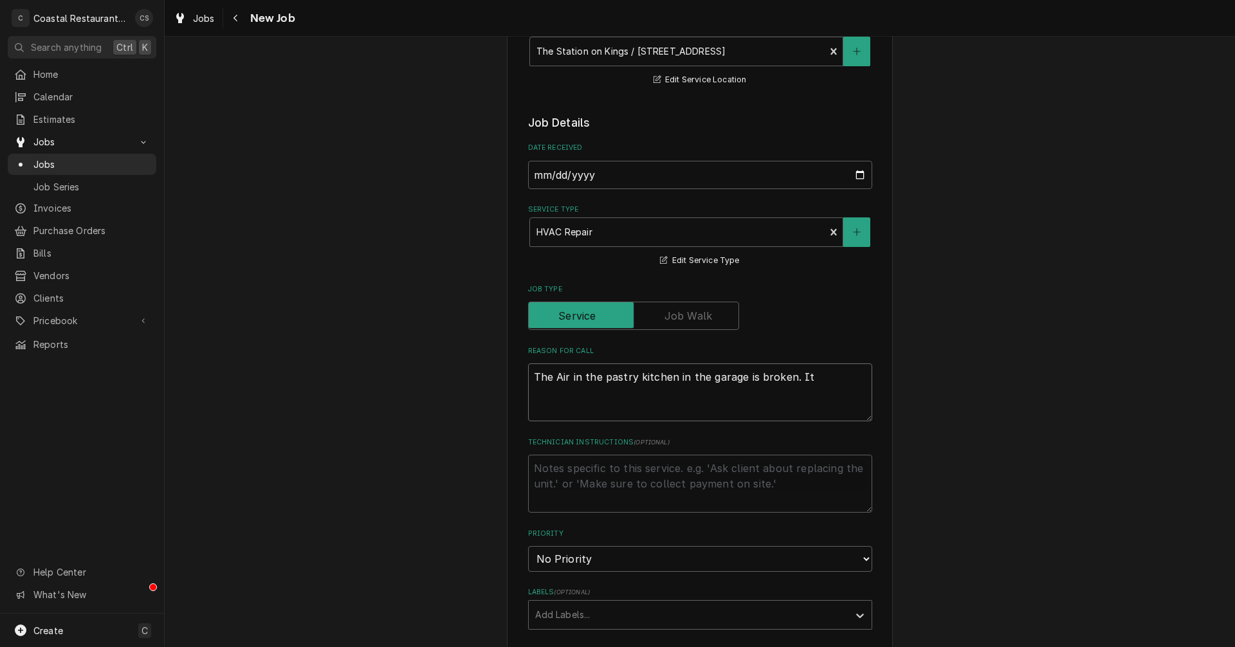
type textarea "The Air in the pastry kitchen in the garage is broken. Its"
type textarea "x"
type textarea "The Air in the pastry kitchen in the garage is broken. Its"
type textarea "x"
type textarea "The Air in the pastry kitchen in the garage is broken. Its s"
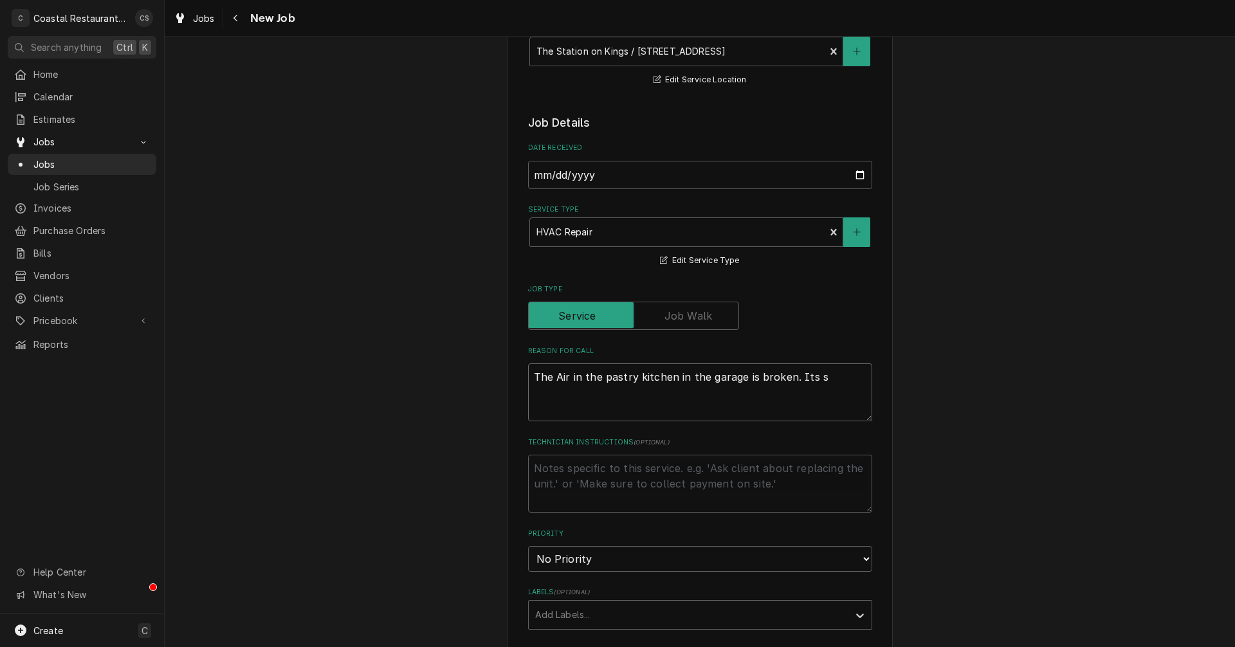
type textarea "x"
type textarea "The Air in the pastry kitchen in the garage is broken. Its sa"
type textarea "x"
type textarea "The Air in the pastry kitchen in the garage is broken. Its say"
type textarea "x"
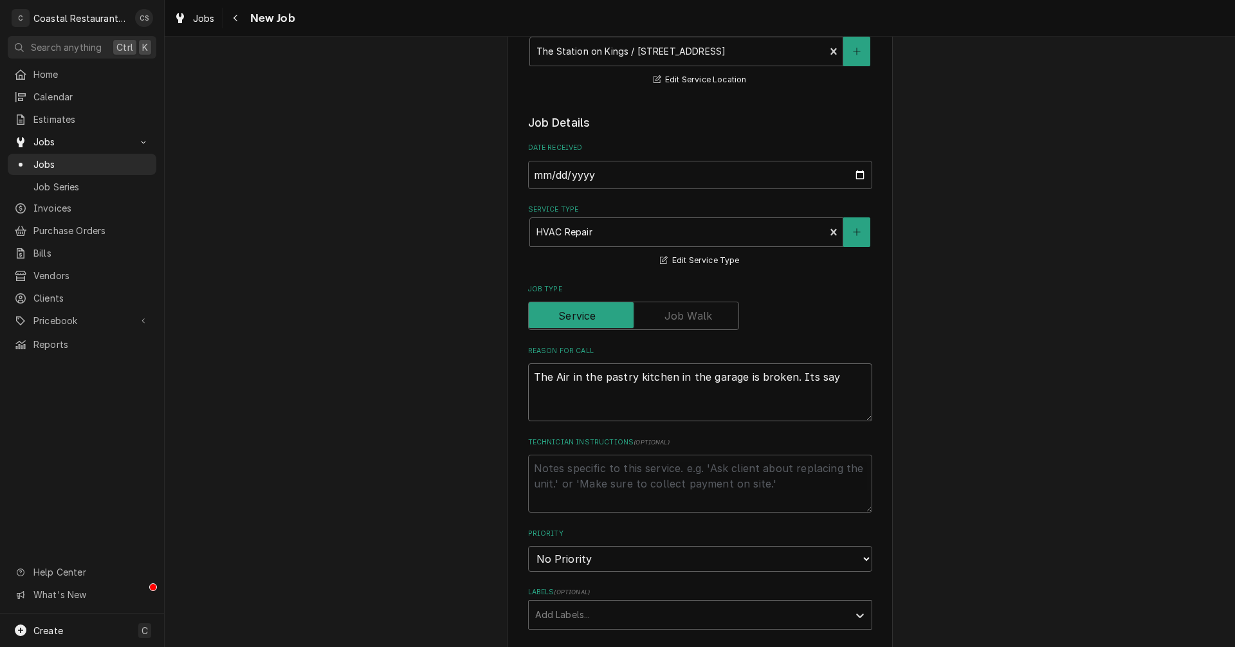
type textarea "The Air in the pastry kitchen in the garage is broken. Its sayi"
type textarea "x"
type textarea "The Air in the pastry kitchen in the garage is broken. Its sayin"
type textarea "x"
type textarea "The Air in the pastry kitchen in the garage is broken. Its saying"
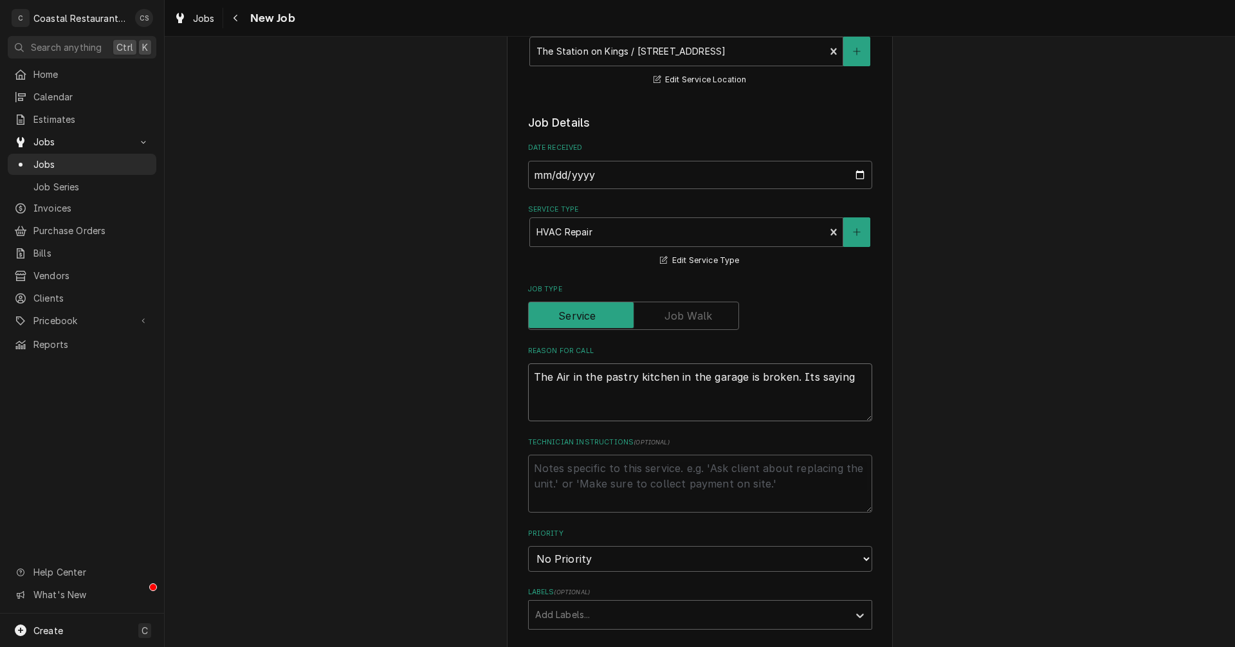
type textarea "x"
type textarea "The Air in the pastry kitchen in the garage is broken. Its saying"
type textarea "x"
type textarea "The Air in the pastry kitchen in the garage is broken. Its saying t"
type textarea "x"
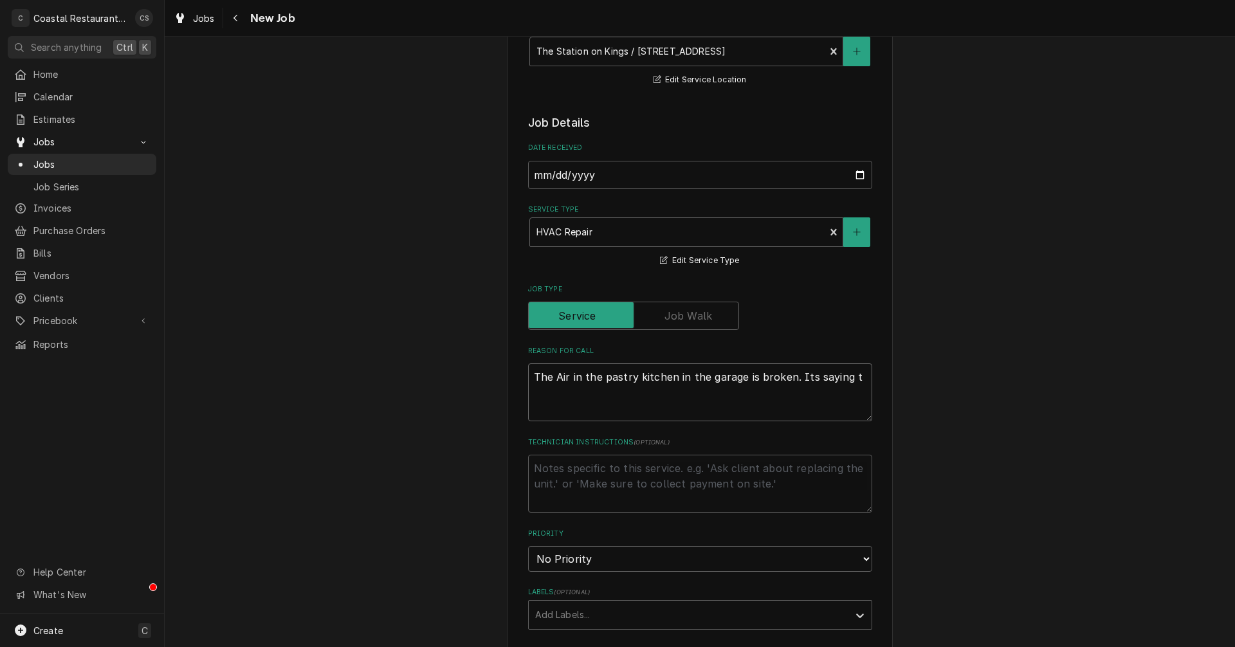
type textarea "The Air in the pastry kitchen in the garage is broken. Its saying th"
type textarea "x"
type textarea "The Air in the pastry kitchen in the garage is broken. Its saying the"
type textarea "x"
type textarea "The Air in the pastry kitchen in the garage is broken. Its saying the"
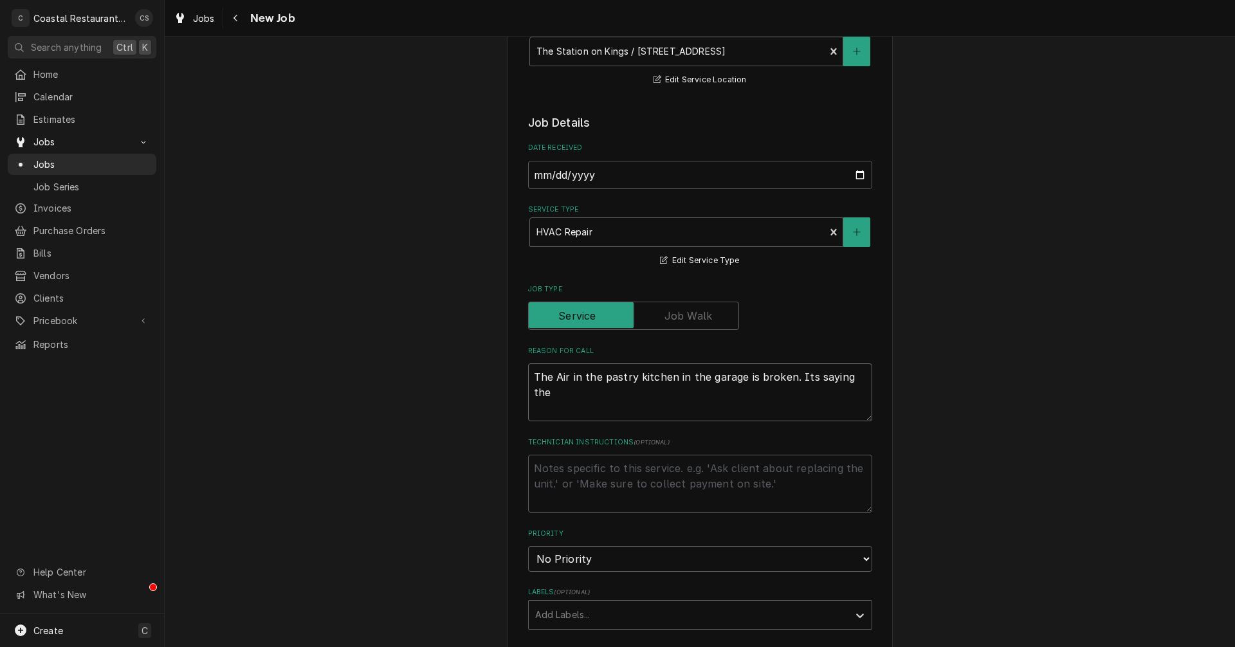
type textarea "x"
type textarea "The Air in the pastry kitchen in the garage is broken. Its saying the"
type textarea "x"
type textarea "The Air in the pastry kitchen in the garage is broken. Its saying th"
type textarea "x"
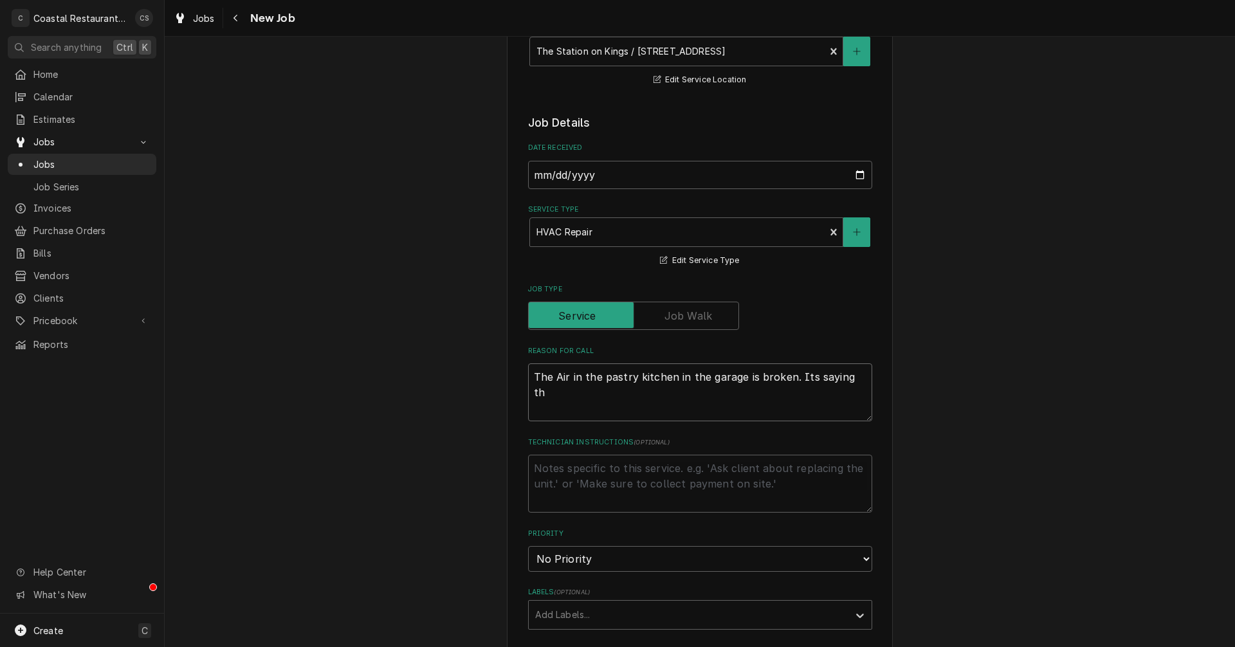
type textarea "The Air in the pastry kitchen in the garage is broken. Its saying t"
type textarea "x"
type textarea "The Air in the pastry kitchen in the garage is broken. Its saying"
type textarea "x"
type textarea "The Air in the pastry kitchen in the garage is broken. Its saying ""
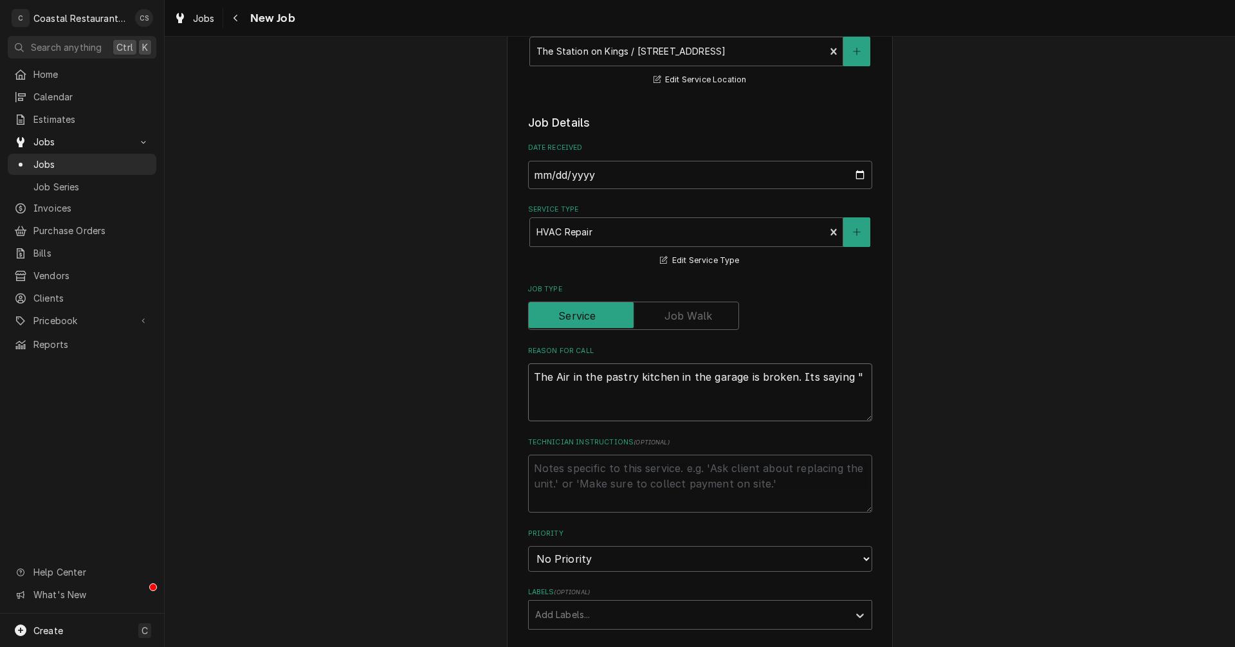
type textarea "x"
type textarea "The Air in the pastry kitchen in the garage is broken. Its saying "t"
type textarea "x"
type textarea "The Air in the pastry kitchen in the garage is broken. Its saying "th"
type textarea "x"
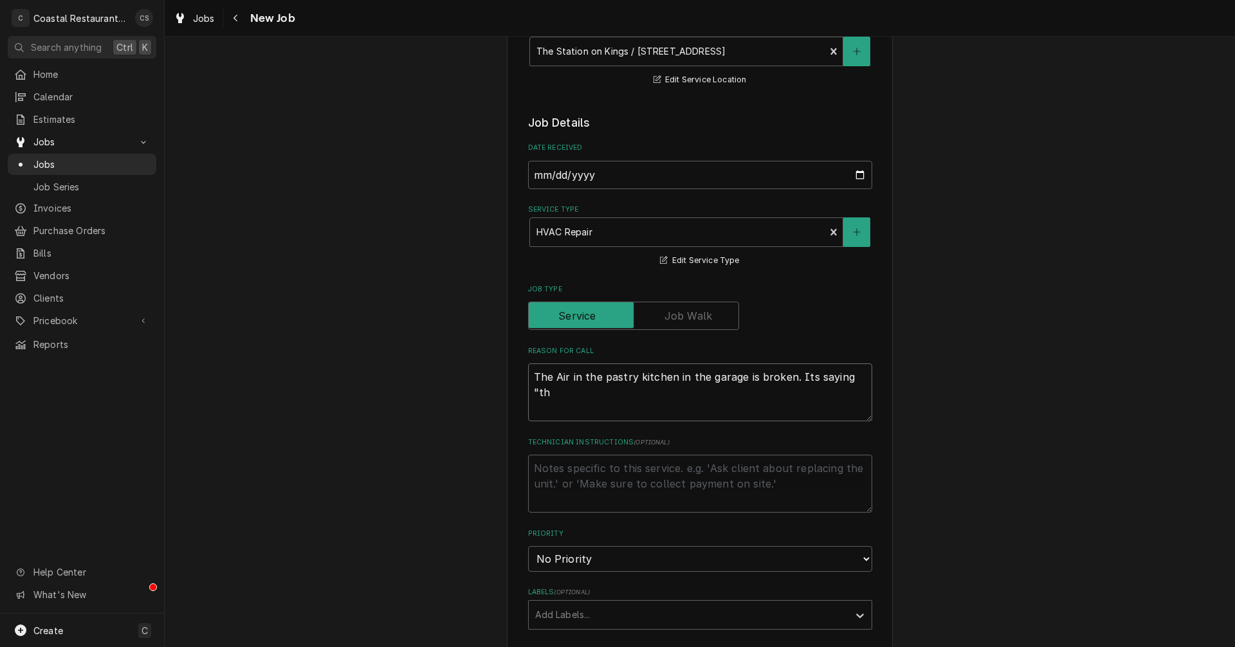
type textarea "The Air in the pastry kitchen in the garage is broken. Its saying "the"
type textarea "x"
type textarea "The Air in the pastry kitchen in the garage is broken. Its saying "ther"
type textarea "x"
type textarea "The Air in the pastry kitchen in the garage is broken. Its saying "therm"
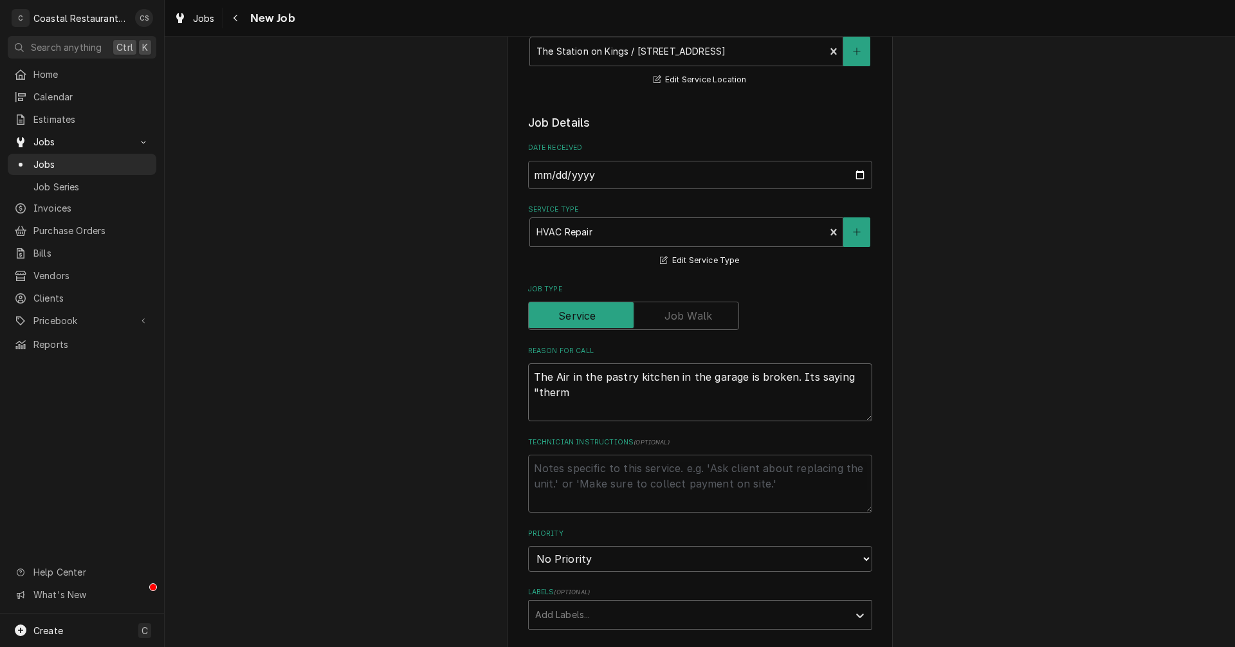
type textarea "x"
type textarea "The Air in the pastry kitchen in the garage is broken. Its saying "thermo"
type textarea "x"
type textarea "The Air in the pastry kitchen in the garage is broken. Its saying "thermos"
type textarea "x"
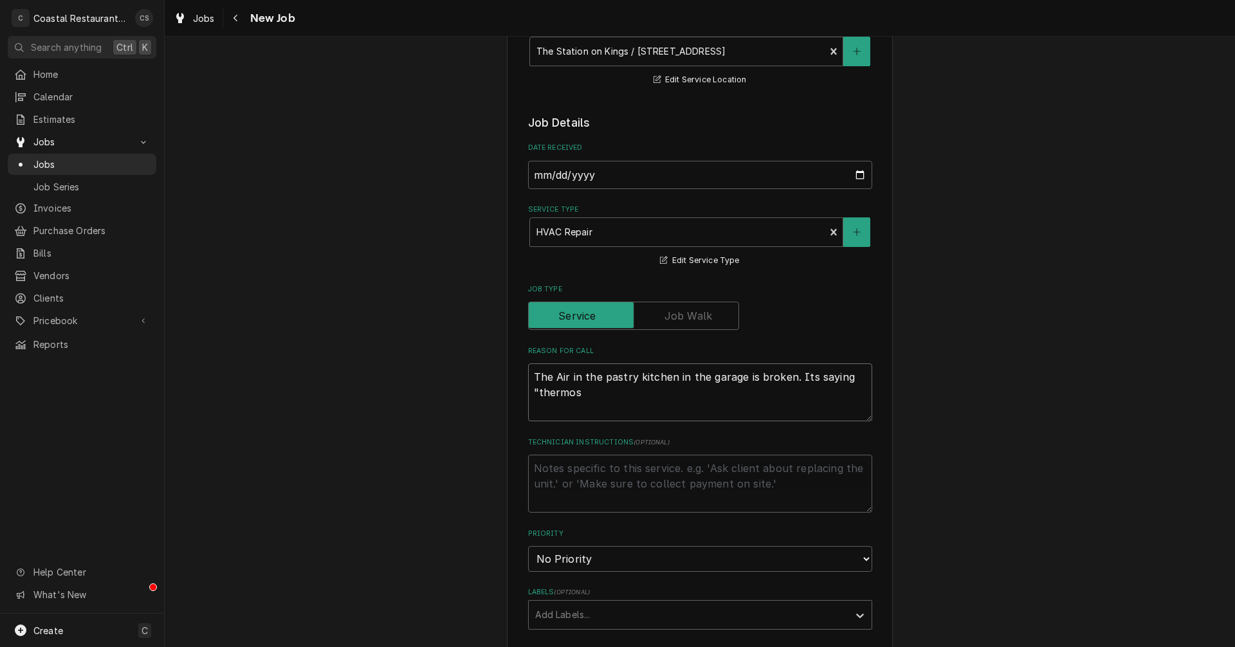
type textarea "The Air in the pastry kitchen in the garage is broken. Its saying "thermost"
type textarea "x"
type textarea "The Air in the pastry kitchen in the garage is broken. Its saying "thermosta"
type textarea "x"
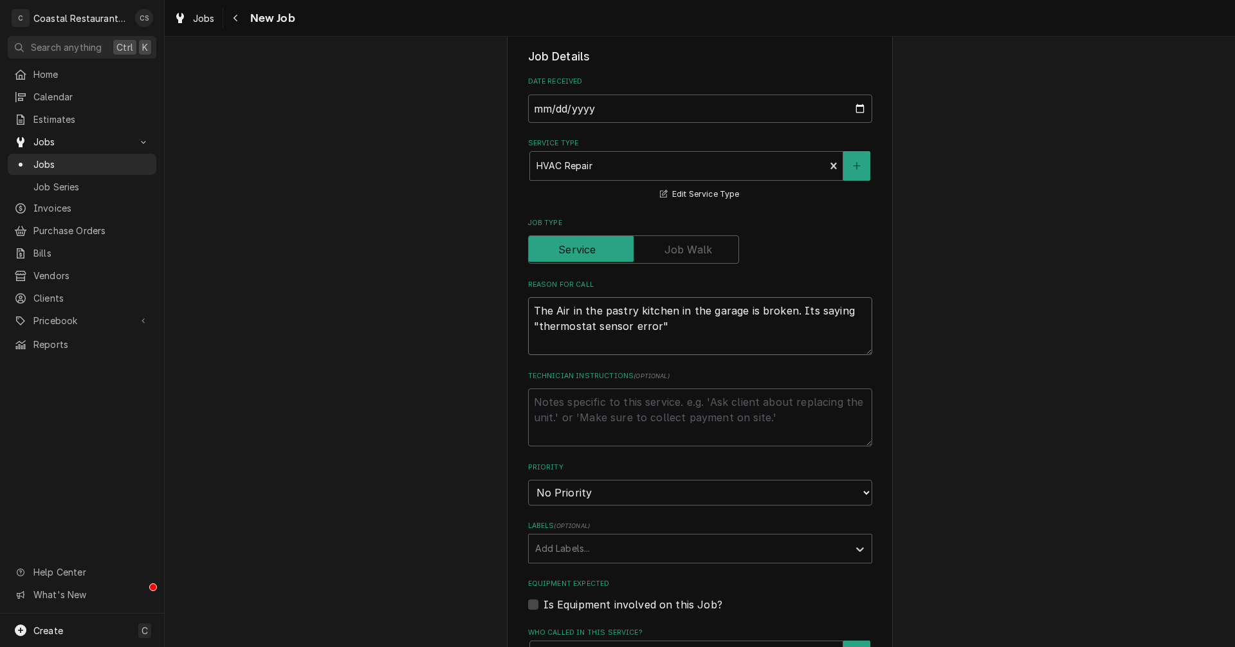
scroll to position [322, 0]
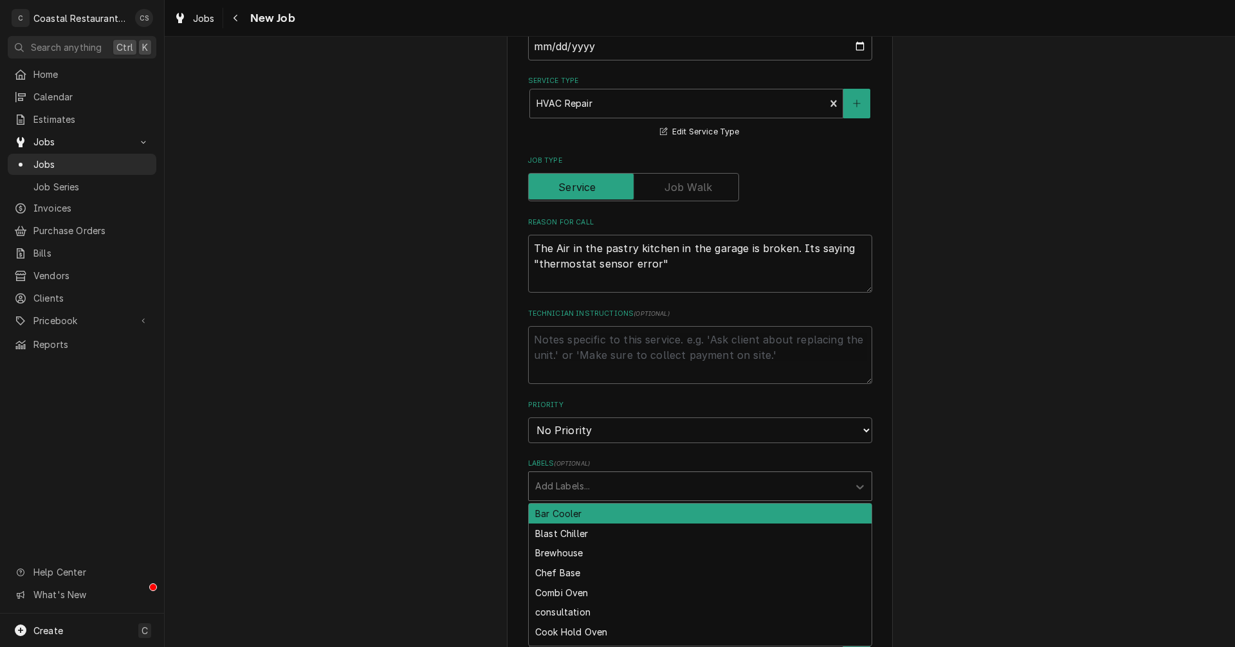
click at [564, 485] on div "Labels" at bounding box center [688, 486] width 307 height 23
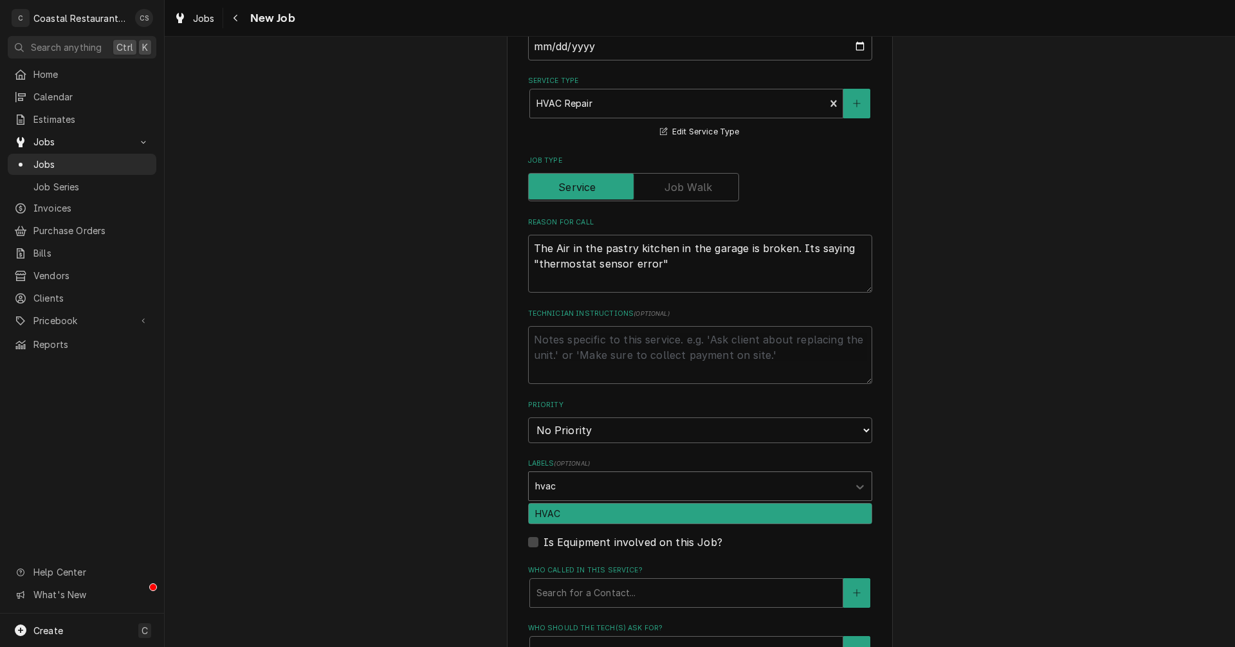
click at [553, 513] on div "HVAC" at bounding box center [700, 514] width 343 height 20
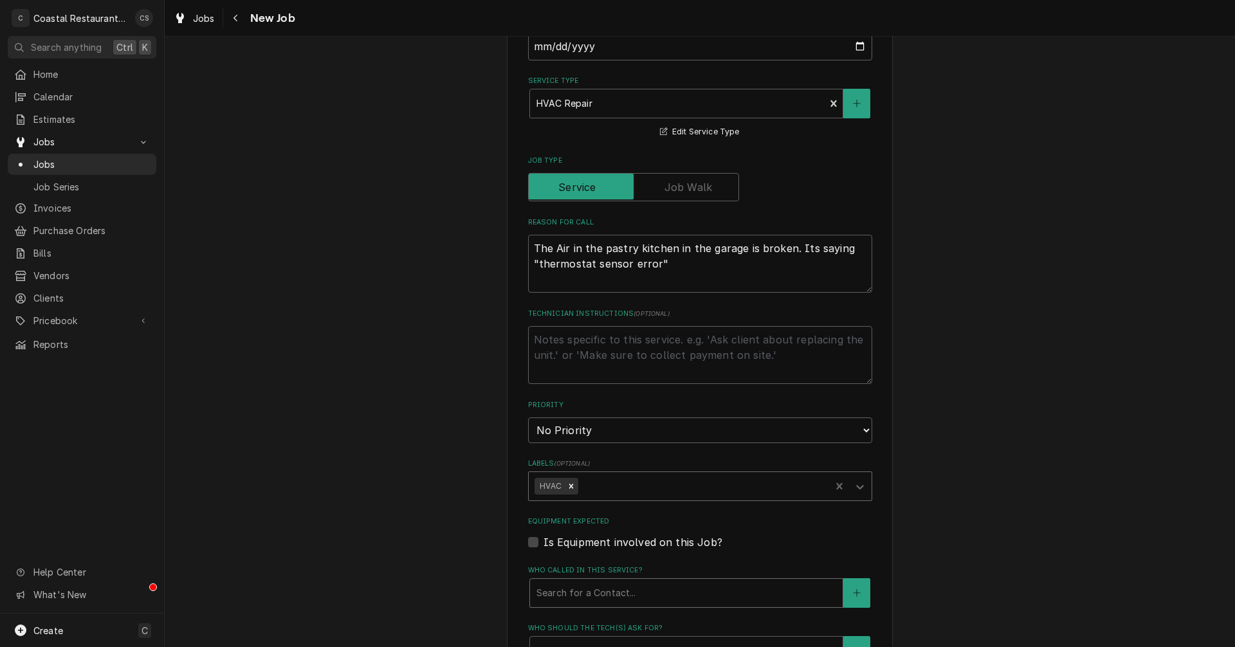
click at [568, 605] on div "Search for a Contact..." at bounding box center [686, 593] width 313 height 28
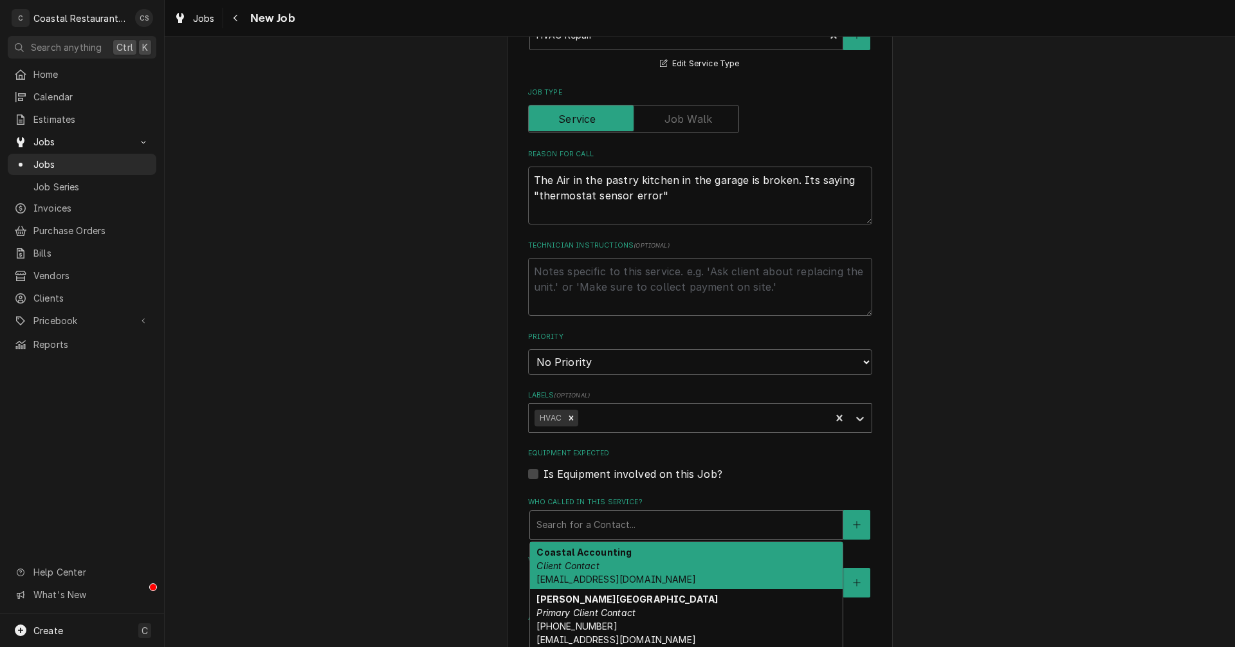
scroll to position [450, 0]
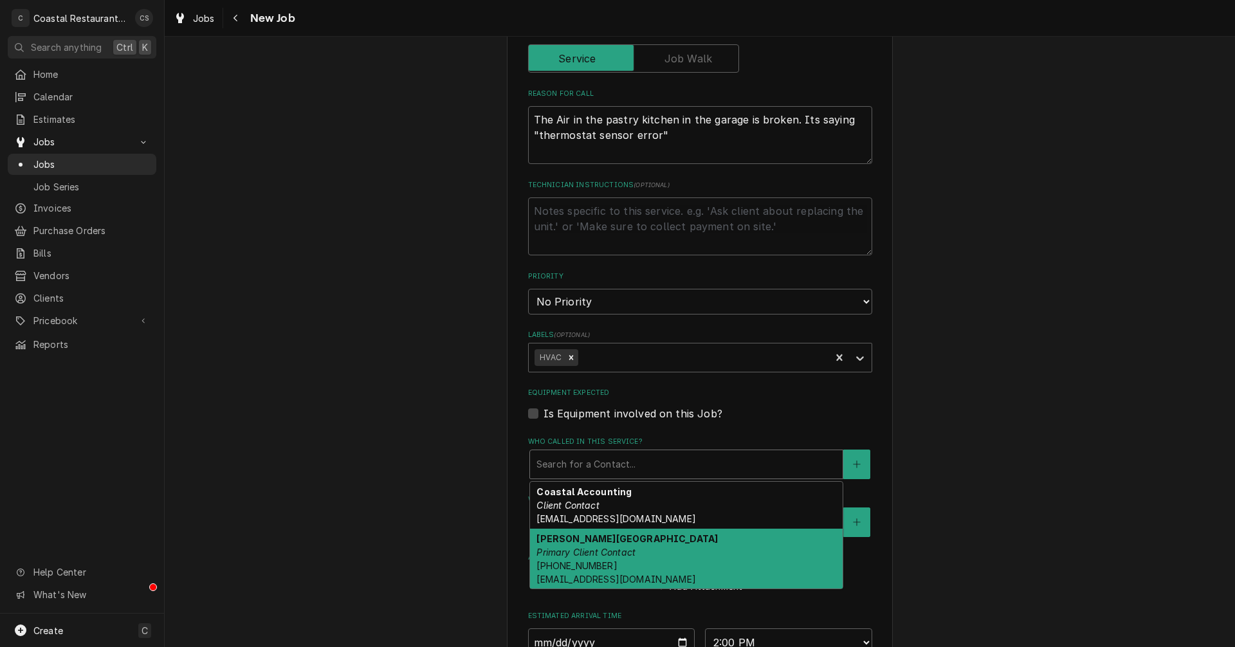
click at [584, 542] on strong "Leisa Berlin" at bounding box center [627, 538] width 181 height 11
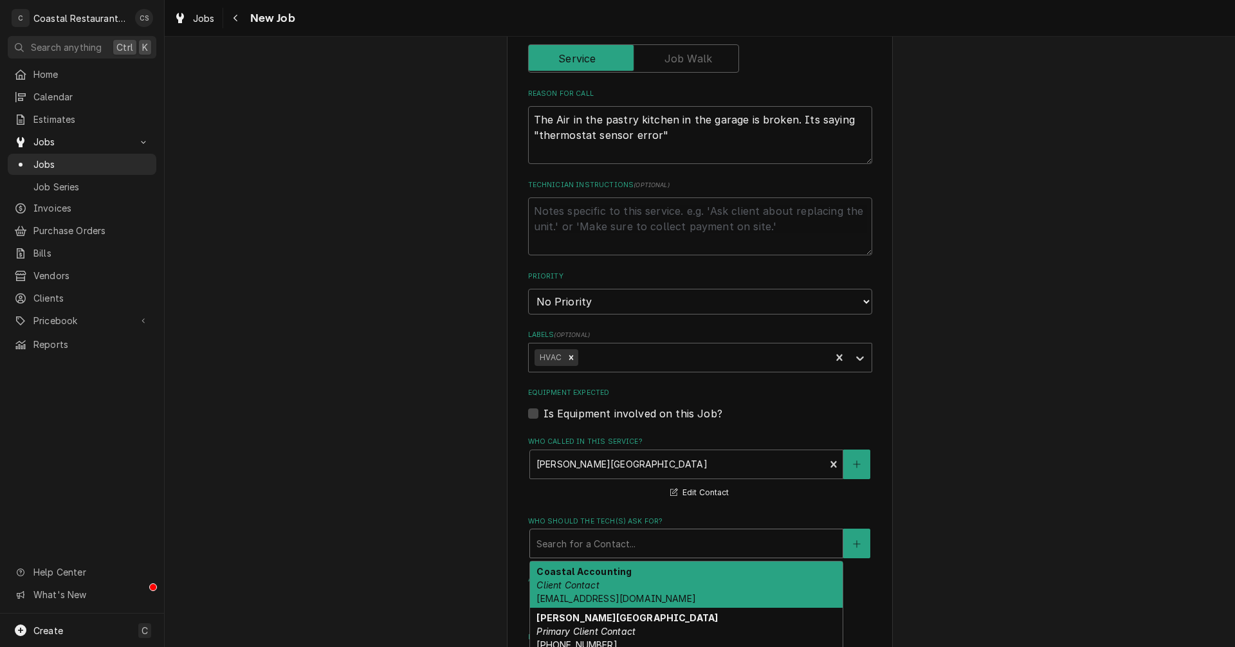
click at [579, 549] on div "Who should the tech(s) ask for?" at bounding box center [687, 543] width 300 height 23
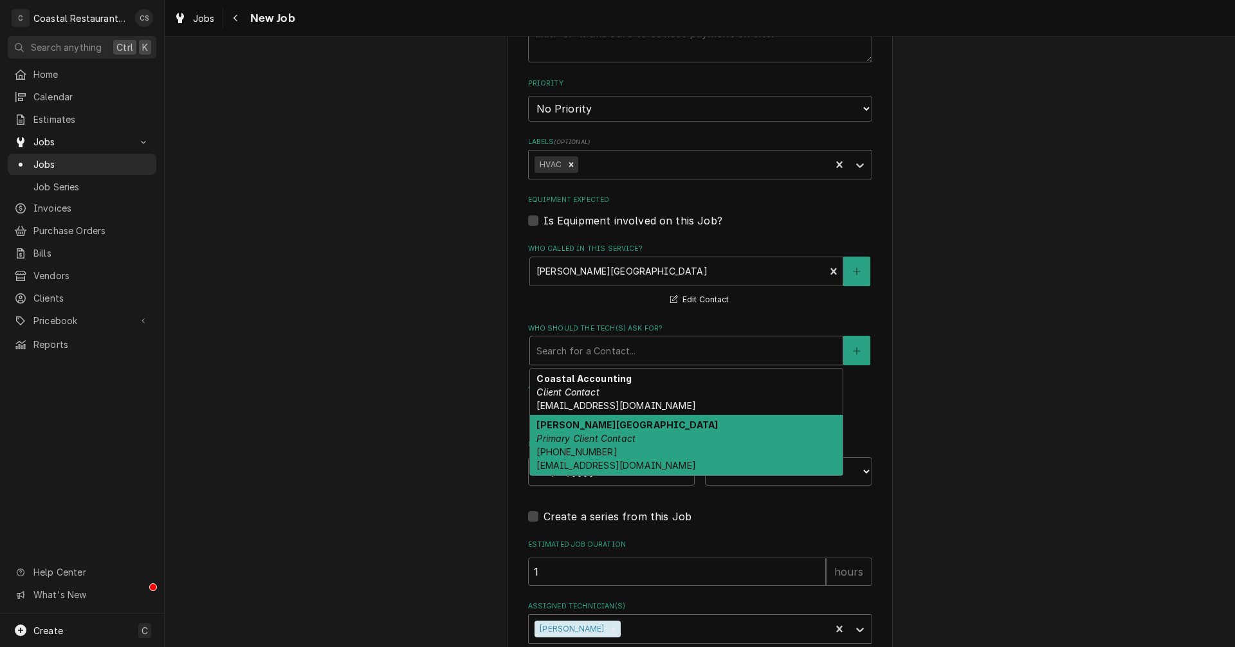
click at [565, 445] on div "Leisa Berlin Primary Client Contact (302) 542-3350 lberlin@thestationlewes.com" at bounding box center [686, 445] width 313 height 60
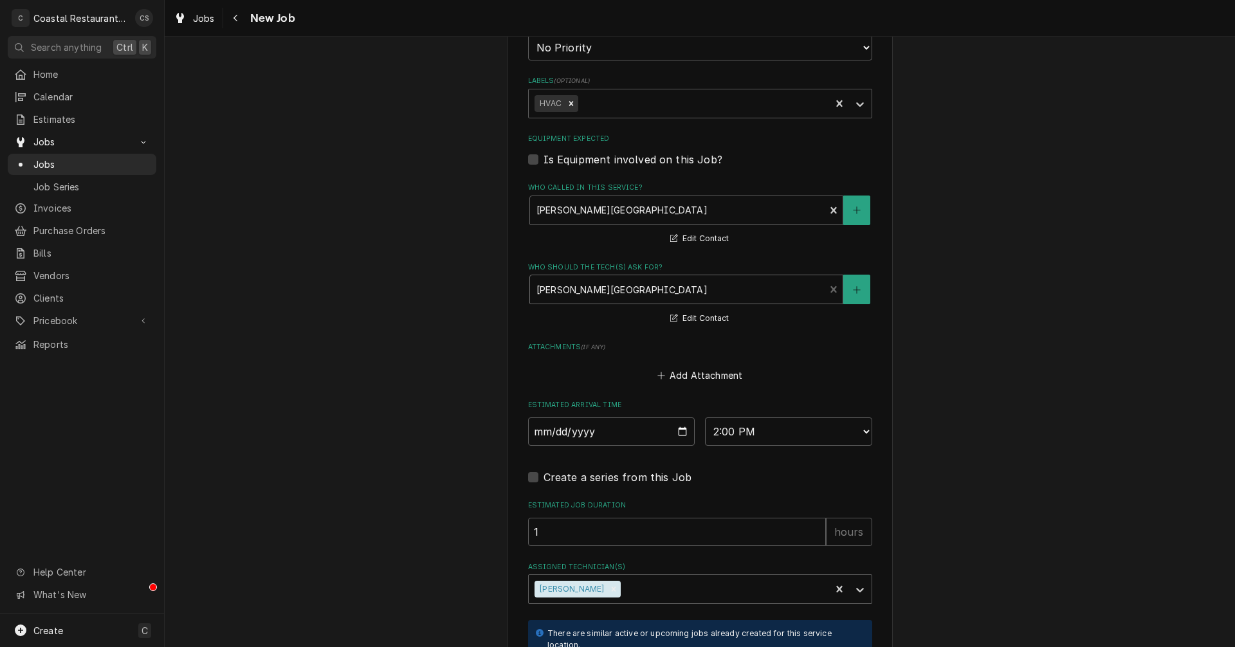
scroll to position [837, 0]
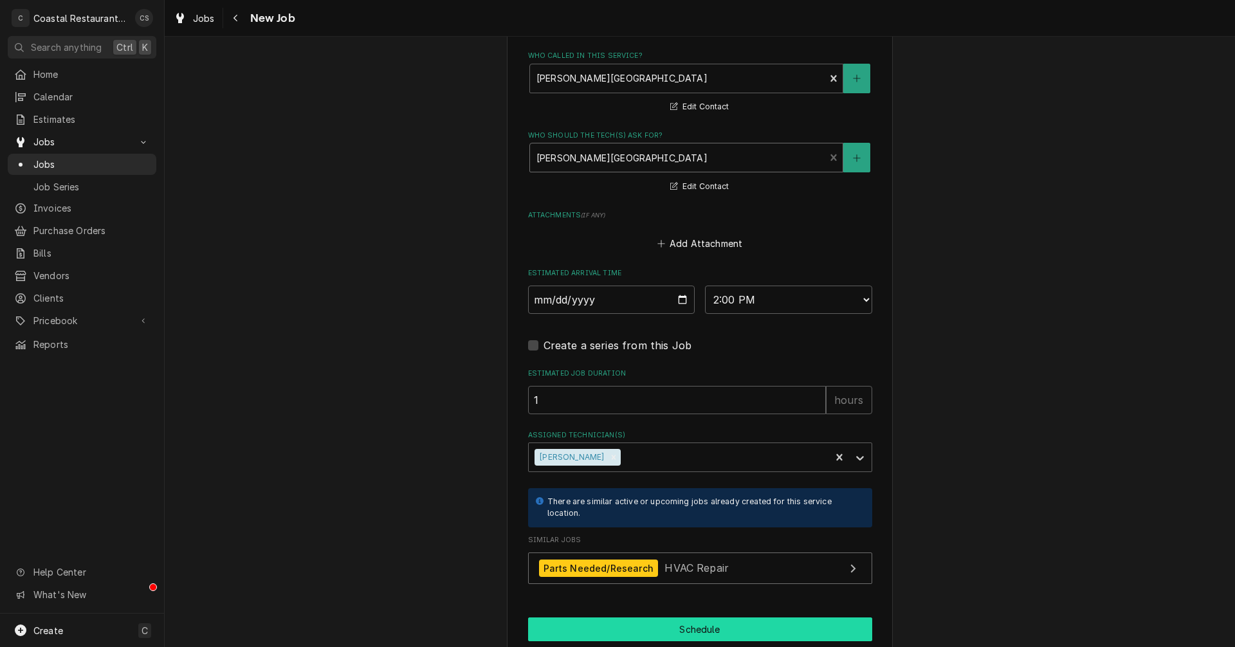
click at [661, 625] on button "Schedule" at bounding box center [700, 630] width 344 height 24
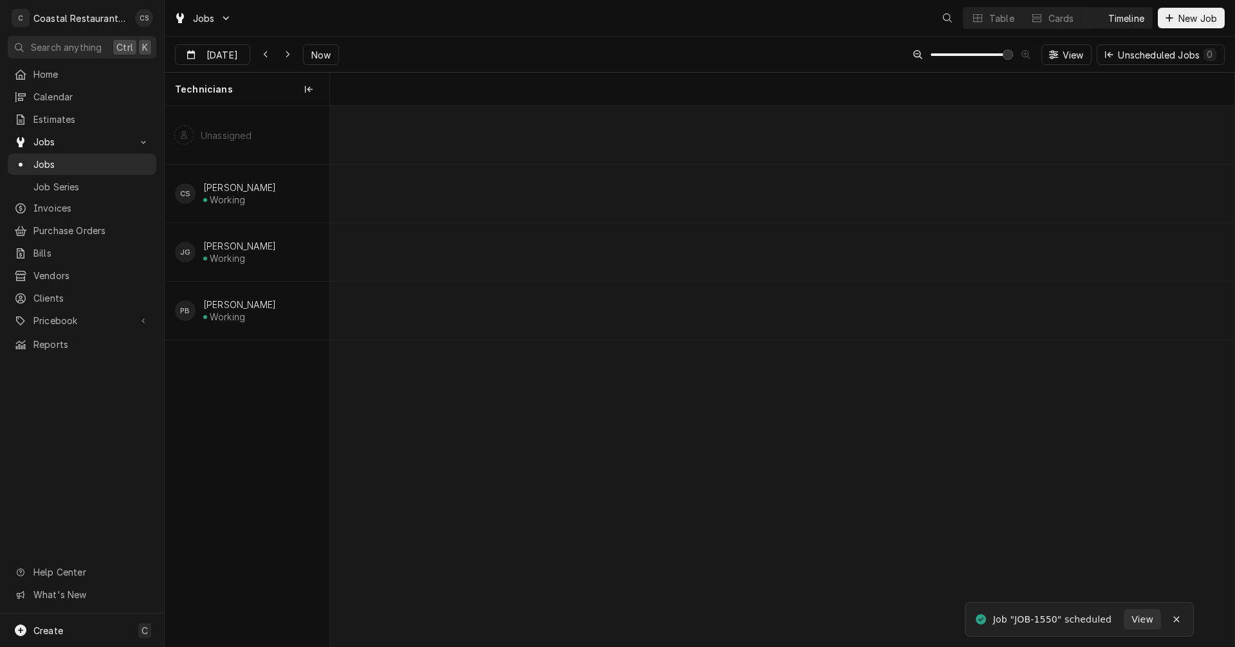
scroll to position [0, 17938]
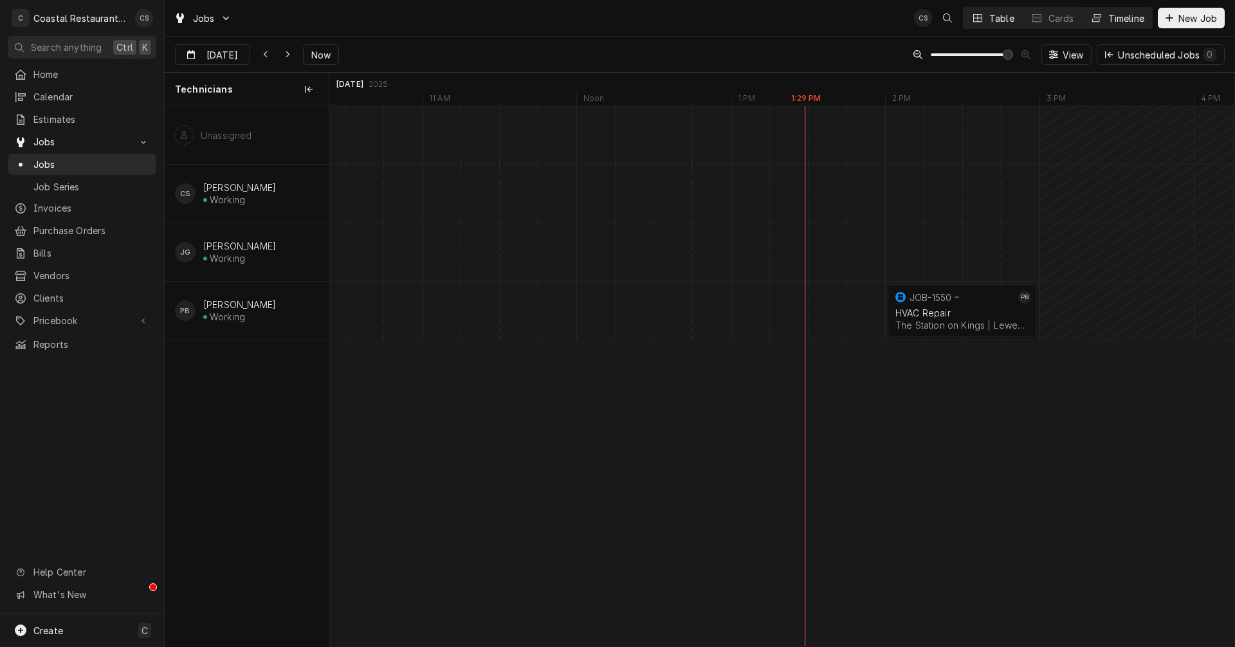
click at [992, 19] on div "Table" at bounding box center [1002, 19] width 25 height 14
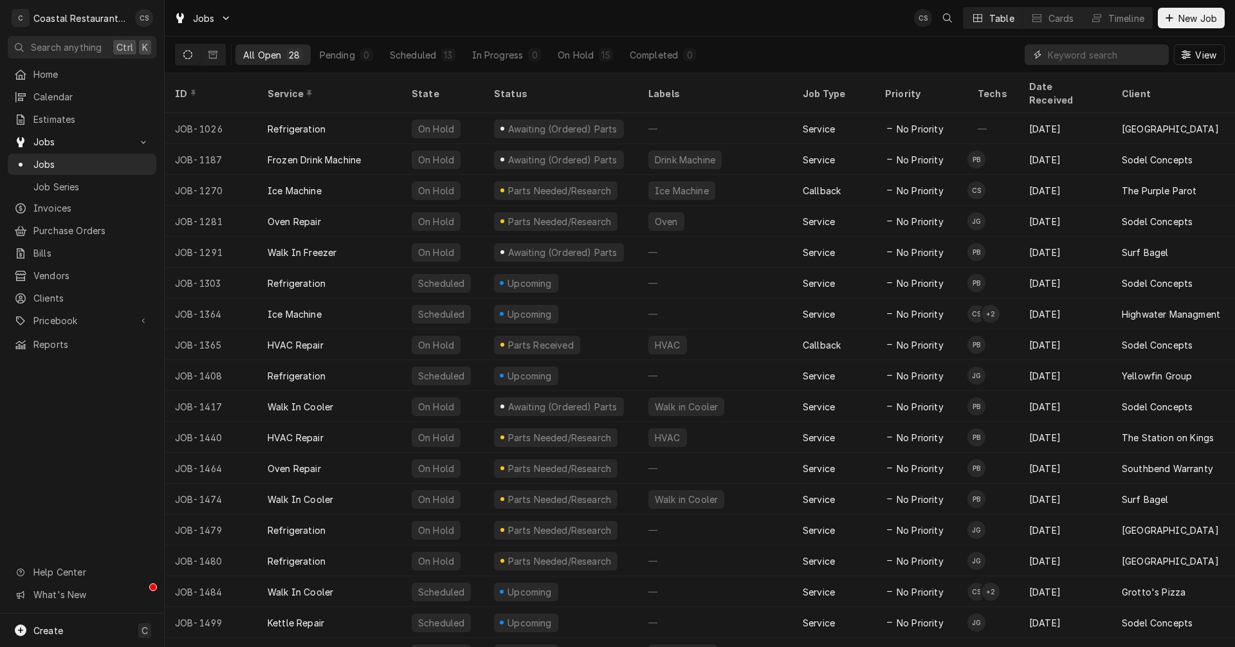
click at [1091, 56] on input "Dynamic Content Wrapper" at bounding box center [1105, 54] width 115 height 21
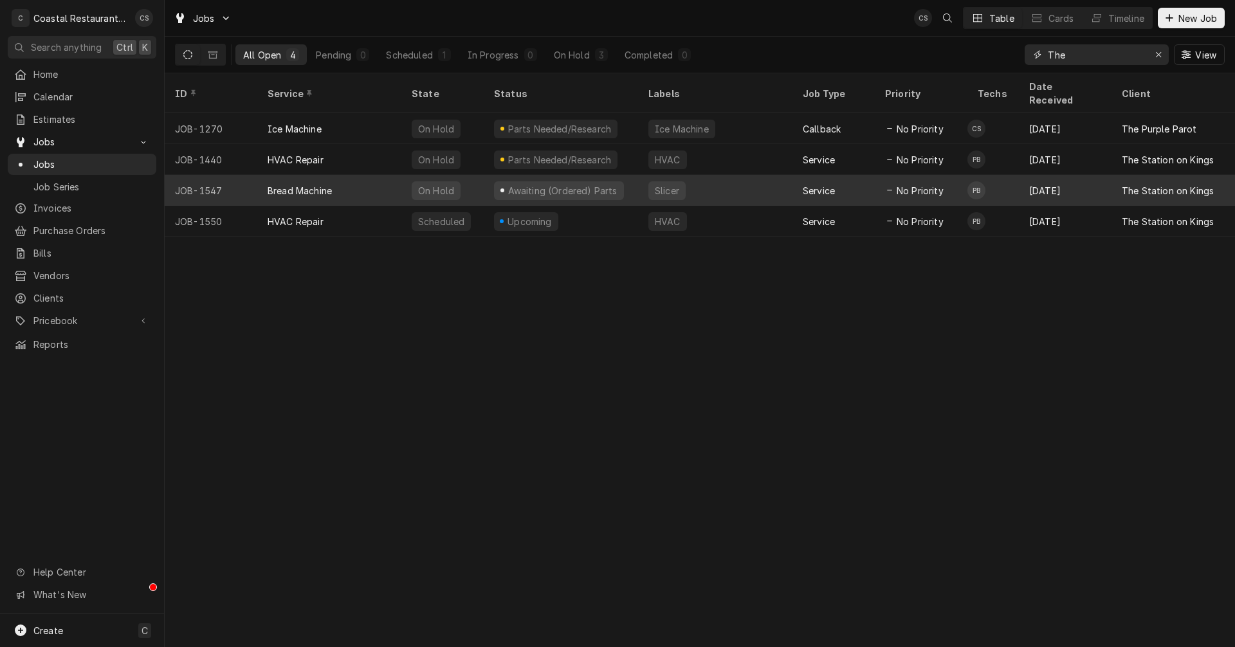
type input "The"
click at [352, 175] on div "Bread Machine" at bounding box center [329, 190] width 144 height 31
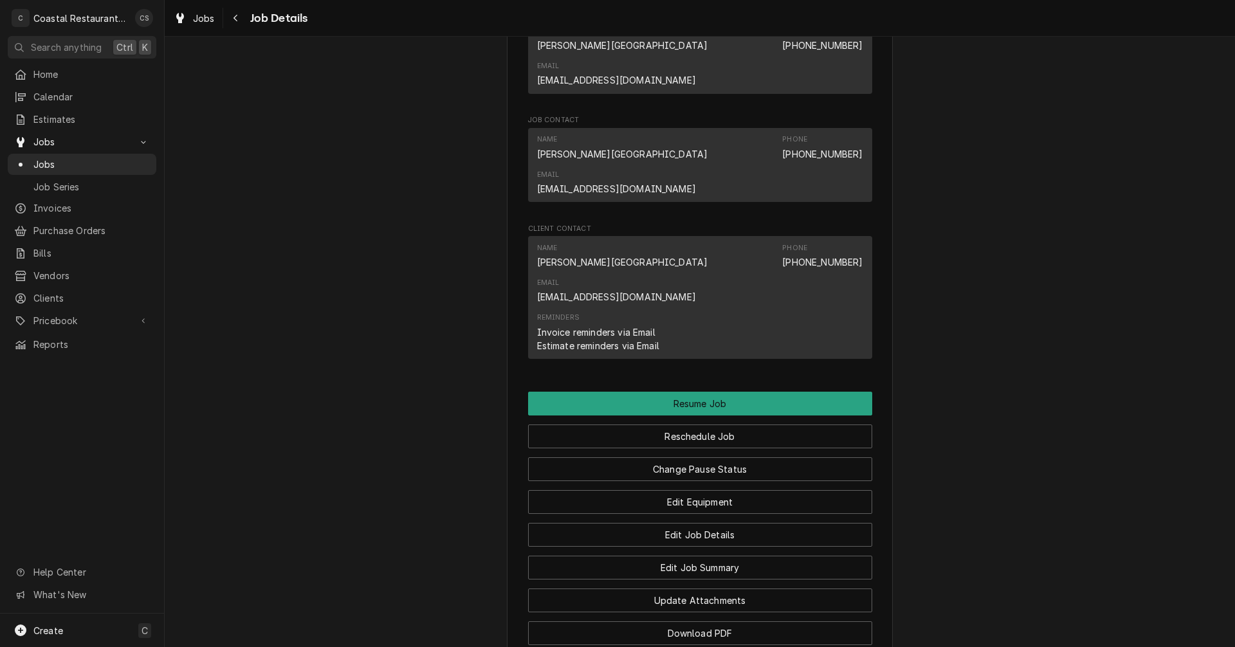
scroll to position [1014, 0]
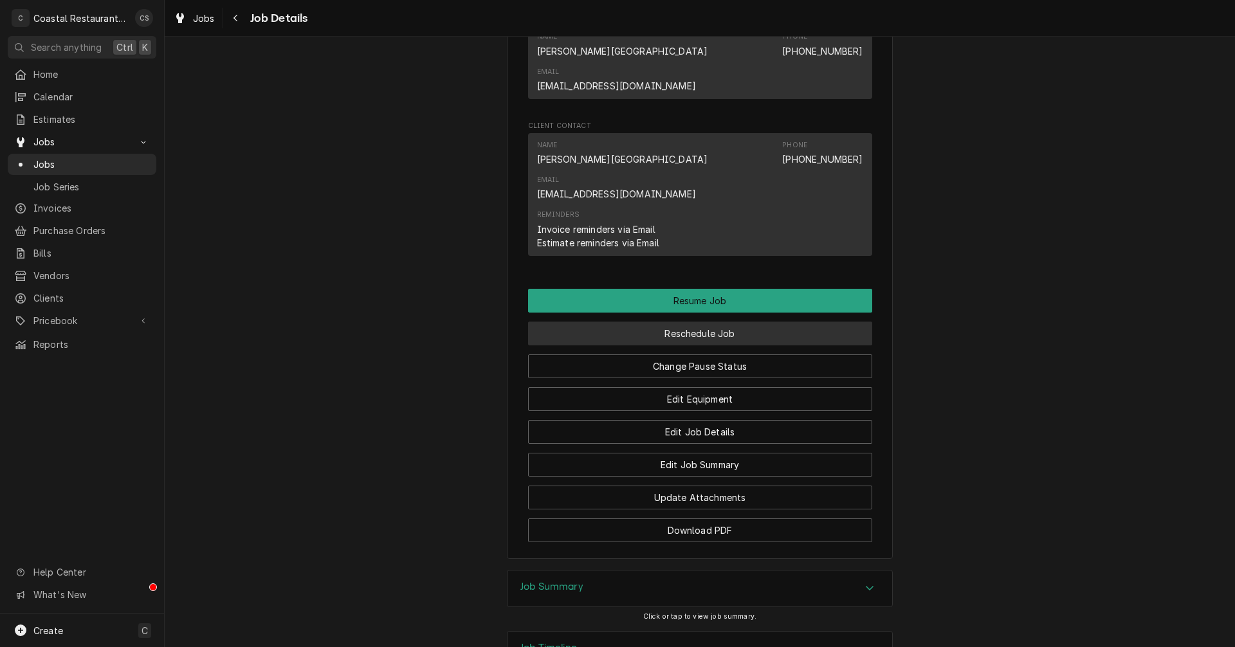
click at [649, 322] on button "Reschedule Job" at bounding box center [700, 334] width 344 height 24
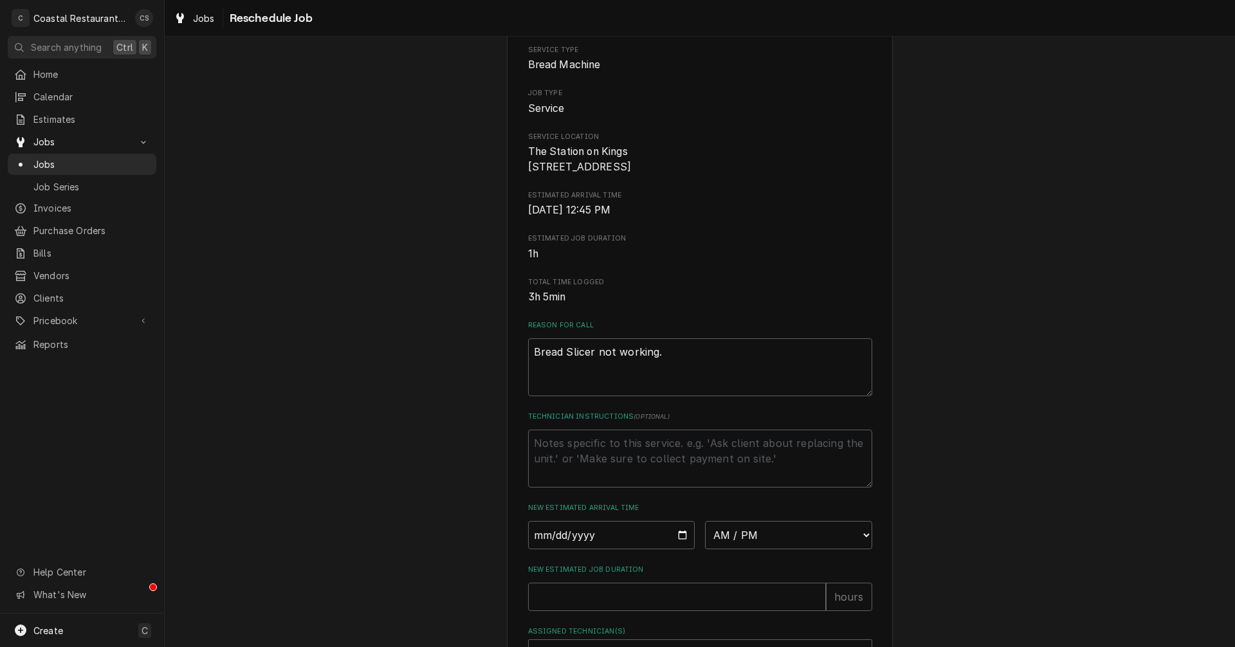
scroll to position [257, 0]
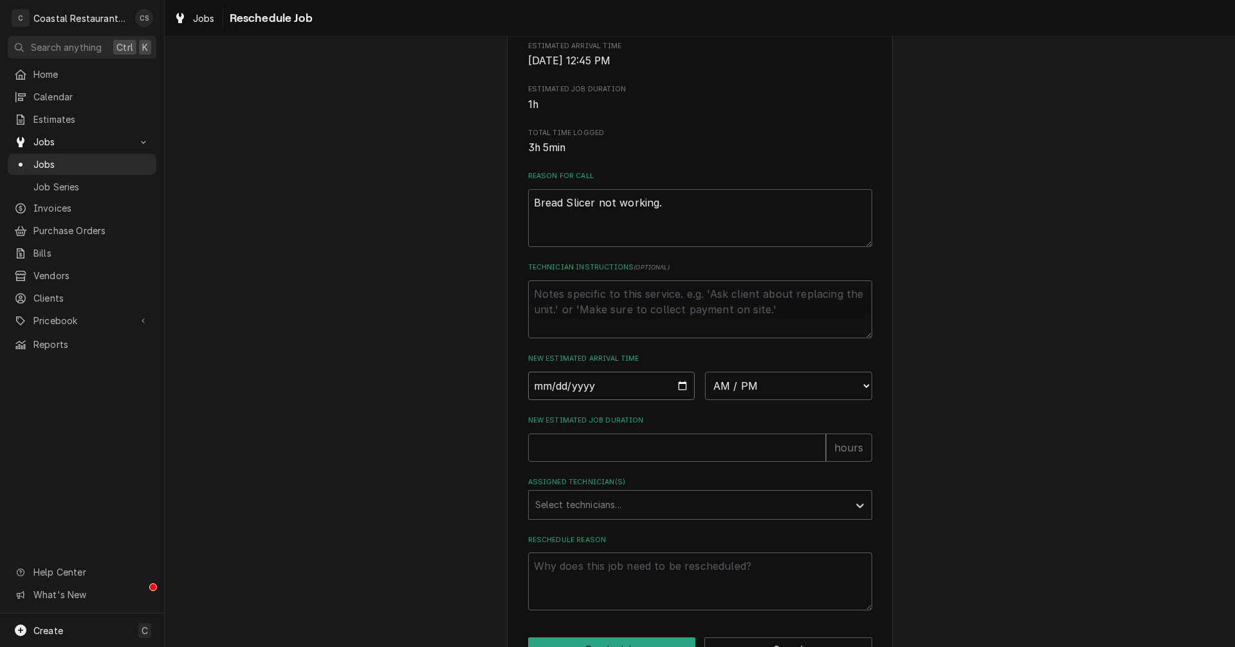
click at [680, 398] on input "Date" at bounding box center [611, 386] width 167 height 28
type textarea "x"
type input "2025-08-15"
click at [719, 400] on select "AM / PM 6:00 AM 6:15 AM 6:30 AM 6:45 AM 7:00 AM 7:15 AM 7:30 AM 7:45 AM 8:00 AM…" at bounding box center [788, 386] width 167 height 28
select select "15:00:00"
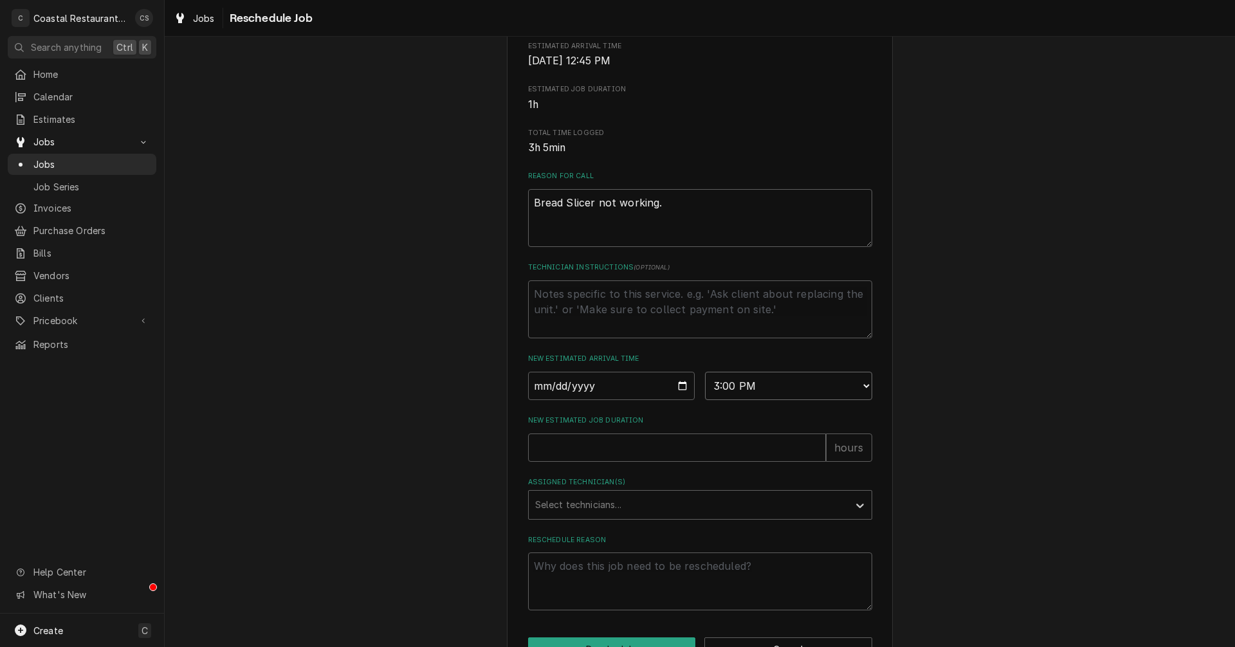
click at [705, 387] on select "AM / PM 6:00 AM 6:15 AM 6:30 AM 6:45 AM 7:00 AM 7:15 AM 7:30 AM 7:45 AM 8:00 AM…" at bounding box center [788, 386] width 167 height 28
click at [615, 462] on input "New Estimated Job Duration" at bounding box center [677, 448] width 298 height 28
type textarea "x"
type input "1"
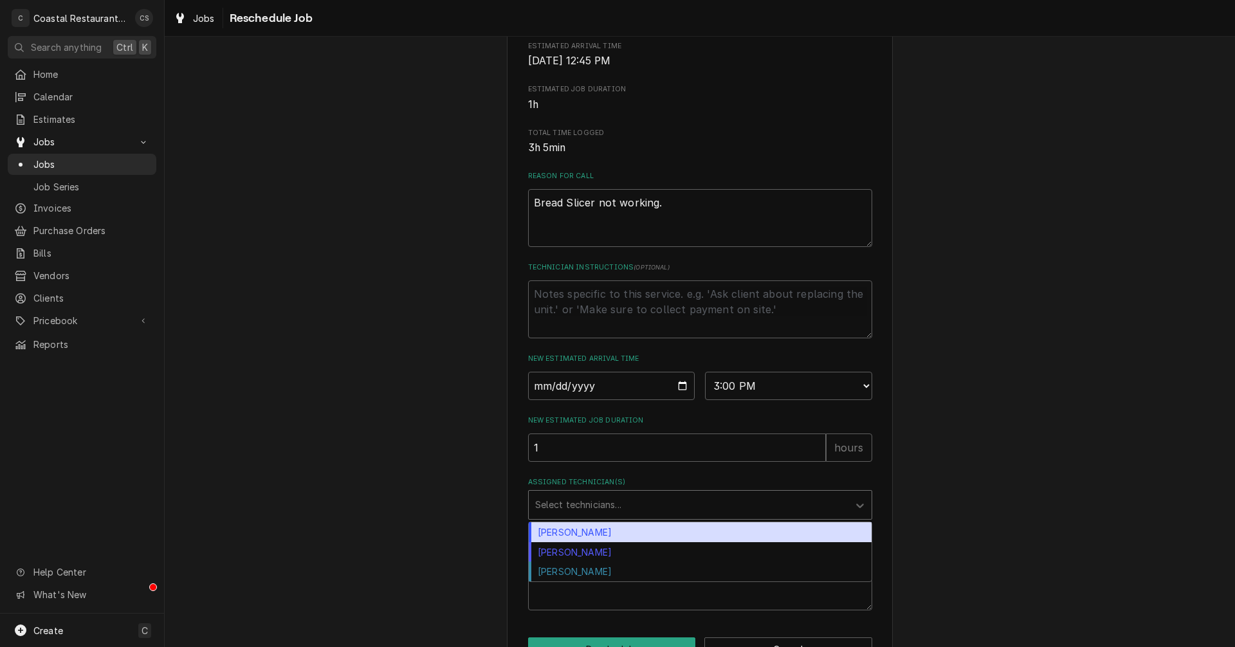
click at [603, 517] on div "Assigned Technician(s)" at bounding box center [688, 505] width 307 height 23
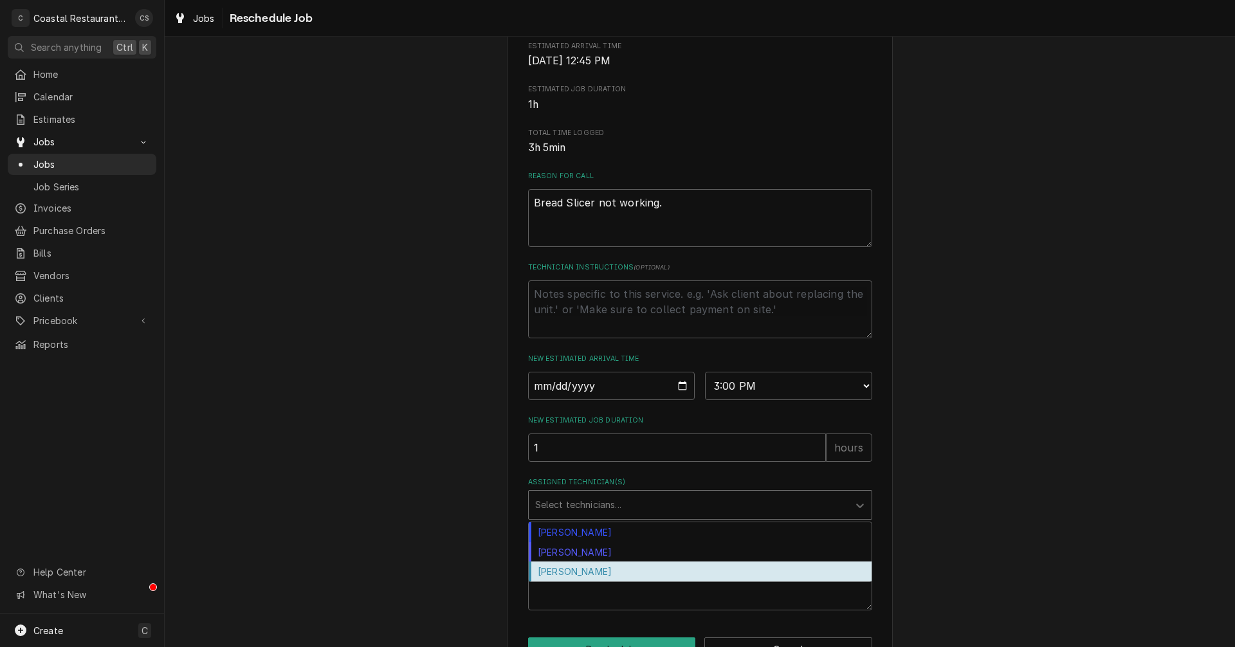
click at [593, 582] on div "[PERSON_NAME]" at bounding box center [700, 572] width 343 height 20
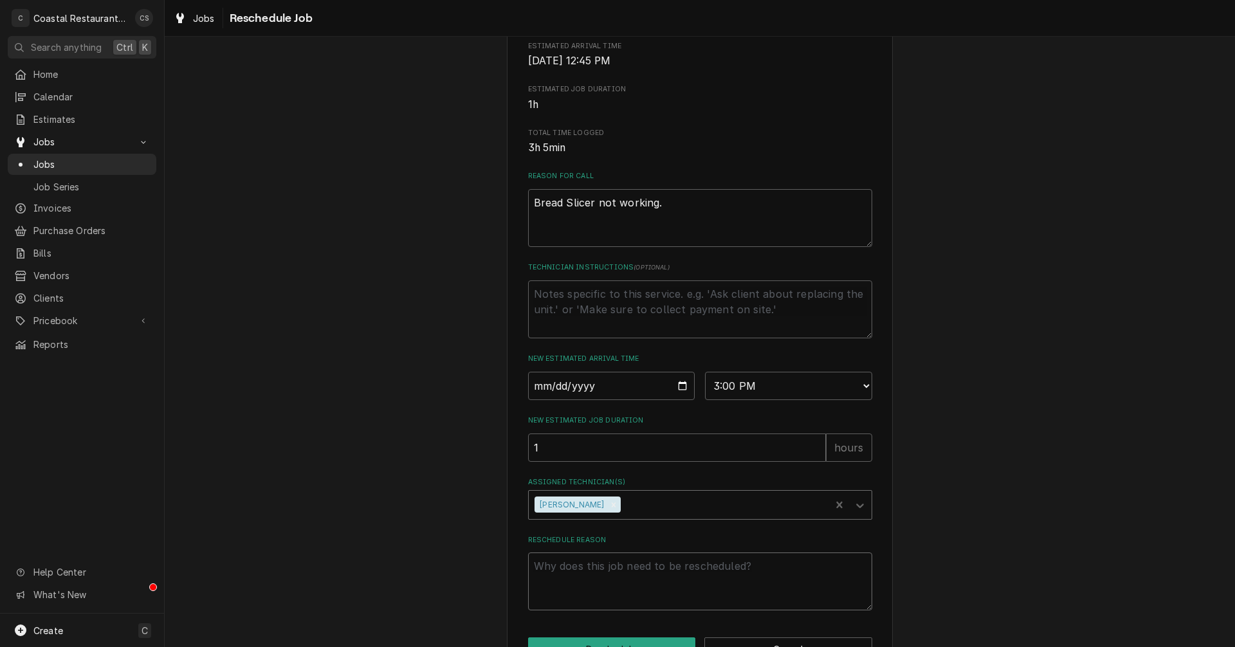
click at [602, 581] on textarea "Reschedule Reason" at bounding box center [700, 582] width 344 height 58
type textarea "x"
type textarea "M"
type textarea "x"
type textarea "Mo"
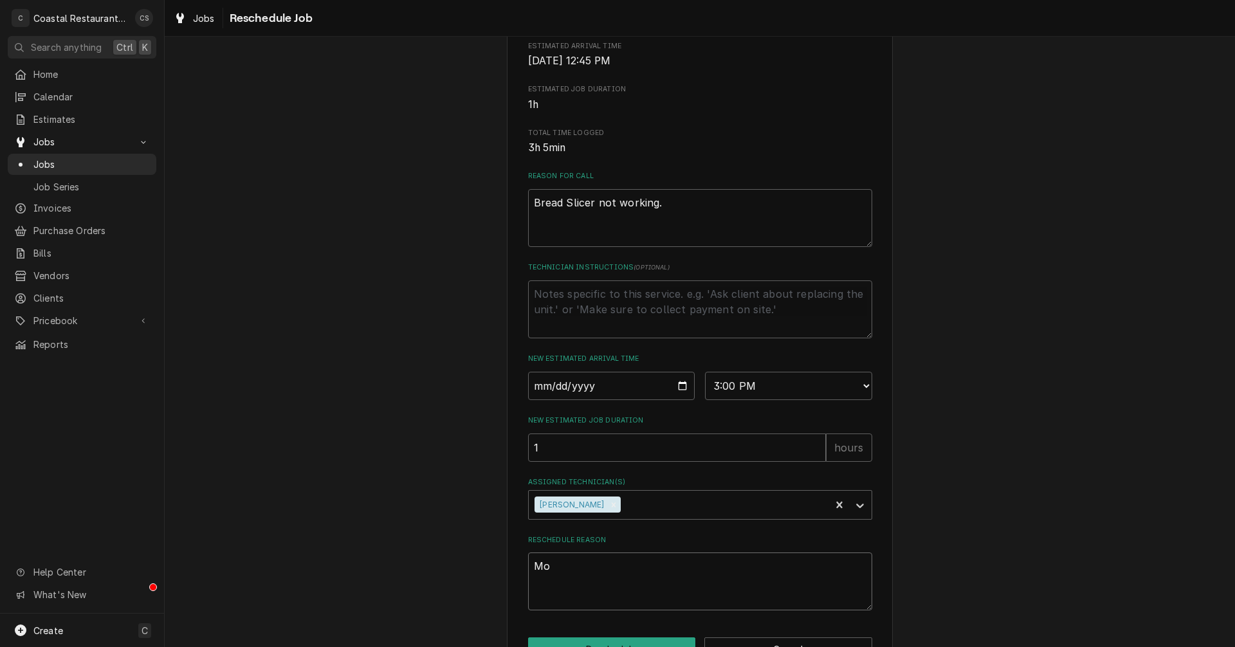
type textarea "x"
type textarea "Mot"
type textarea "x"
type textarea "Moto"
type textarea "x"
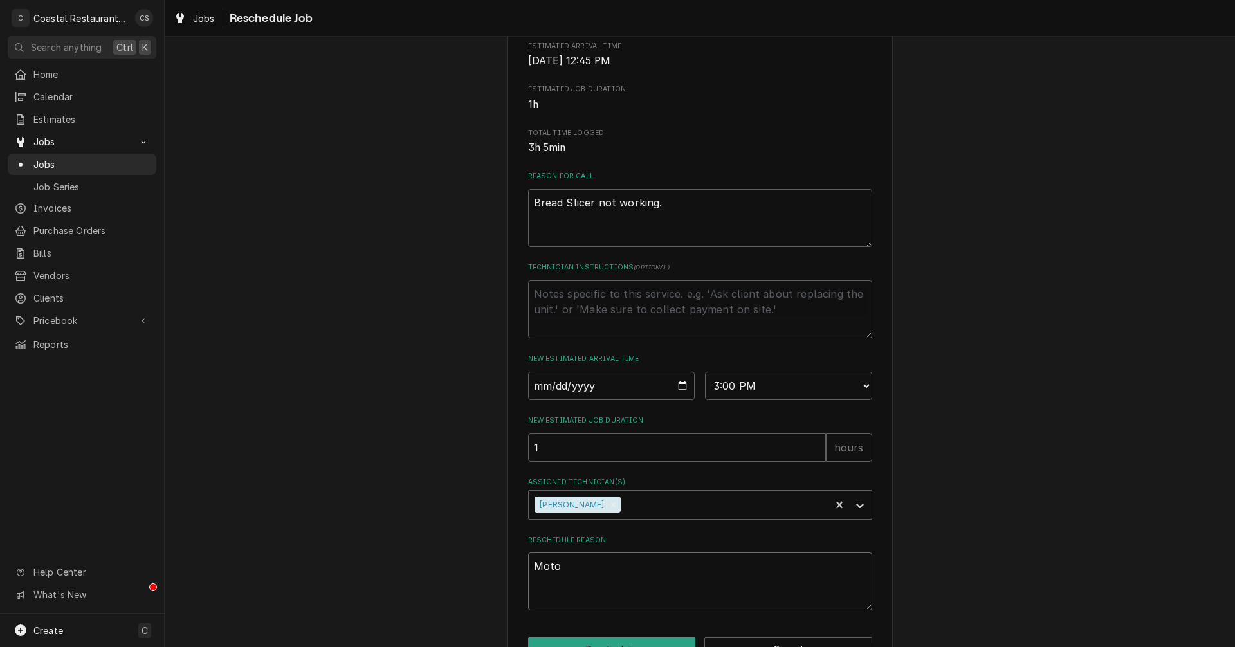
type textarea "Motor"
type textarea "x"
type textarea "Motor"
type textarea "x"
type textarea "Motor A"
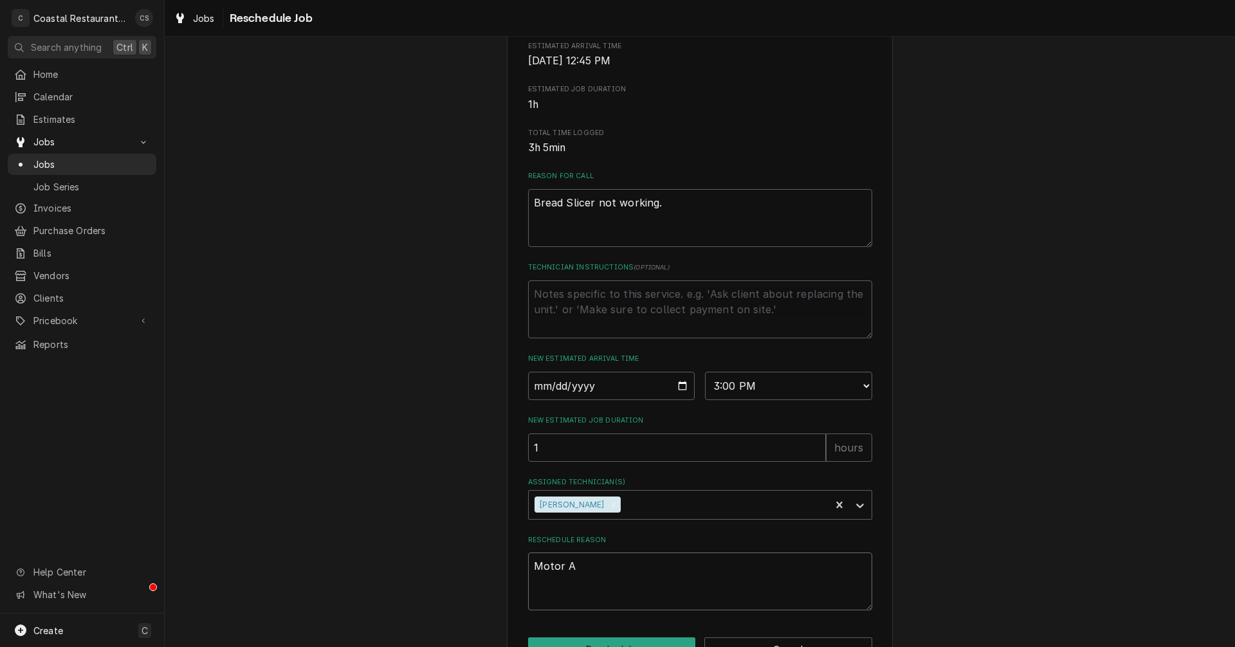
type textarea "x"
type textarea "Motor Ar"
type textarea "x"
type textarea "Motor Arr"
type textarea "x"
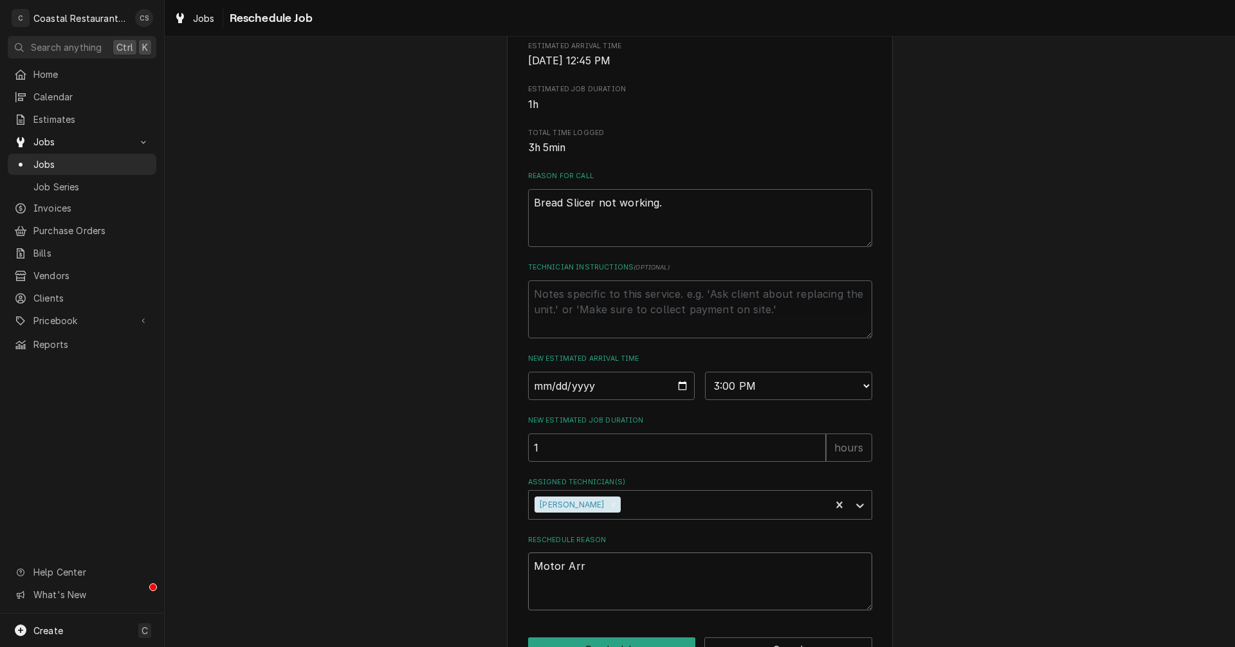
type textarea "Motor Arri"
type textarea "x"
type textarea "Motor Arrie"
type textarea "x"
type textarea "Motor Arriev"
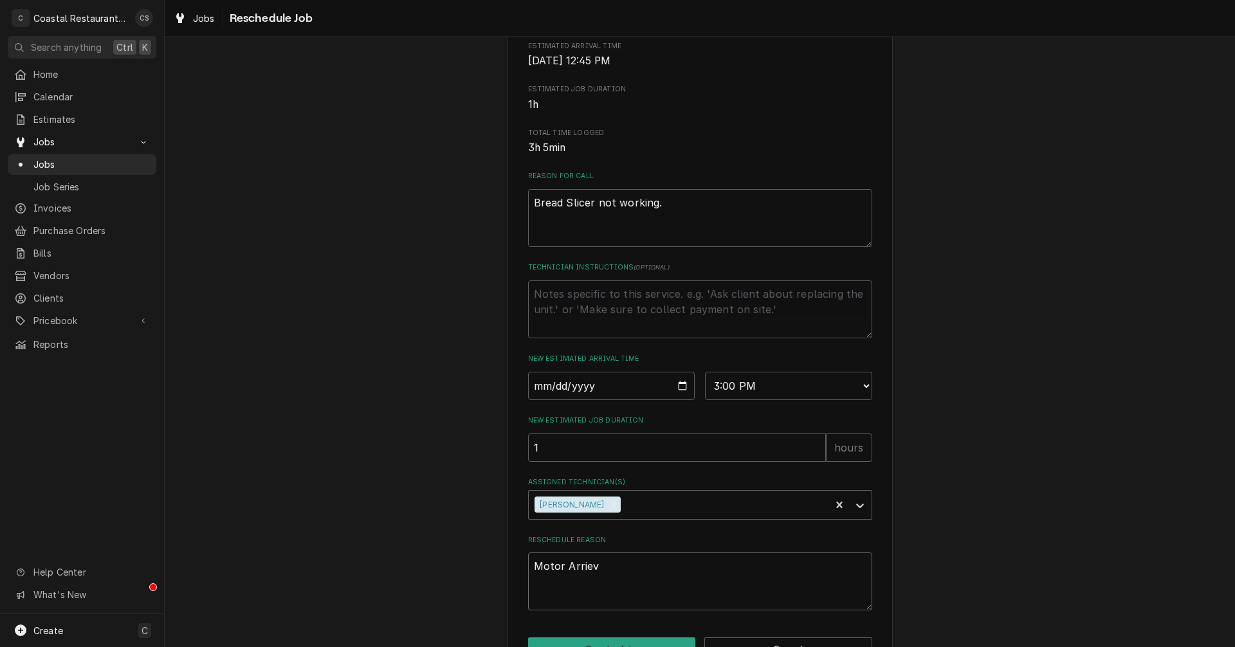
type textarea "x"
type textarea "Motor Arrie"
type textarea "x"
type textarea "Motor Arri"
type textarea "x"
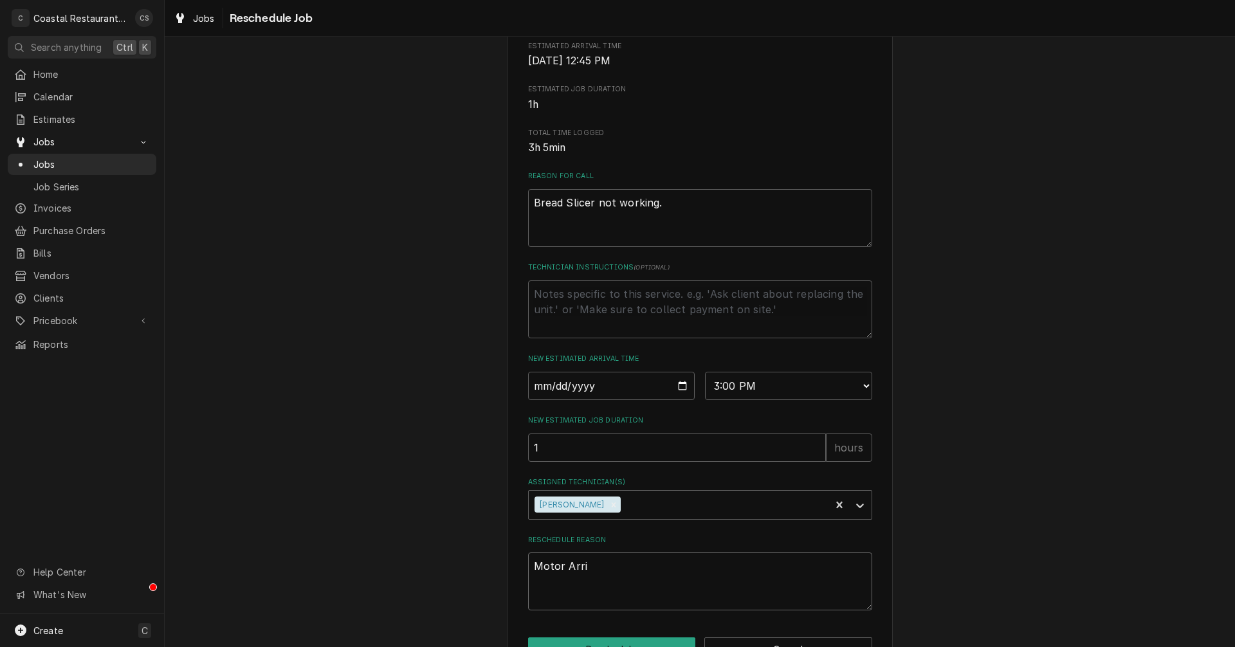
type textarea "Motor Arriv"
type textarea "x"
type textarea "Motor Arrive"
type textarea "x"
type textarea "Motor Arrived"
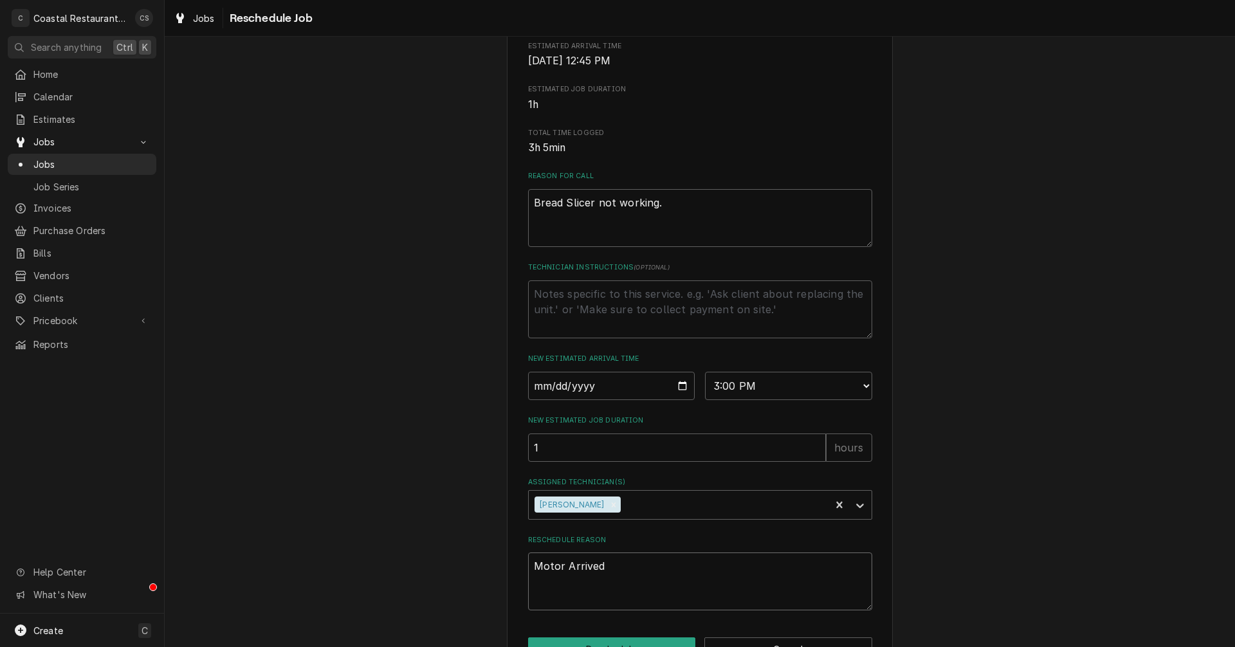
type textarea "x"
type textarea "Motor Arrive"
type textarea "x"
type textarea "Motor Arriv"
type textarea "x"
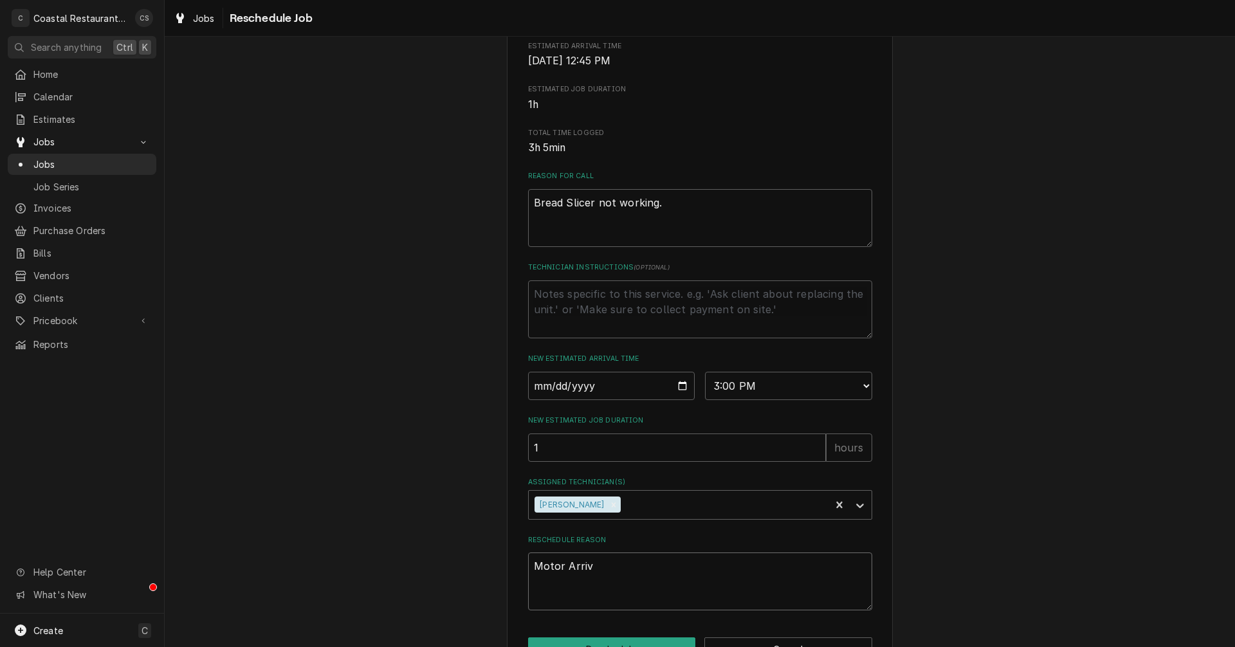
type textarea "Motor Arri"
type textarea "x"
type textarea "Motor Arr"
type textarea "x"
type textarea "Motor Ar"
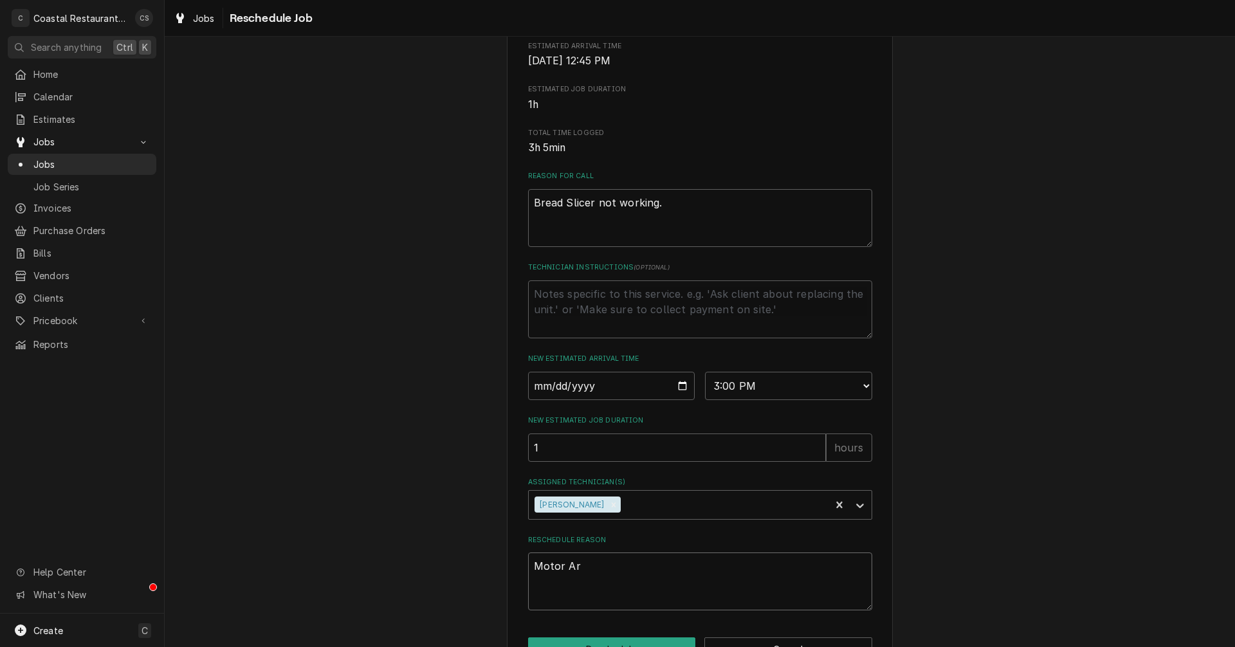
type textarea "x"
type textarea "Motor A"
type textarea "x"
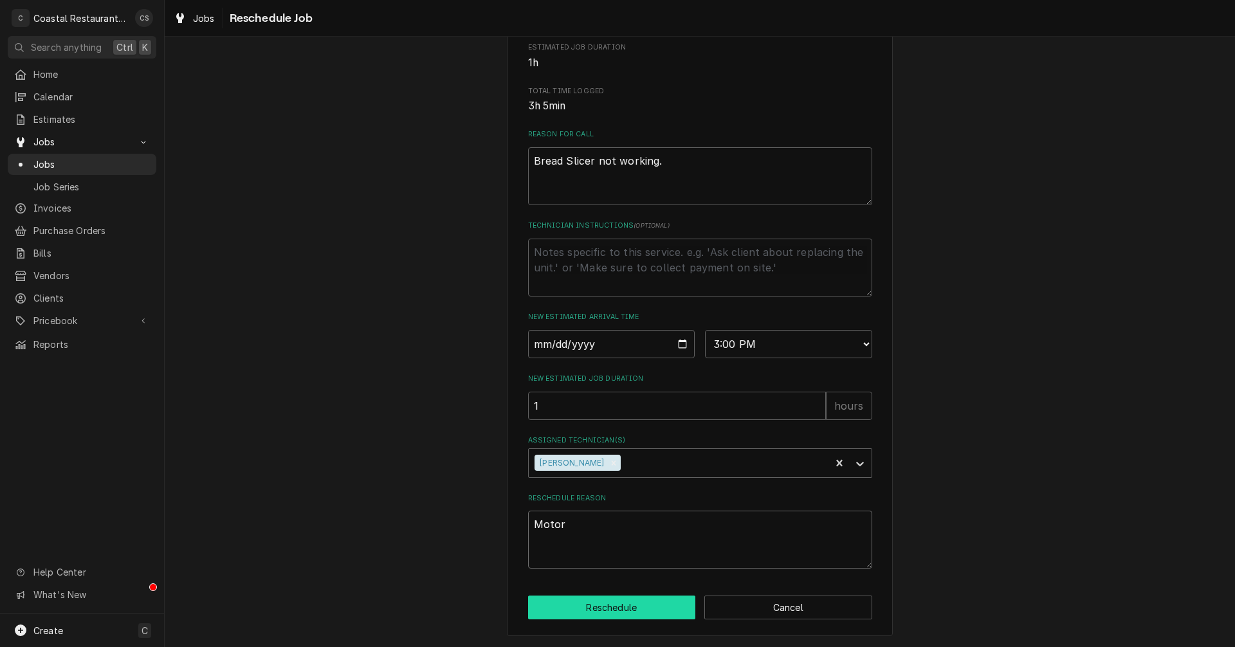
type textarea "Motor"
click at [636, 605] on button "Reschedule" at bounding box center [612, 608] width 168 height 24
type textarea "x"
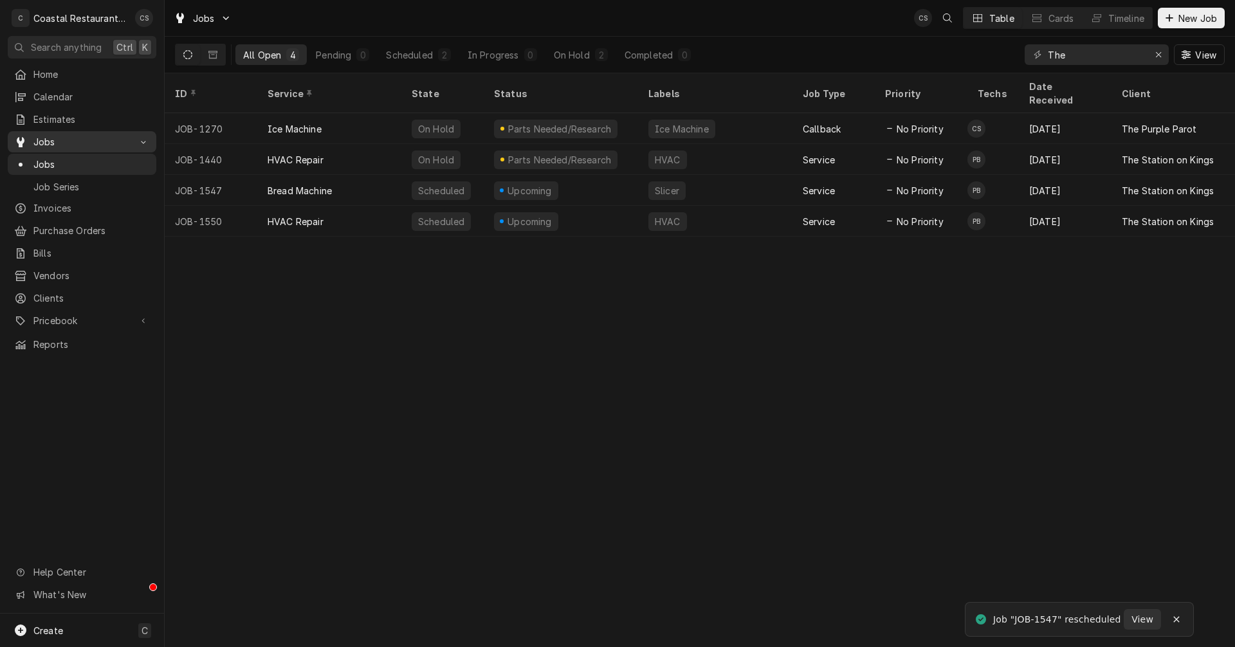
click at [66, 136] on span "Jobs" at bounding box center [81, 142] width 97 height 14
click at [62, 135] on span "Jobs" at bounding box center [81, 142] width 97 height 14
click at [1116, 15] on div "Timeline" at bounding box center [1127, 19] width 36 height 14
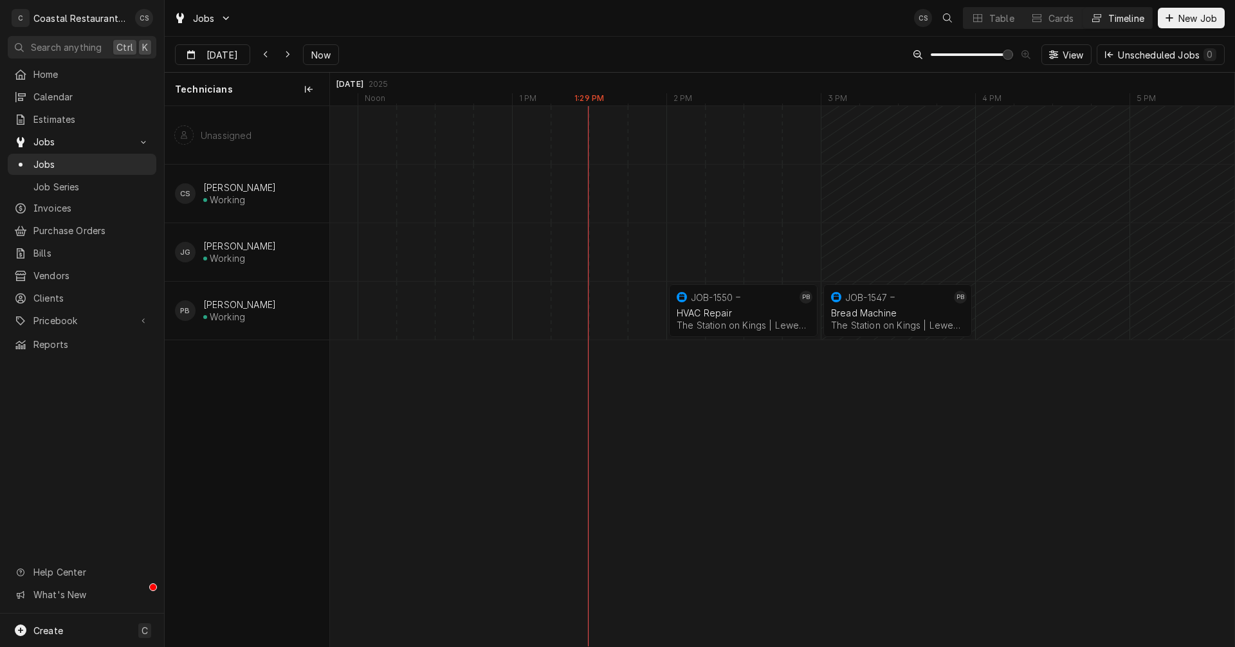
scroll to position [0, 18210]
